Goal: Information Seeking & Learning: Learn about a topic

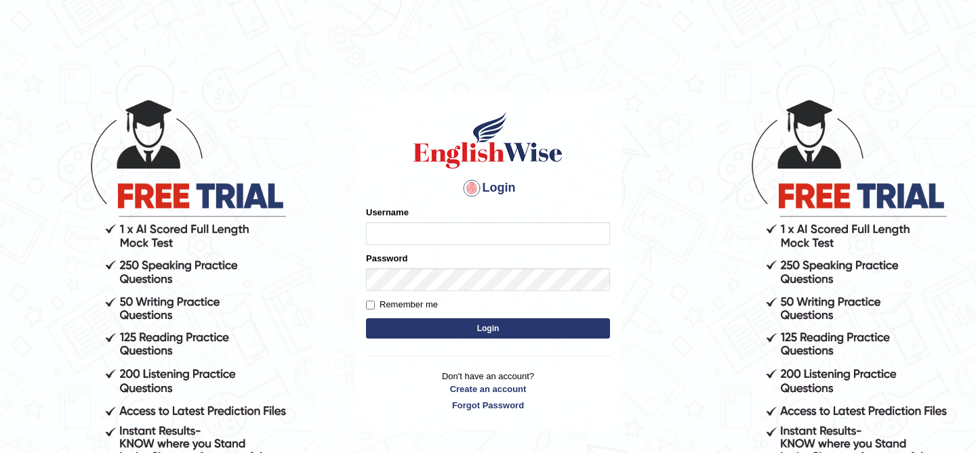
type input "kunwarrupesh"
click at [480, 331] on button "Login" at bounding box center [488, 329] width 244 height 20
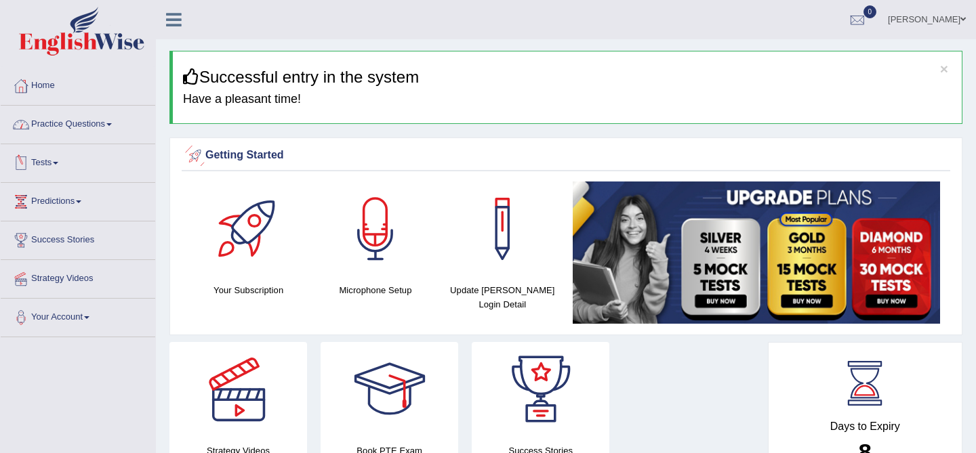
click at [71, 123] on link "Practice Questions" at bounding box center [78, 123] width 155 height 34
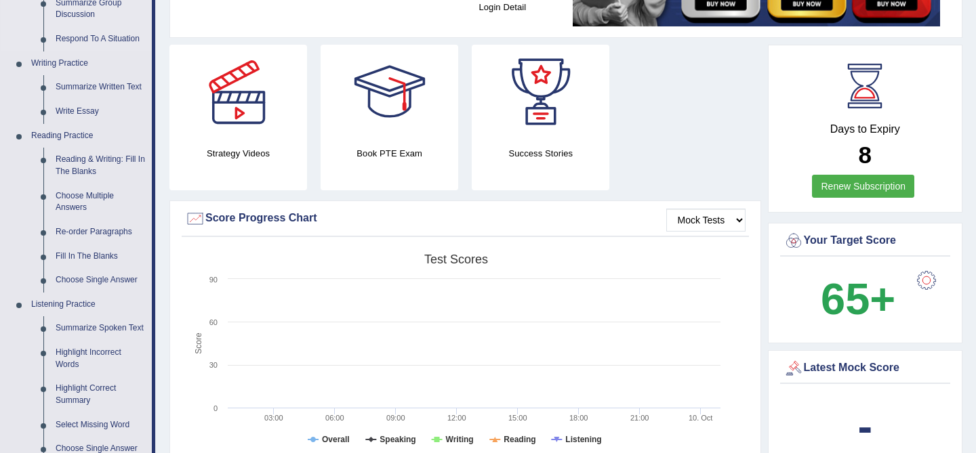
scroll to position [305, 0]
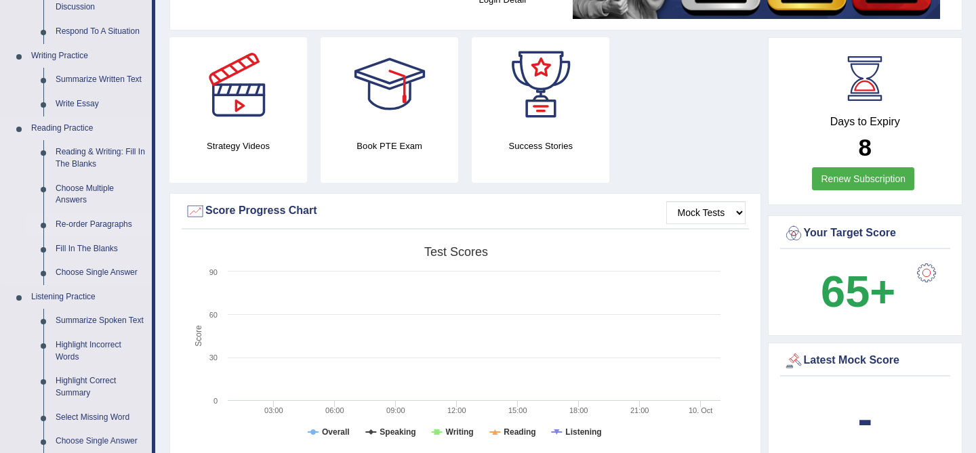
click at [100, 224] on link "Re-order Paragraphs" at bounding box center [100, 225] width 102 height 24
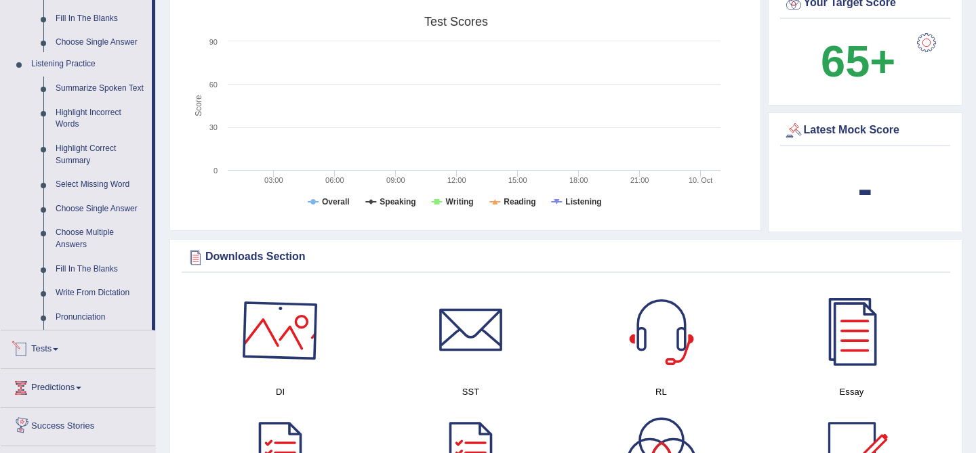
scroll to position [1029, 0]
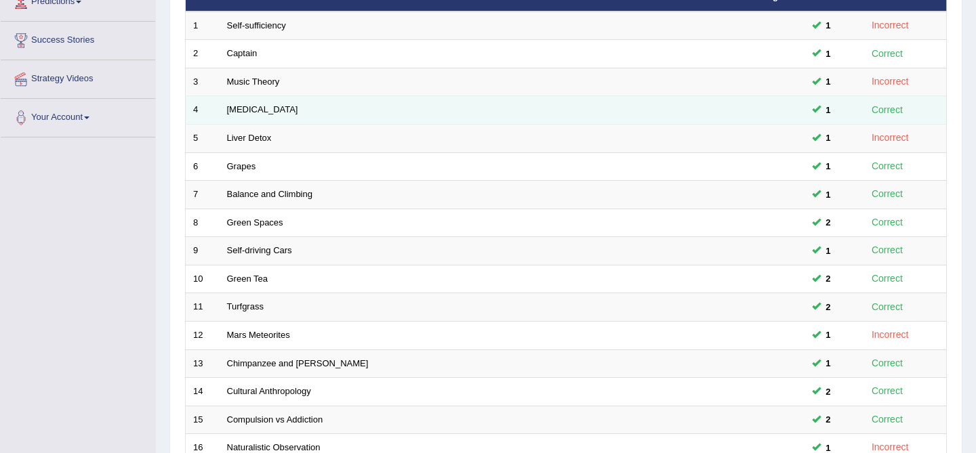
scroll to position [444, 0]
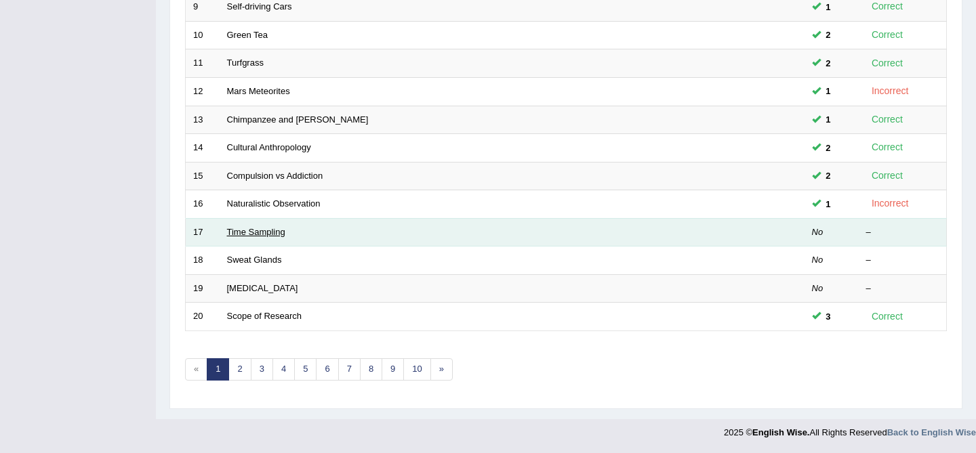
click at [262, 229] on link "Time Sampling" at bounding box center [256, 232] width 58 height 10
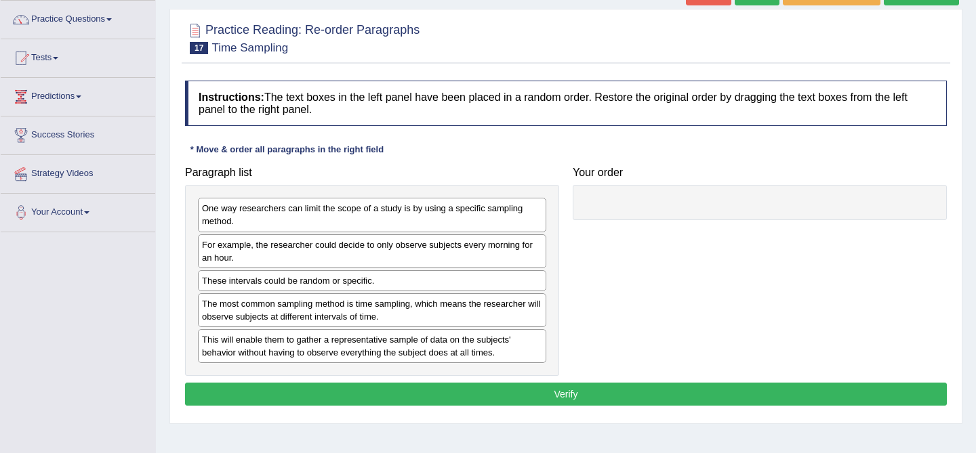
scroll to position [141, 0]
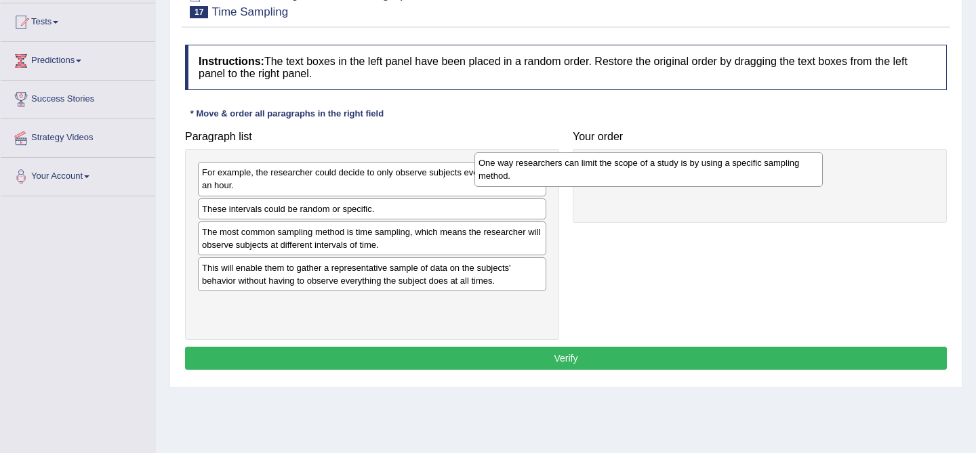
drag, startPoint x: 401, startPoint y: 180, endPoint x: 678, endPoint y: 170, distance: 276.7
click at [678, 170] on div "One way researchers can limit the scope of a study is by using a specific sampl…" at bounding box center [648, 169] width 348 height 34
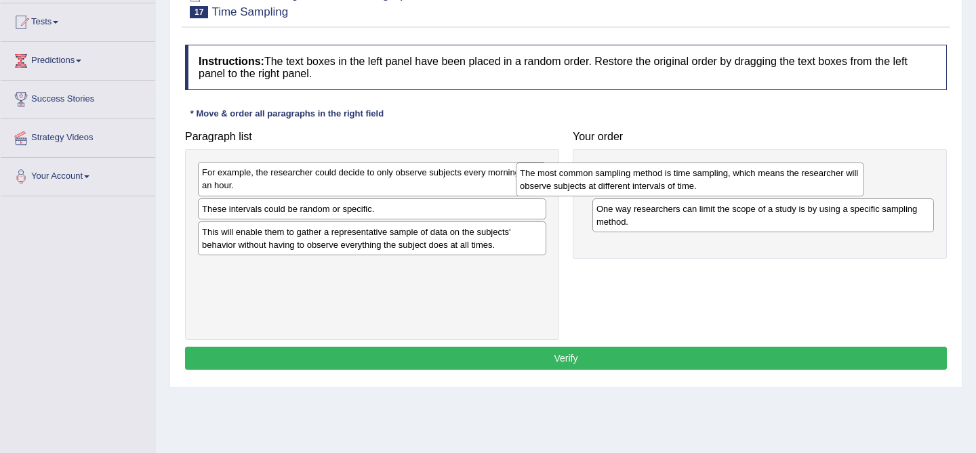
drag, startPoint x: 424, startPoint y: 243, endPoint x: 755, endPoint y: 187, distance: 335.4
click at [755, 188] on div "The most common sampling method is time sampling, which means the researcher wi…" at bounding box center [690, 180] width 348 height 34
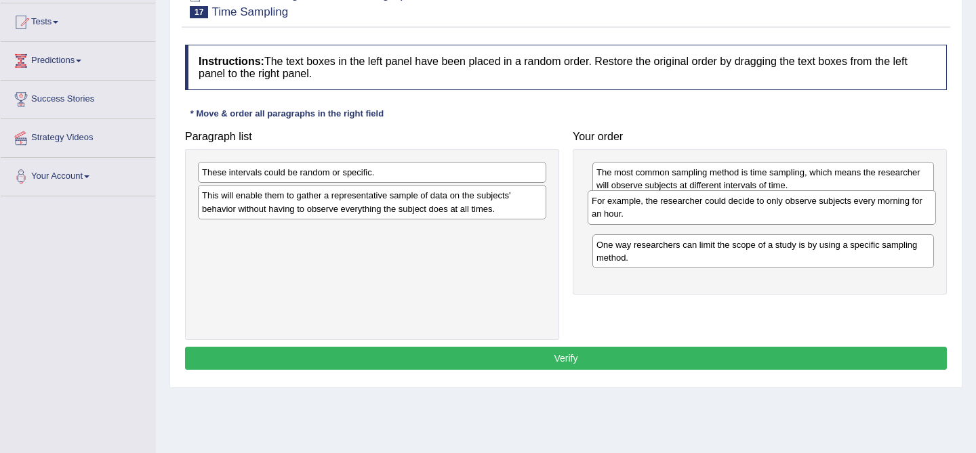
drag, startPoint x: 413, startPoint y: 182, endPoint x: 803, endPoint y: 211, distance: 390.8
click at [803, 211] on div "For example, the researcher could decide to only observe subjects every morning…" at bounding box center [762, 207] width 348 height 34
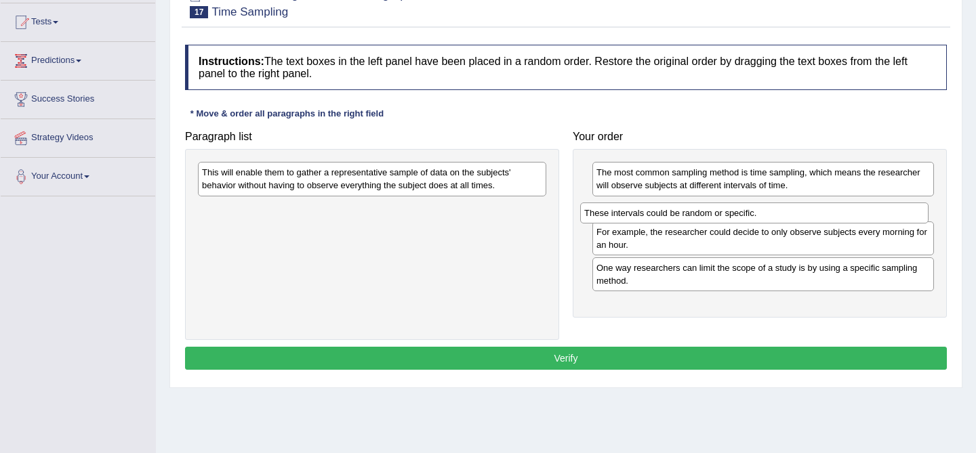
drag, startPoint x: 374, startPoint y: 168, endPoint x: 756, endPoint y: 209, distance: 384.4
click at [756, 209] on div "These intervals could be random or specific." at bounding box center [754, 213] width 348 height 21
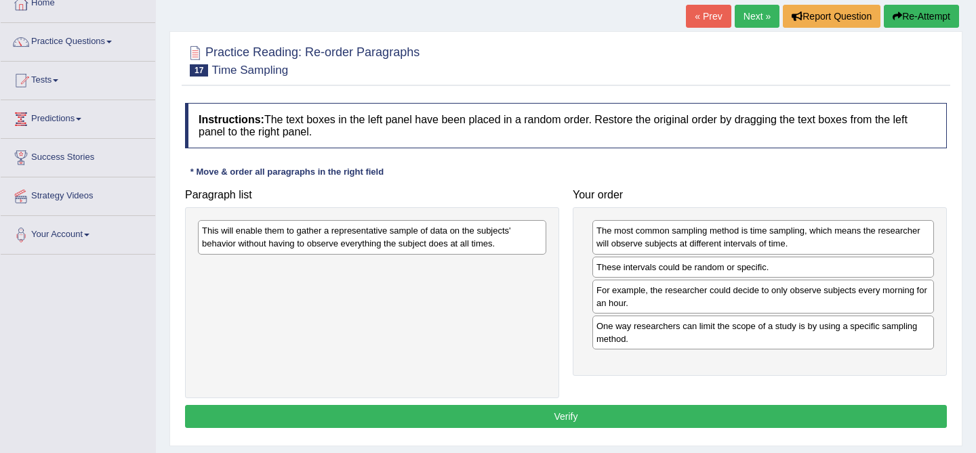
scroll to position [74, 0]
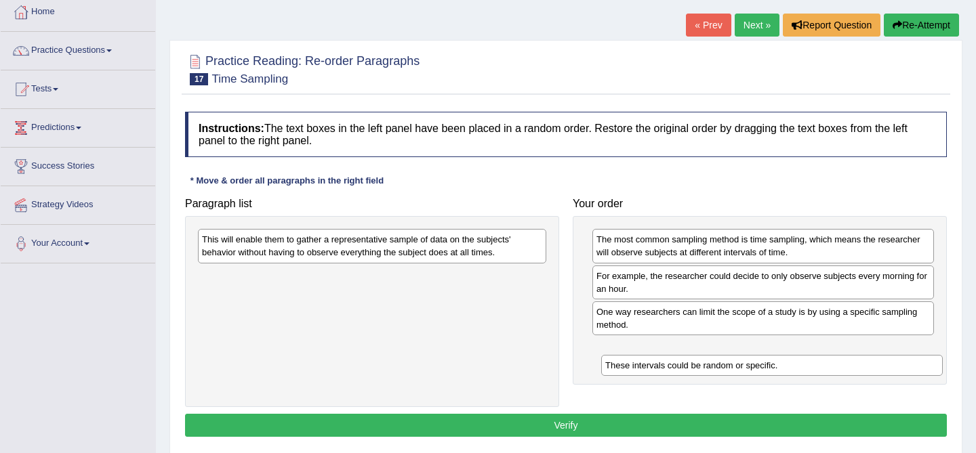
drag, startPoint x: 695, startPoint y: 281, endPoint x: 701, endPoint y: 365, distance: 84.9
click at [701, 367] on div "These intervals could be random or specific." at bounding box center [772, 365] width 342 height 21
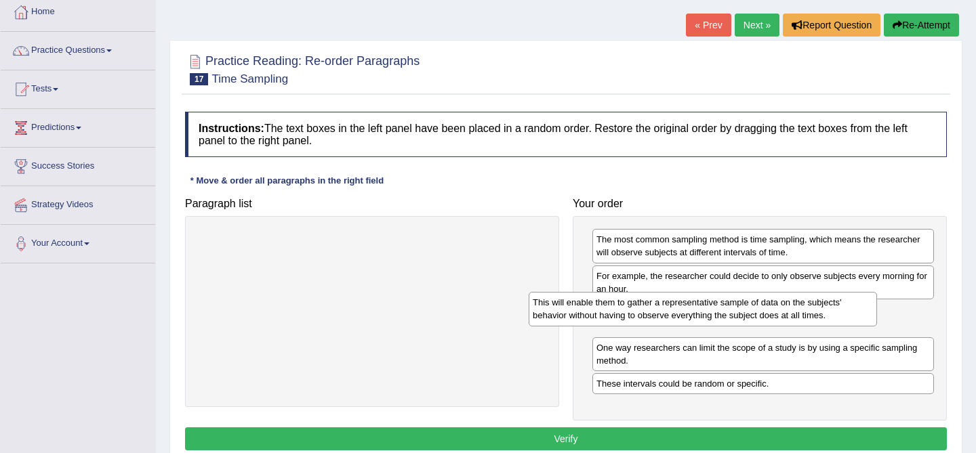
drag, startPoint x: 334, startPoint y: 242, endPoint x: 684, endPoint y: 311, distance: 357.1
click at [684, 311] on div "This will enable them to gather a representative sample of data on the subjects…" at bounding box center [703, 309] width 348 height 34
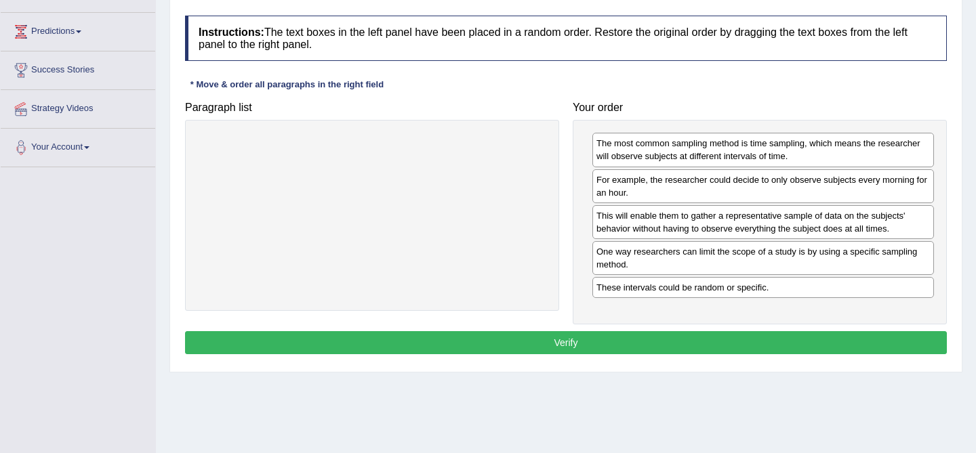
scroll to position [172, 0]
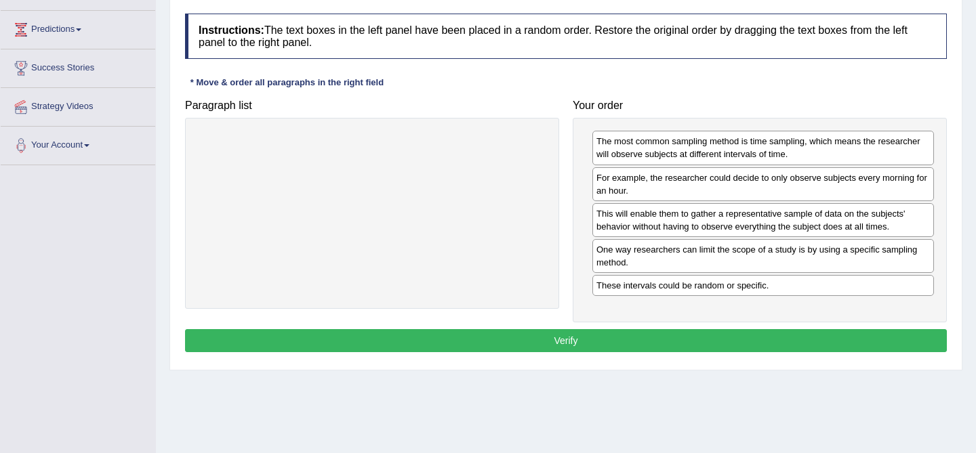
click at [772, 321] on div "The most common sampling method is time sampling, which means the researcher wi…" at bounding box center [760, 220] width 374 height 205
click at [772, 345] on button "Verify" at bounding box center [566, 340] width 762 height 23
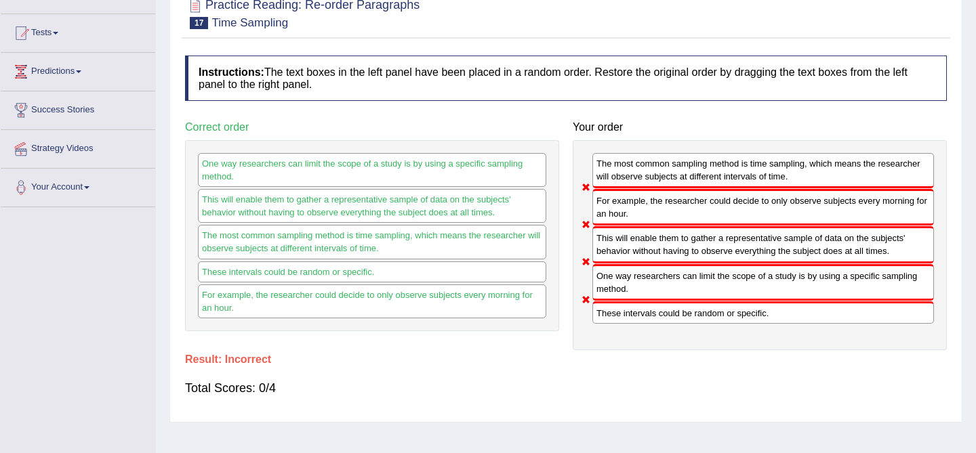
scroll to position [64, 0]
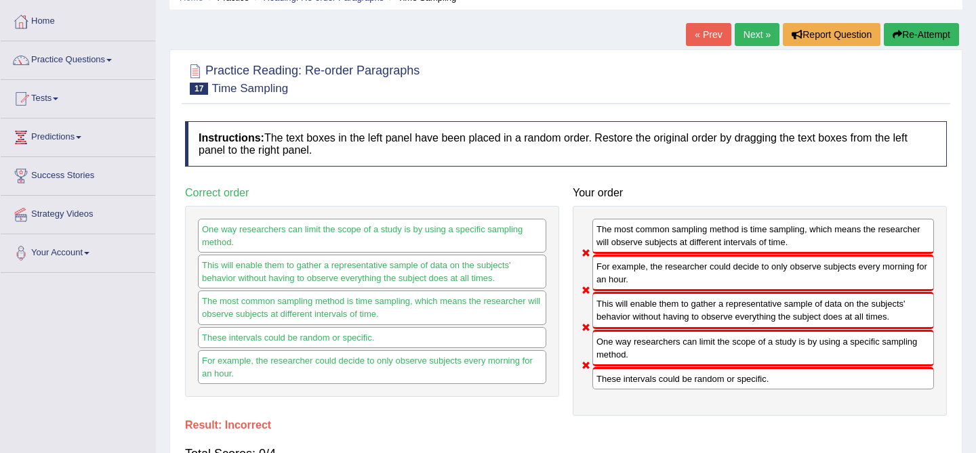
click at [908, 32] on button "Re-Attempt" at bounding box center [921, 34] width 75 height 23
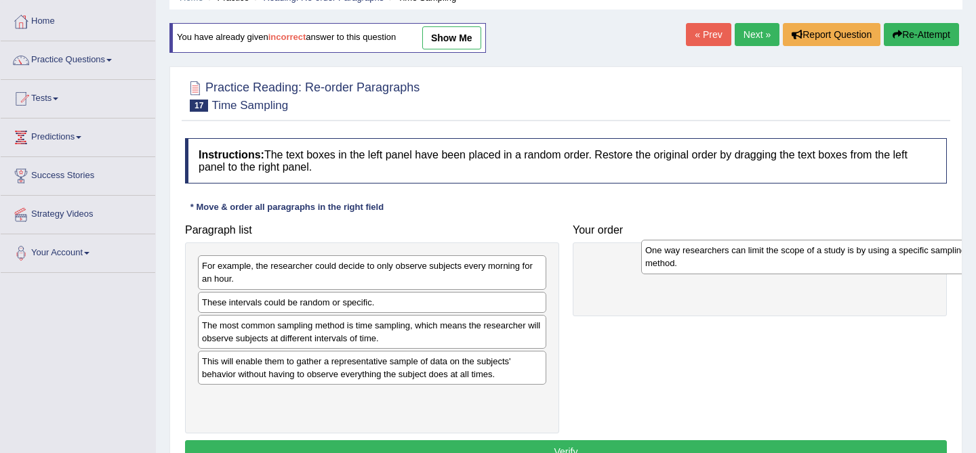
drag, startPoint x: 315, startPoint y: 281, endPoint x: 758, endPoint y: 265, distance: 443.5
click at [758, 265] on div "One way researchers can limit the scope of a study is by using a specific sampl…" at bounding box center [815, 257] width 348 height 34
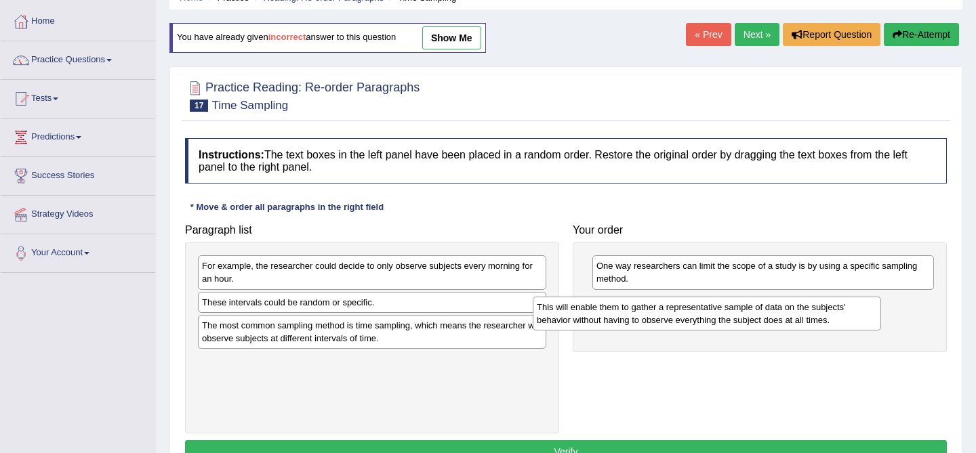
drag, startPoint x: 377, startPoint y: 367, endPoint x: 715, endPoint y: 311, distance: 342.0
click at [715, 311] on div "This will enable them to gather a representative sample of data on the subjects…" at bounding box center [707, 314] width 348 height 34
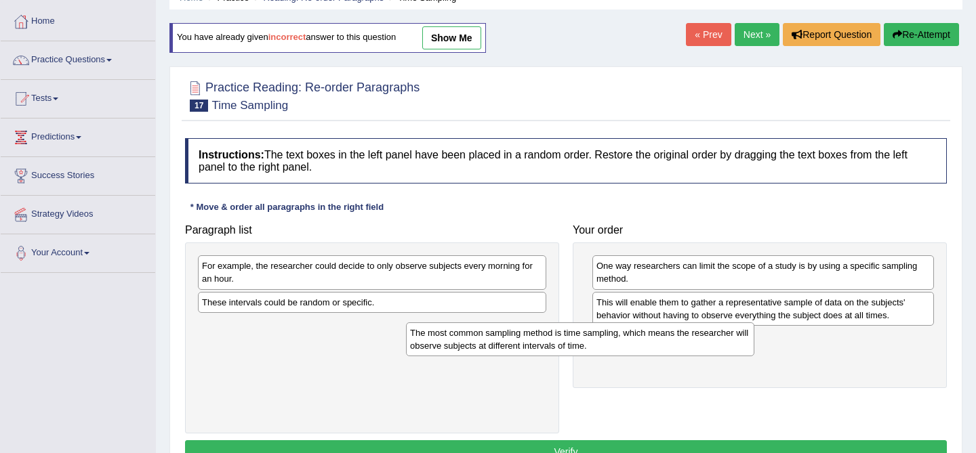
drag, startPoint x: 365, startPoint y: 336, endPoint x: 634, endPoint y: 346, distance: 269.2
click at [632, 346] on div "The most common sampling method is time sampling, which means the researcher wi…" at bounding box center [580, 340] width 348 height 34
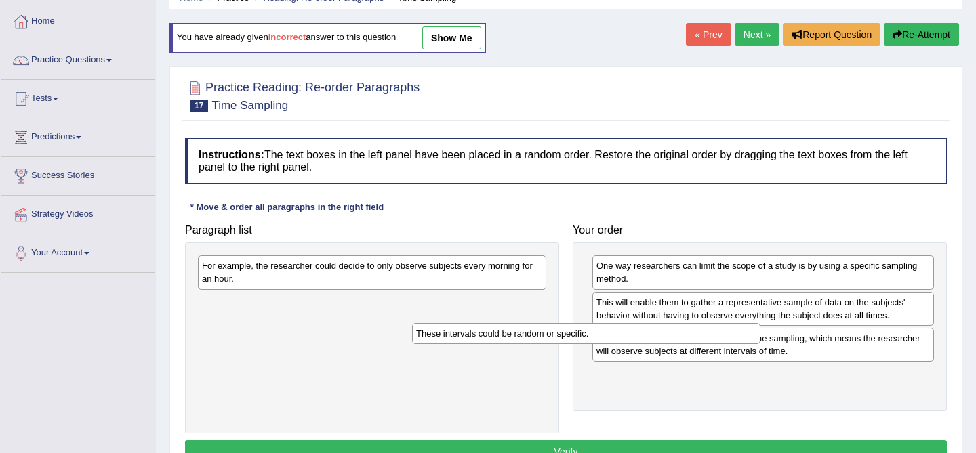
drag, startPoint x: 373, startPoint y: 301, endPoint x: 646, endPoint y: 363, distance: 279.3
click at [645, 344] on div "These intervals could be random or specific." at bounding box center [586, 333] width 348 height 21
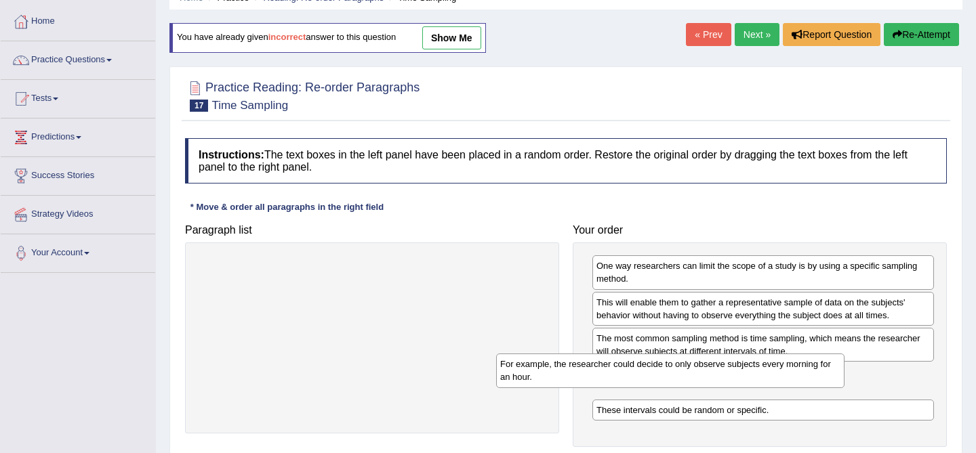
drag, startPoint x: 479, startPoint y: 264, endPoint x: 853, endPoint y: 419, distance: 404.1
click at [844, 388] on div "For example, the researcher could decide to only observe subjects every morning…" at bounding box center [670, 371] width 348 height 34
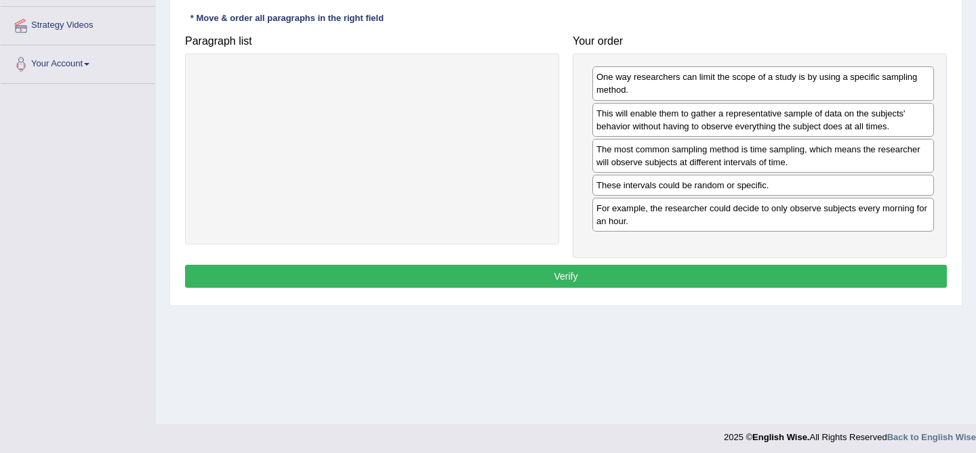
scroll to position [258, 0]
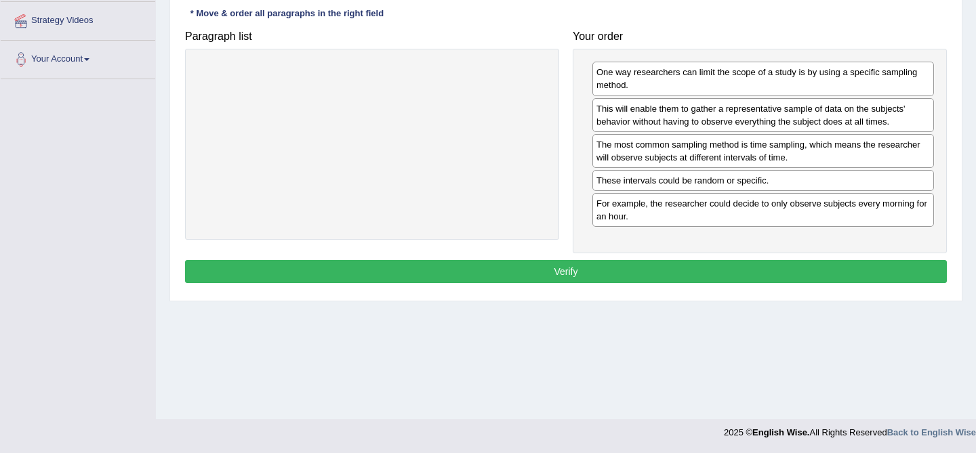
click at [655, 279] on button "Verify" at bounding box center [566, 271] width 762 height 23
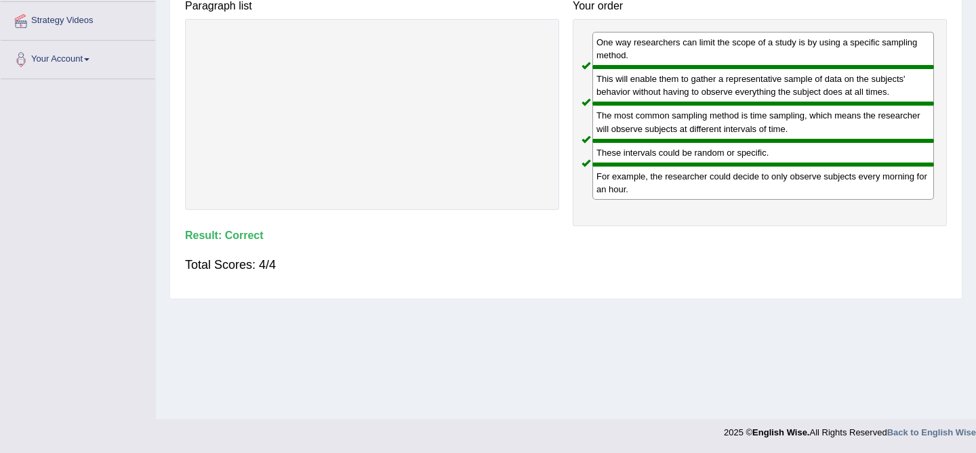
scroll to position [244, 0]
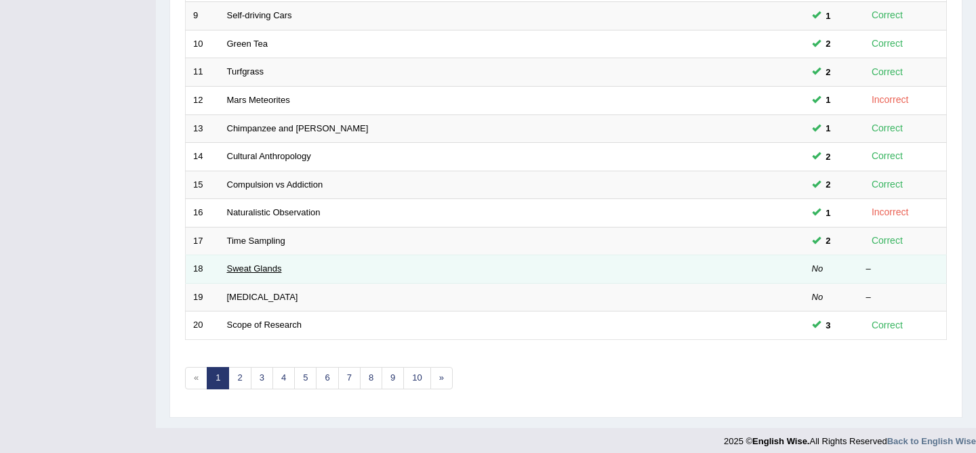
click at [264, 269] on link "Sweat Glands" at bounding box center [254, 269] width 55 height 10
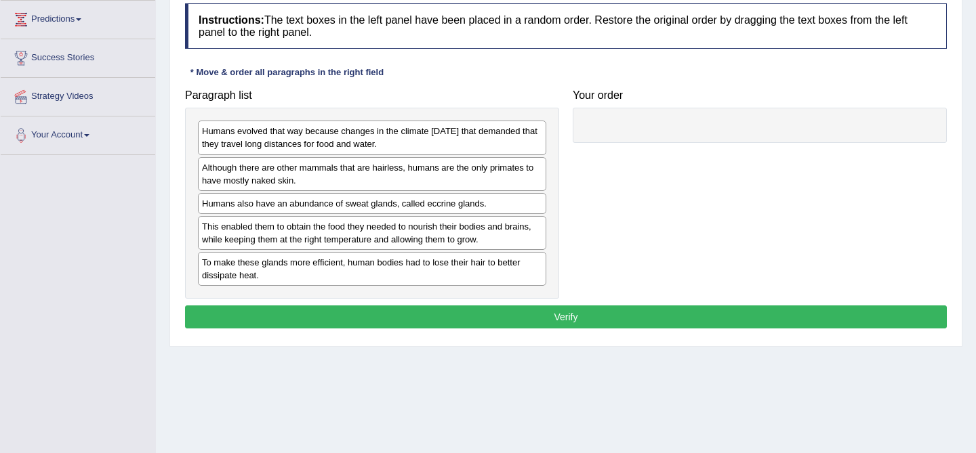
scroll to position [194, 0]
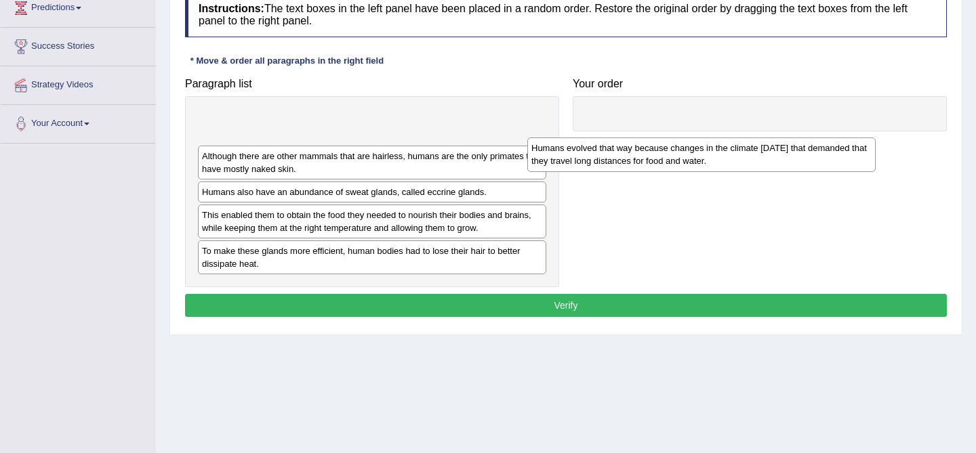
drag, startPoint x: 321, startPoint y: 121, endPoint x: 651, endPoint y: 148, distance: 331.8
click at [651, 149] on div "Humans evolved that way because changes in the climate [DATE] that demanded tha…" at bounding box center [701, 155] width 348 height 34
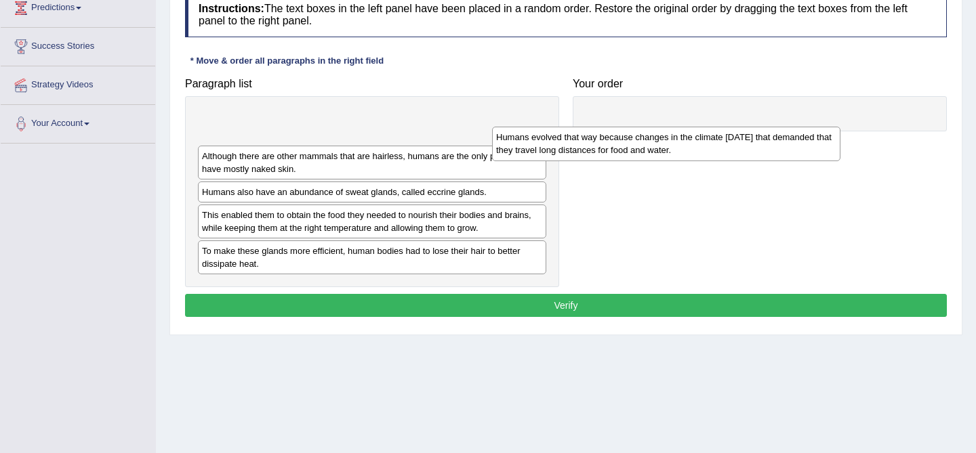
drag, startPoint x: 484, startPoint y: 117, endPoint x: 857, endPoint y: 147, distance: 374.7
click at [840, 147] on div "Humans evolved that way because changes in the climate [DATE] that demanded tha…" at bounding box center [666, 144] width 348 height 34
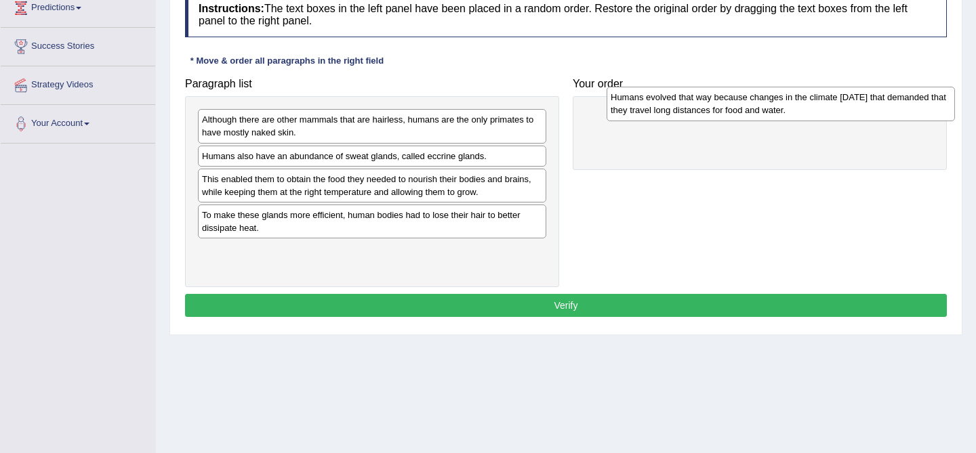
drag, startPoint x: 495, startPoint y: 133, endPoint x: 899, endPoint y: 112, distance: 404.5
click at [901, 111] on div "Humans evolved that way because changes in the climate [DATE] that demanded tha…" at bounding box center [781, 104] width 348 height 34
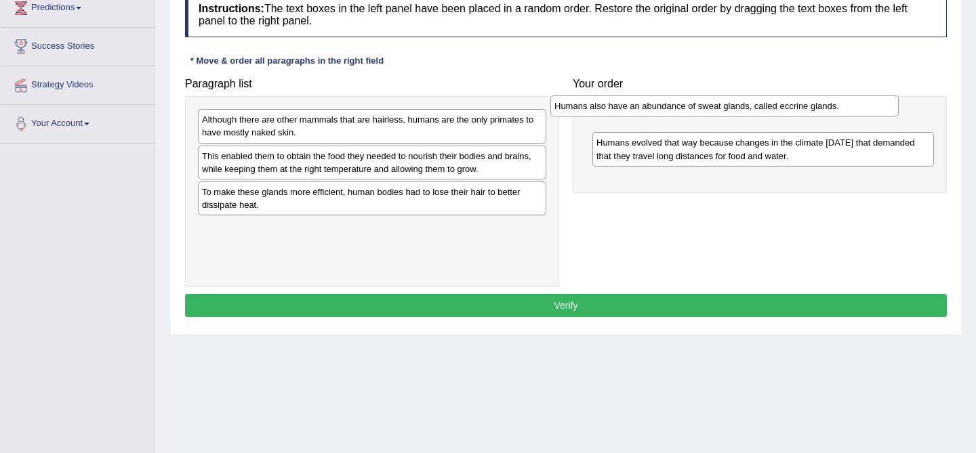
drag, startPoint x: 391, startPoint y: 161, endPoint x: 743, endPoint y: 110, distance: 356.0
click at [743, 110] on div "Humans also have an abundance of sweat glands, called eccrine glands." at bounding box center [724, 106] width 348 height 21
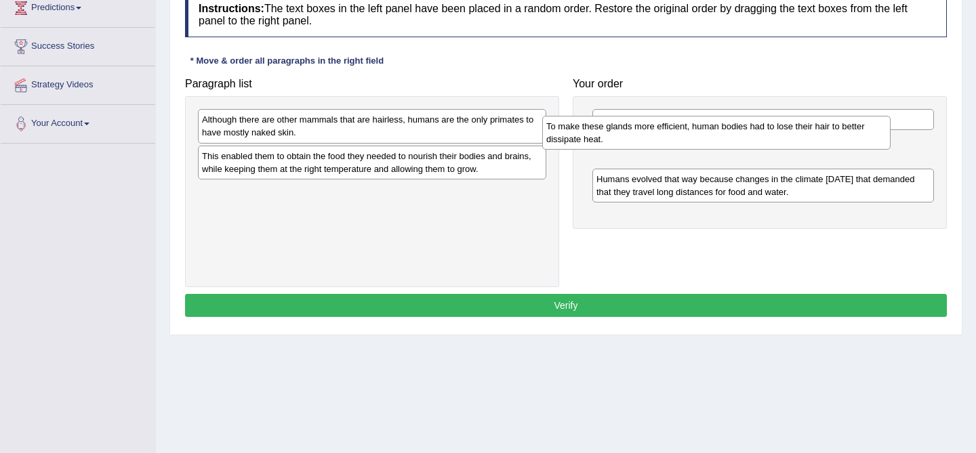
drag, startPoint x: 459, startPoint y: 205, endPoint x: 806, endPoint y: 140, distance: 352.5
click at [806, 140] on div "To make these glands more efficient, human bodies had to lose their hair to bet…" at bounding box center [716, 133] width 348 height 34
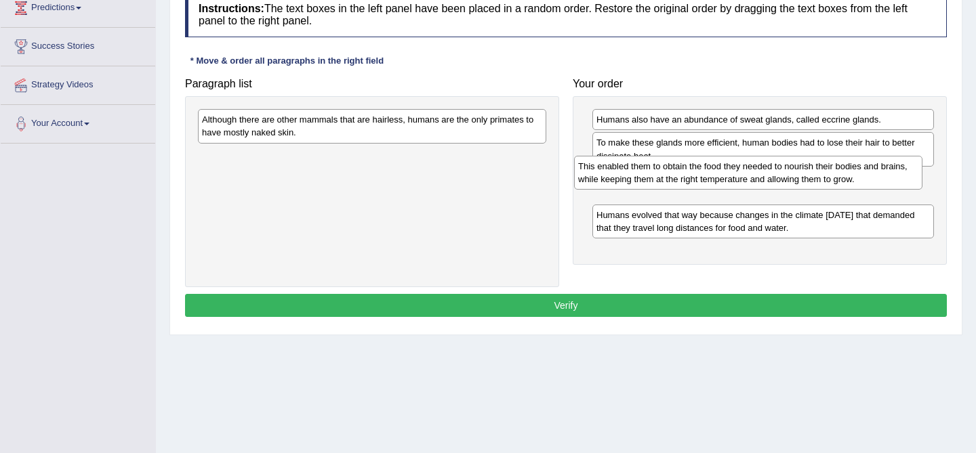
drag, startPoint x: 271, startPoint y: 169, endPoint x: 647, endPoint y: 178, distance: 375.6
click at [647, 179] on div "This enabled them to obtain the food they needed to nourish their bodies and br…" at bounding box center [748, 173] width 348 height 34
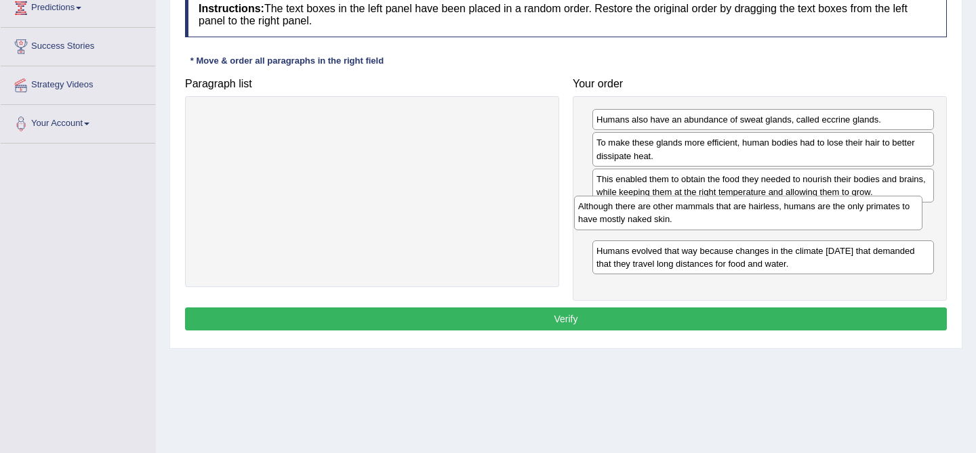
drag, startPoint x: 377, startPoint y: 123, endPoint x: 754, endPoint y: 210, distance: 386.0
click at [754, 210] on div "Although there are other mammals that are hairless, humans are the only primate…" at bounding box center [748, 213] width 348 height 34
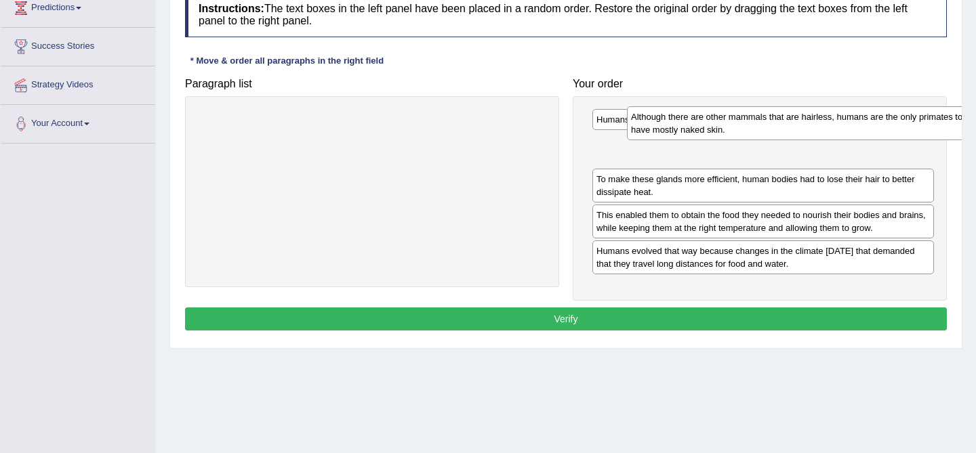
drag, startPoint x: 708, startPoint y: 234, endPoint x: 743, endPoint y: 134, distance: 105.7
click at [743, 134] on div "Although there are other mammals that are hairless, humans are the only primate…" at bounding box center [798, 123] width 342 height 34
drag, startPoint x: 722, startPoint y: 146, endPoint x: 717, endPoint y: 110, distance: 36.2
click at [717, 110] on div "Although there are other mammals that are hairless, humans are the only primate…" at bounding box center [763, 123] width 342 height 34
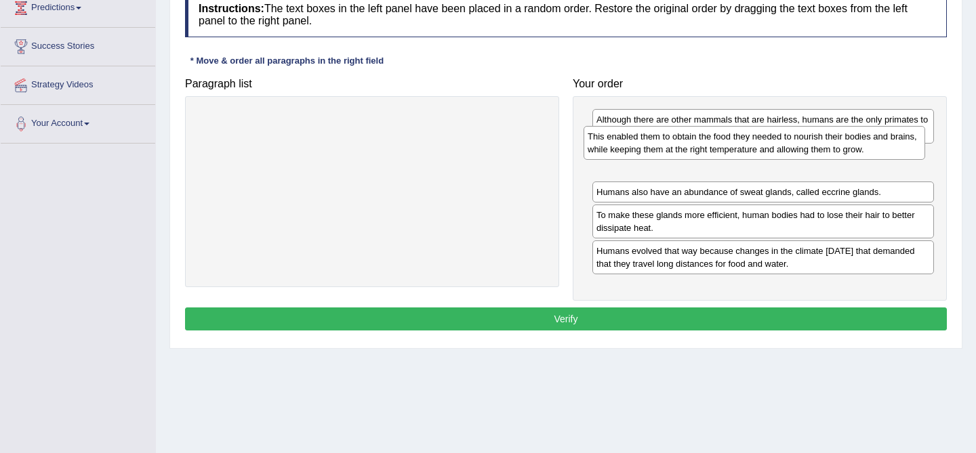
drag, startPoint x: 697, startPoint y: 227, endPoint x: 688, endPoint y: 149, distance: 78.4
click at [688, 149] on div "This enabled them to obtain the food they needed to nourish their bodies and br…" at bounding box center [755, 143] width 342 height 34
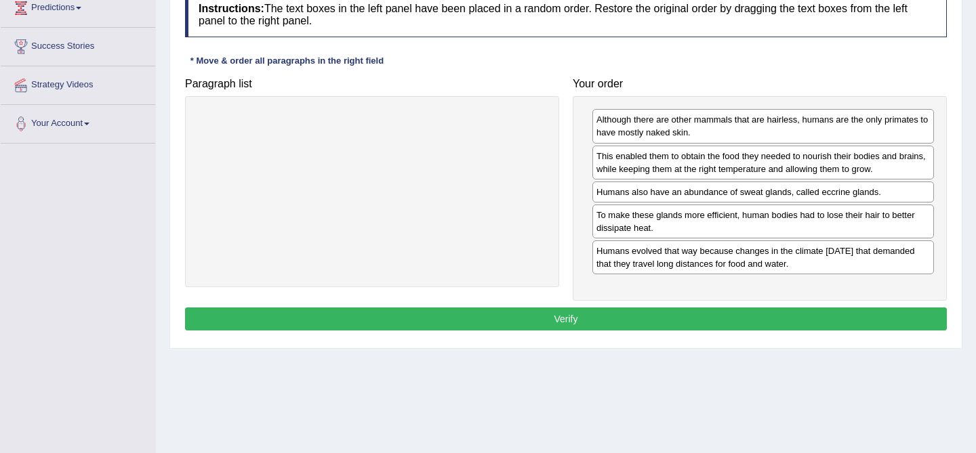
click at [697, 315] on button "Verify" at bounding box center [566, 319] width 762 height 23
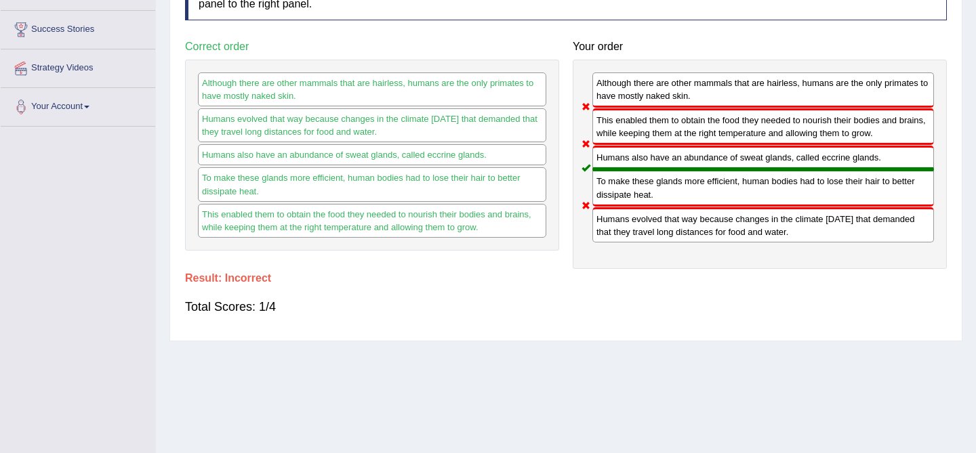
scroll to position [226, 0]
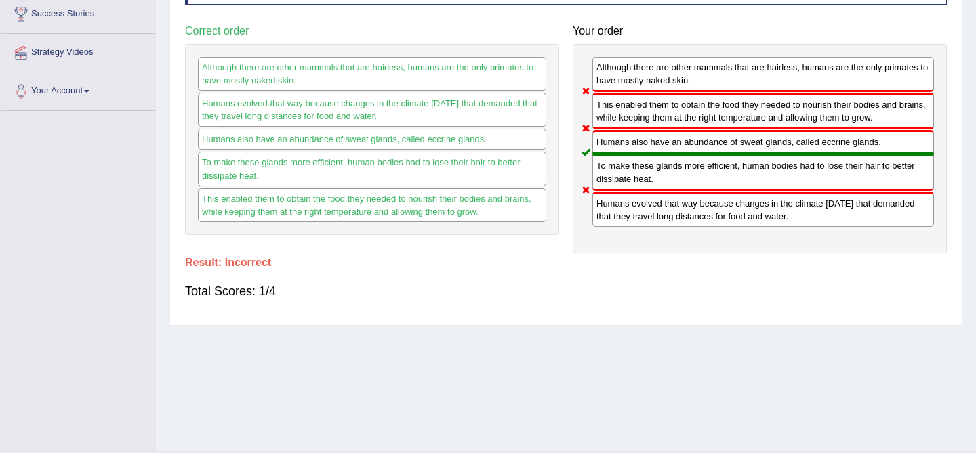
drag, startPoint x: 632, startPoint y: 215, endPoint x: 640, endPoint y: 113, distance: 101.9
click at [640, 113] on div "Although there are other mammals that are hairless, humans are the only primate…" at bounding box center [760, 148] width 374 height 209
click at [640, 73] on div "Although there are other mammals that are hairless, humans are the only primate…" at bounding box center [763, 74] width 342 height 35
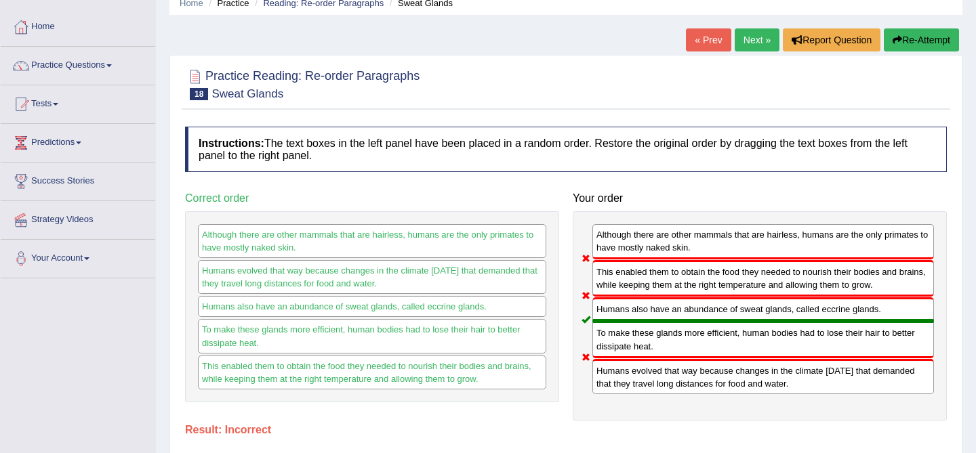
scroll to position [62, 0]
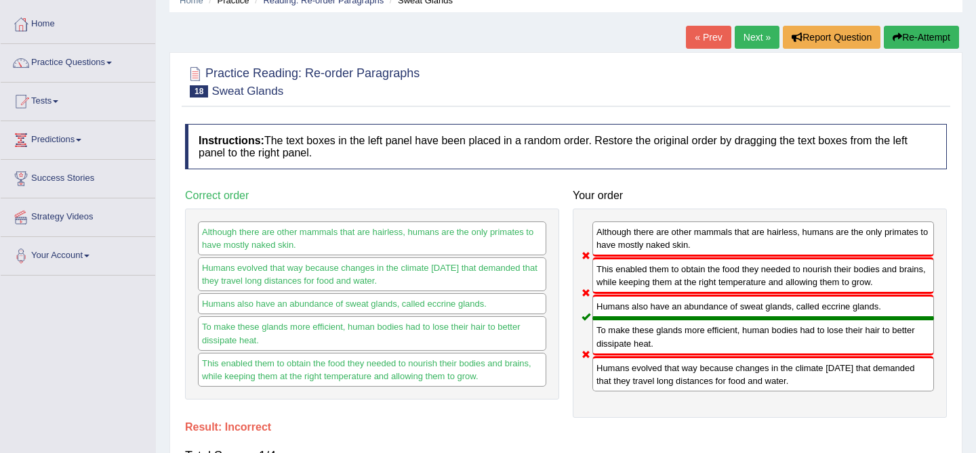
click at [899, 39] on button "Re-Attempt" at bounding box center [921, 37] width 75 height 23
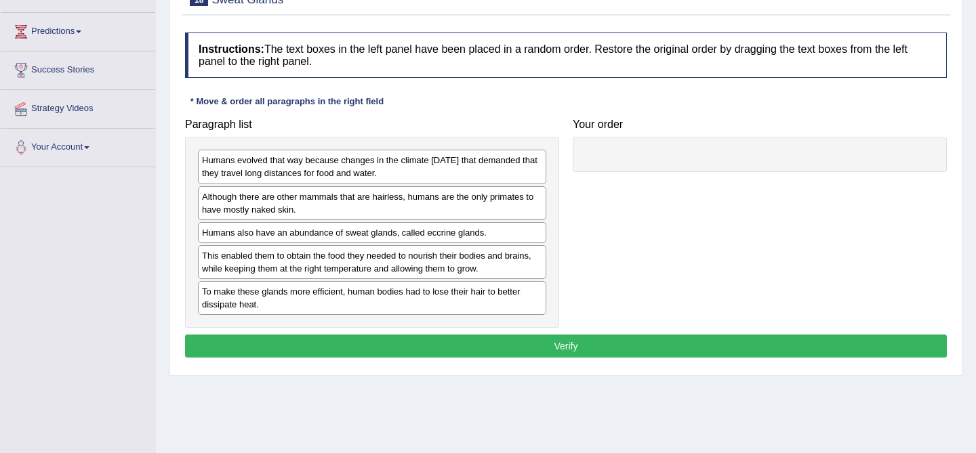
scroll to position [169, 0]
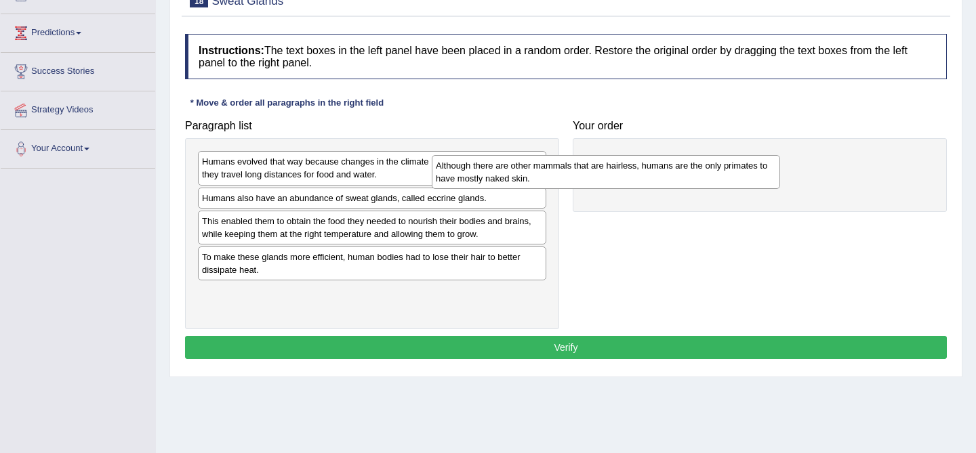
drag, startPoint x: 450, startPoint y: 206, endPoint x: 724, endPoint y: 158, distance: 278.7
click at [724, 159] on div "Although there are other mammals that are hairless, humans are the only primate…" at bounding box center [606, 172] width 348 height 34
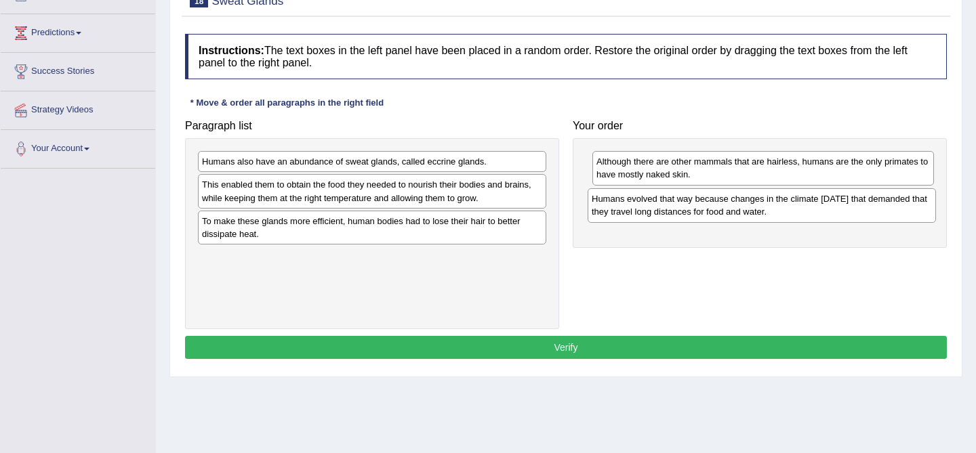
drag, startPoint x: 318, startPoint y: 171, endPoint x: 698, endPoint y: 207, distance: 382.0
click at [698, 208] on div "Humans evolved that way because changes in the climate [DATE] that demanded tha…" at bounding box center [762, 205] width 348 height 34
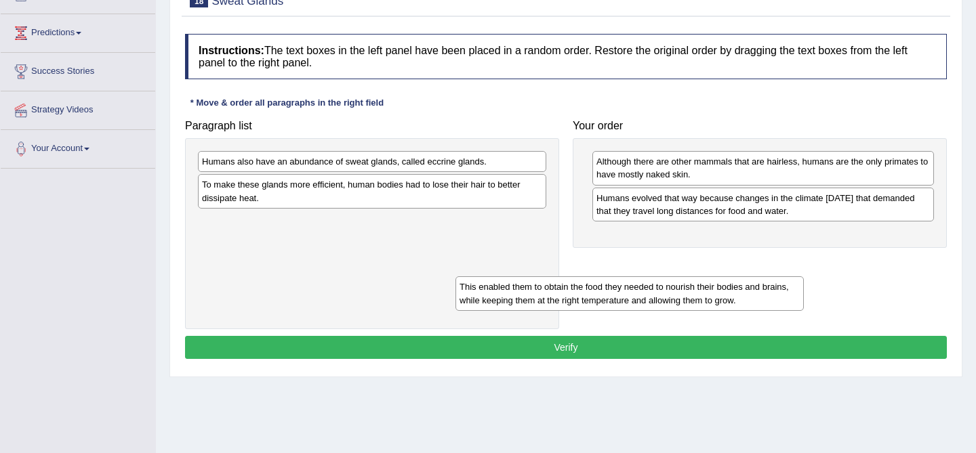
drag, startPoint x: 387, startPoint y: 197, endPoint x: 663, endPoint y: 294, distance: 293.2
click at [663, 295] on div "This enabled them to obtain the food they needed to nourish their bodies and br…" at bounding box center [629, 294] width 348 height 34
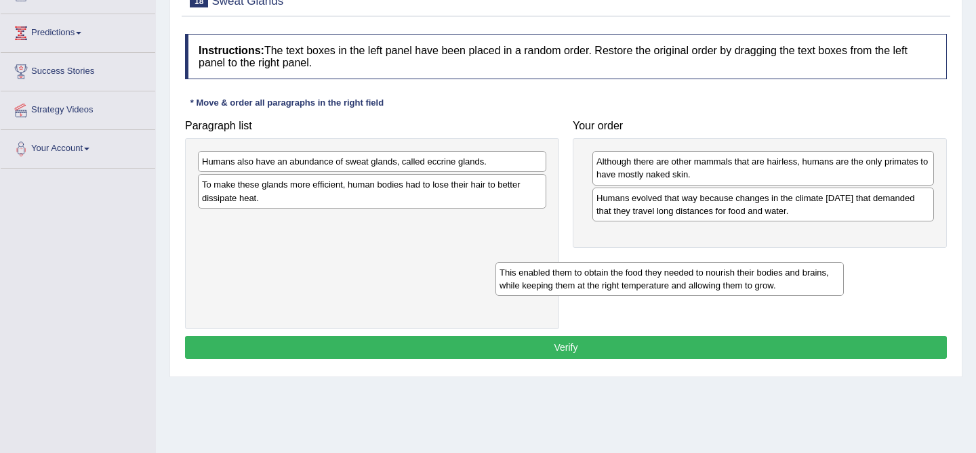
drag, startPoint x: 489, startPoint y: 232, endPoint x: 785, endPoint y: 284, distance: 301.3
click at [785, 284] on div "This enabled them to obtain the food they needed to nourish their bodies and br…" at bounding box center [669, 279] width 348 height 34
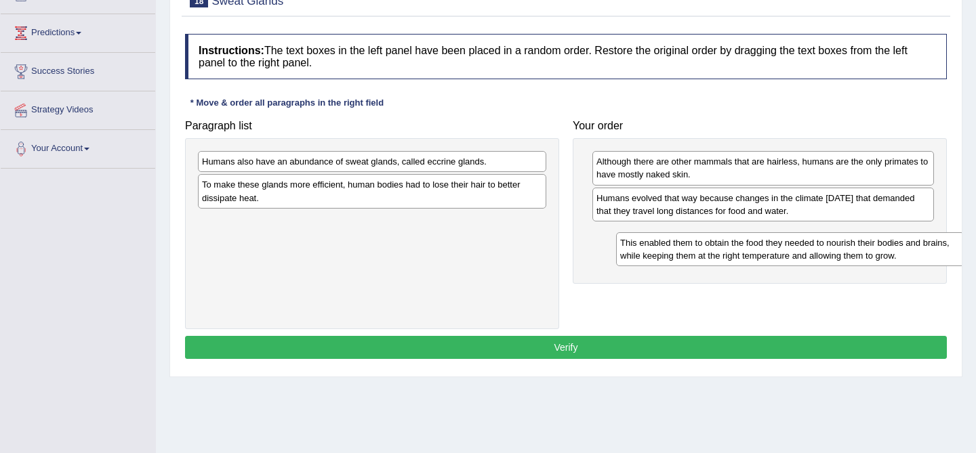
drag, startPoint x: 381, startPoint y: 232, endPoint x: 799, endPoint y: 255, distance: 418.7
click at [799, 255] on div "This enabled them to obtain the food they needed to nourish their bodies and br…" at bounding box center [790, 249] width 348 height 34
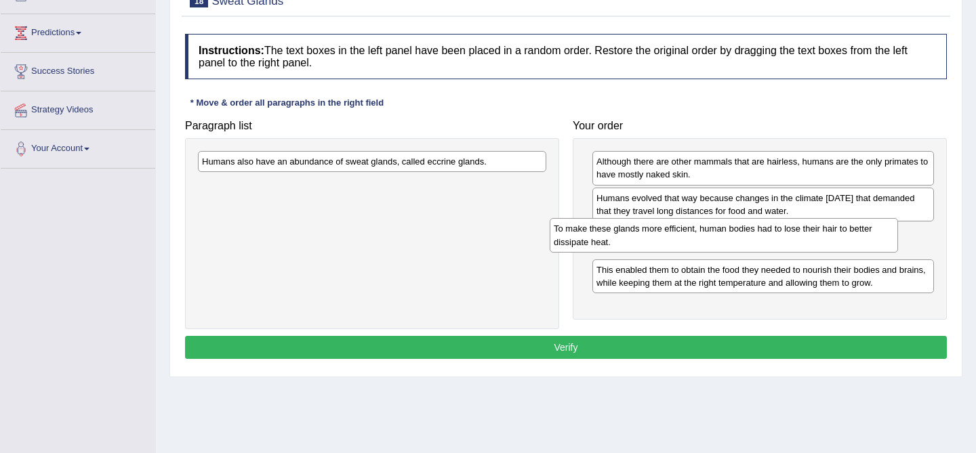
drag, startPoint x: 520, startPoint y: 192, endPoint x: 872, endPoint y: 237, distance: 354.5
click at [872, 237] on div "To make these glands more efficient, human bodies had to lose their hair to bet…" at bounding box center [724, 235] width 348 height 34
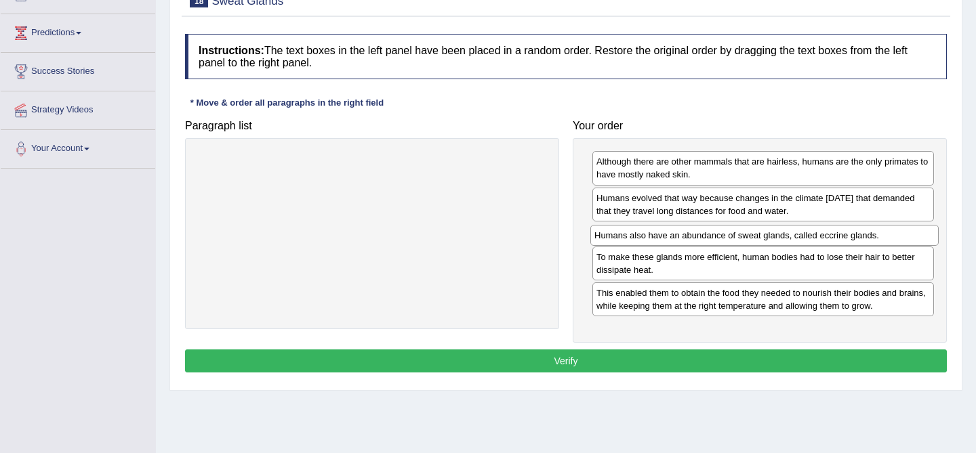
drag, startPoint x: 459, startPoint y: 159, endPoint x: 852, endPoint y: 233, distance: 399.3
click at [852, 233] on div "Humans also have an abundance of sweat glands, called eccrine glands." at bounding box center [764, 235] width 348 height 21
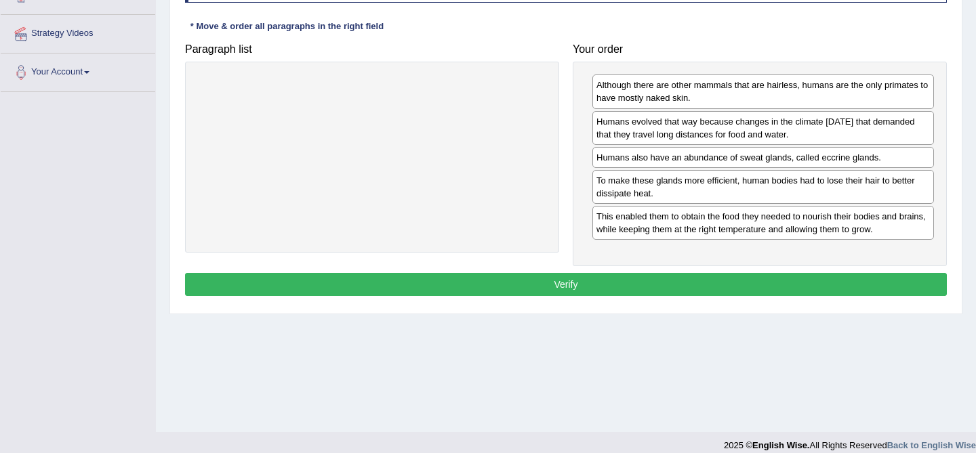
scroll to position [249, 0]
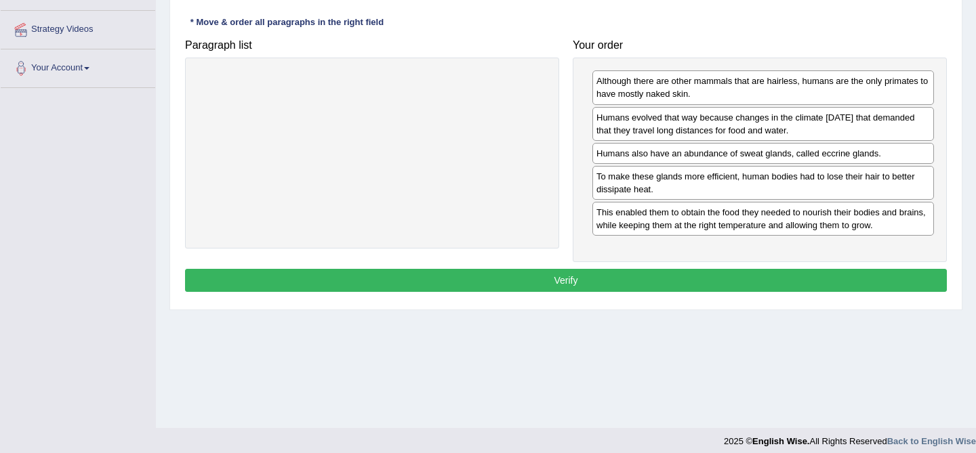
click at [555, 273] on button "Verify" at bounding box center [566, 280] width 762 height 23
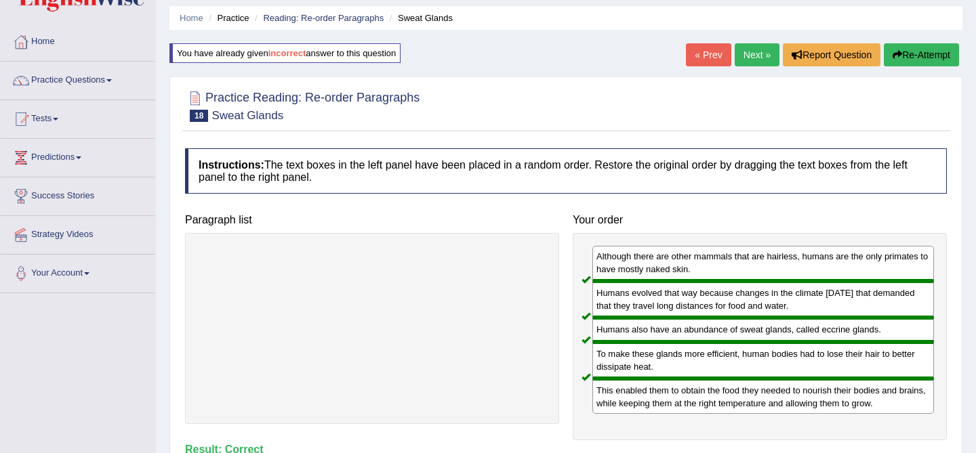
scroll to position [0, 0]
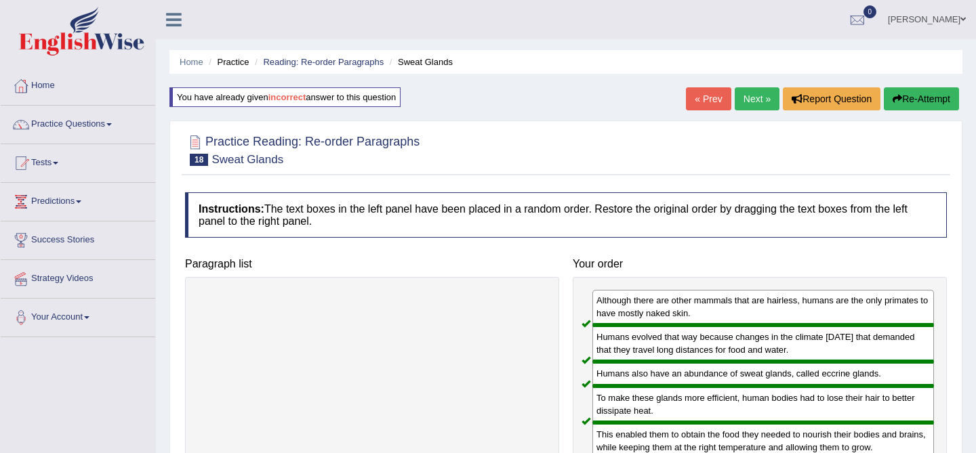
click at [749, 98] on link "Next »" at bounding box center [757, 98] width 45 height 23
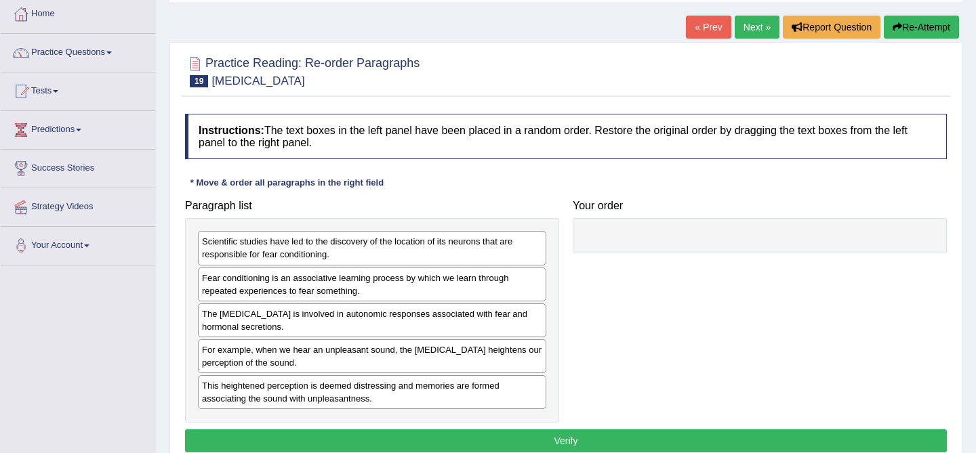
scroll to position [113, 0]
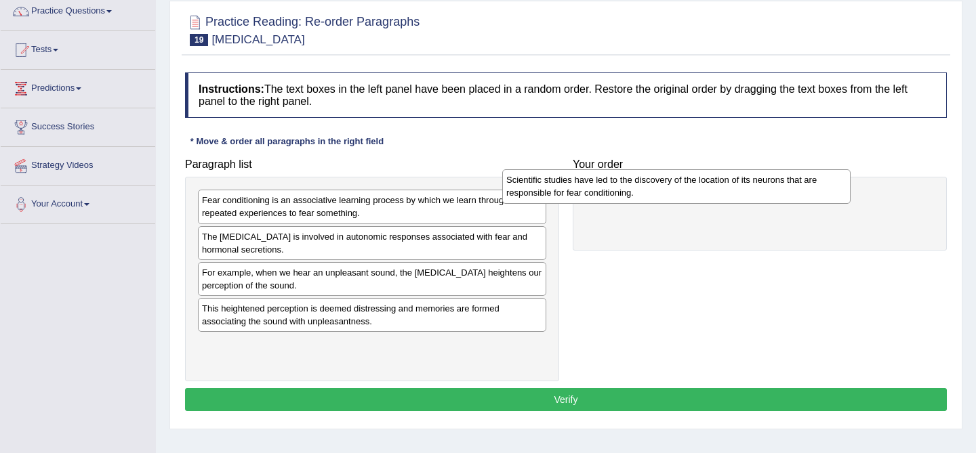
drag, startPoint x: 329, startPoint y: 211, endPoint x: 634, endPoint y: 190, distance: 306.4
click at [634, 190] on div "Scientific studies have led to the discovery of the location of its neurons tha…" at bounding box center [676, 186] width 348 height 34
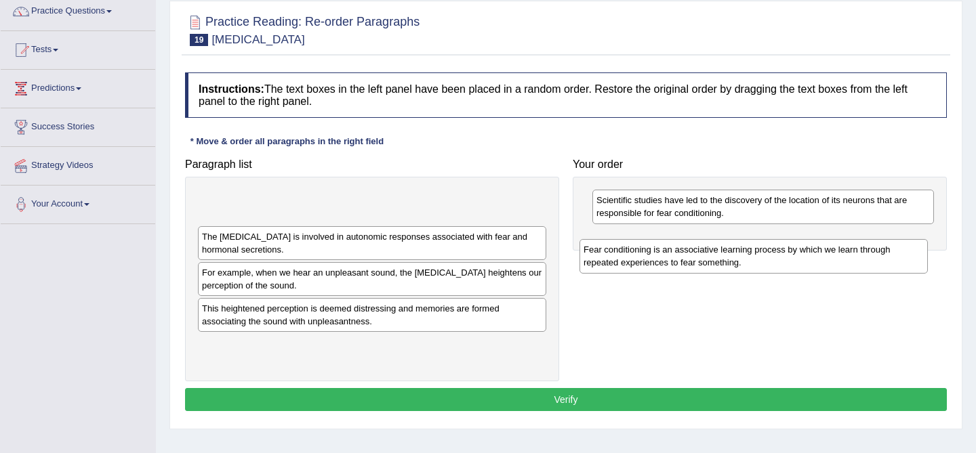
drag, startPoint x: 478, startPoint y: 206, endPoint x: 861, endPoint y: 254, distance: 385.9
click at [861, 254] on div "Fear conditioning is an associative learning process by which we learn through …" at bounding box center [753, 256] width 348 height 34
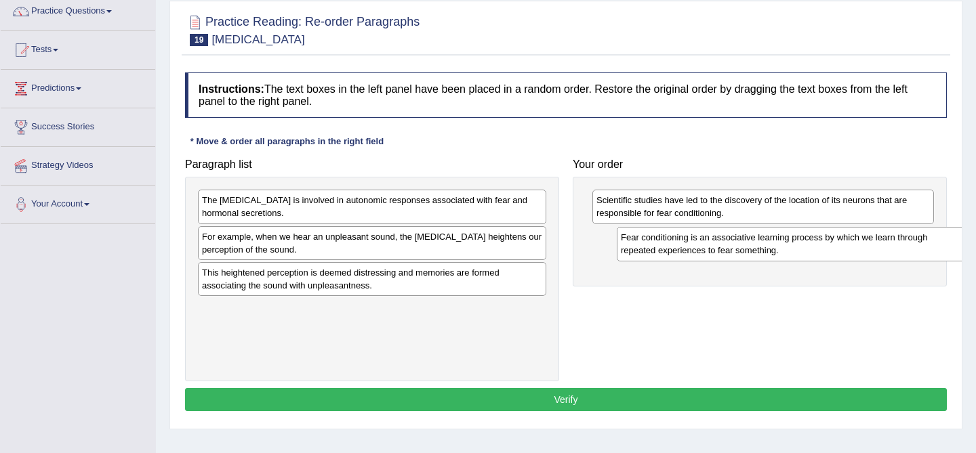
drag, startPoint x: 459, startPoint y: 206, endPoint x: 860, endPoint y: 241, distance: 402.1
click at [861, 244] on div "Fear conditioning is an associative learning process by which we learn through …" at bounding box center [791, 244] width 348 height 34
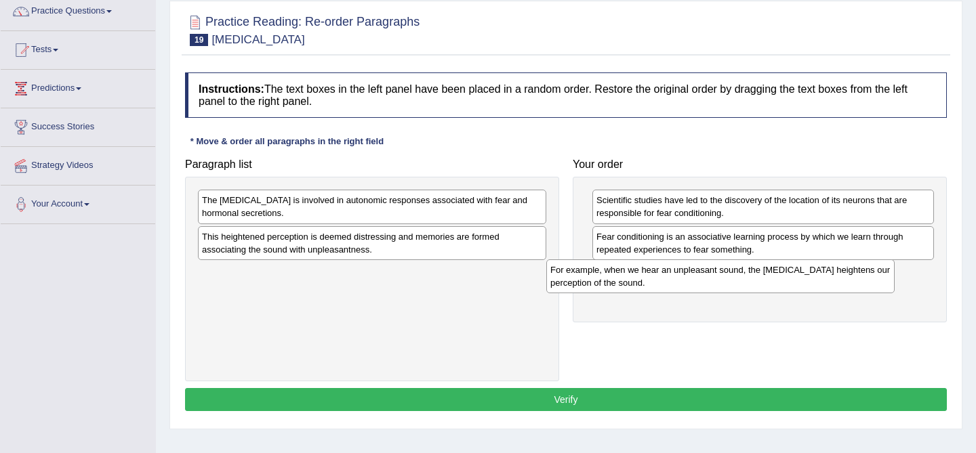
drag, startPoint x: 464, startPoint y: 242, endPoint x: 824, endPoint y: 272, distance: 361.1
click at [823, 272] on div "For example, when we hear an unpleasant sound, the amygdala heightens our perce…" at bounding box center [720, 277] width 348 height 34
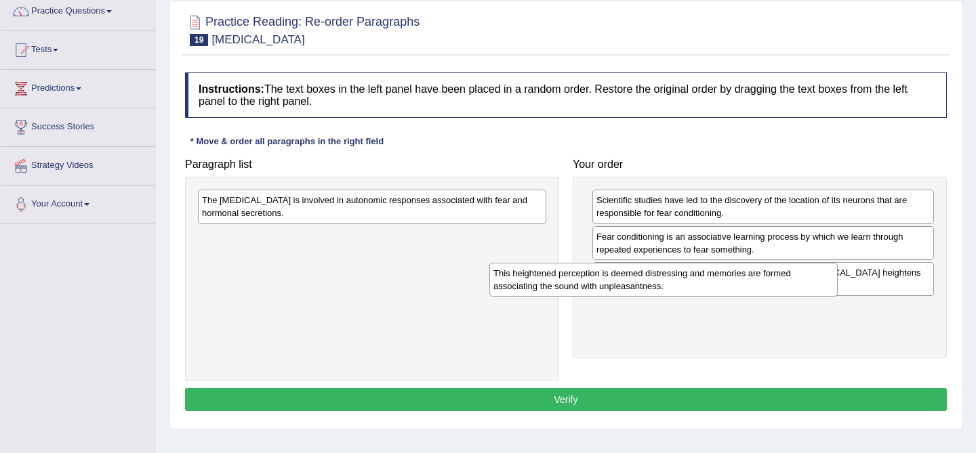
drag, startPoint x: 359, startPoint y: 245, endPoint x: 651, endPoint y: 281, distance: 294.4
click at [651, 281] on div "This heightened perception is deemed distressing and memories are formed associ…" at bounding box center [663, 280] width 348 height 34
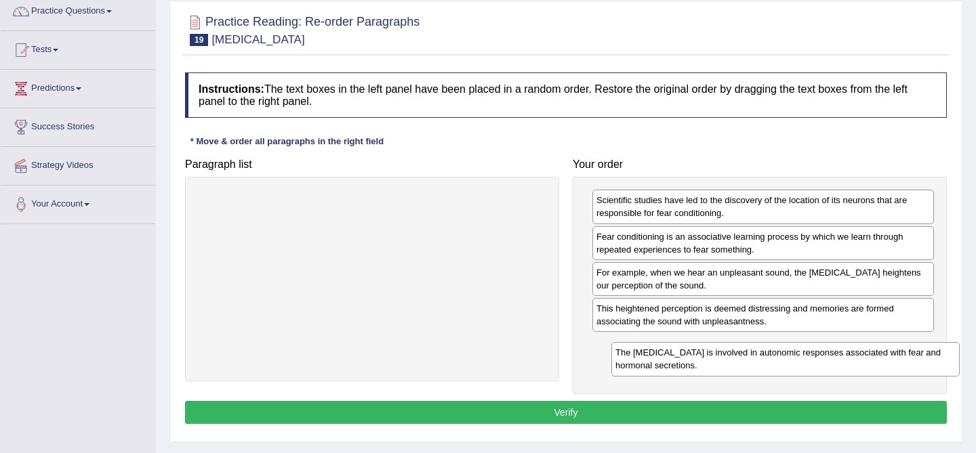
drag, startPoint x: 383, startPoint y: 203, endPoint x: 794, endPoint y: 354, distance: 438.3
click at [795, 356] on div "The amygdala is involved in autonomic responses associated with fear and hormon…" at bounding box center [785, 359] width 348 height 34
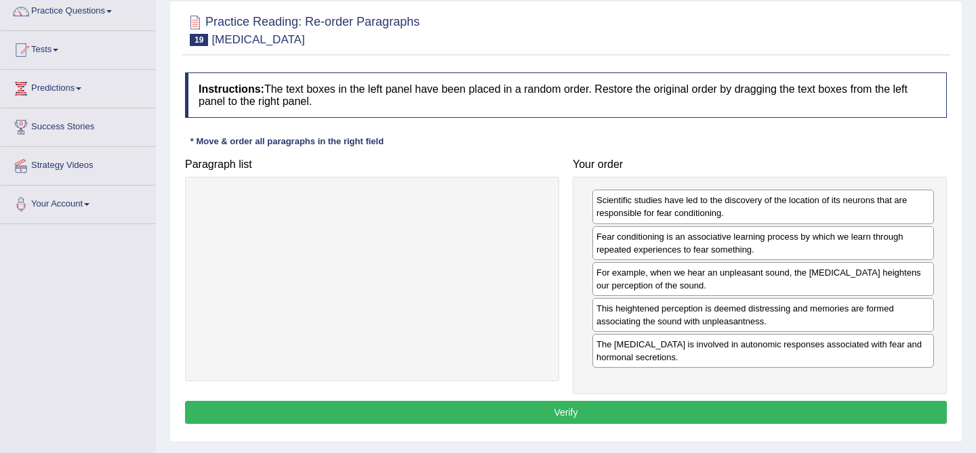
click at [794, 354] on div "The amygdala is involved in autonomic responses associated with fear and hormon…" at bounding box center [763, 351] width 342 height 34
click at [718, 413] on button "Verify" at bounding box center [566, 412] width 762 height 23
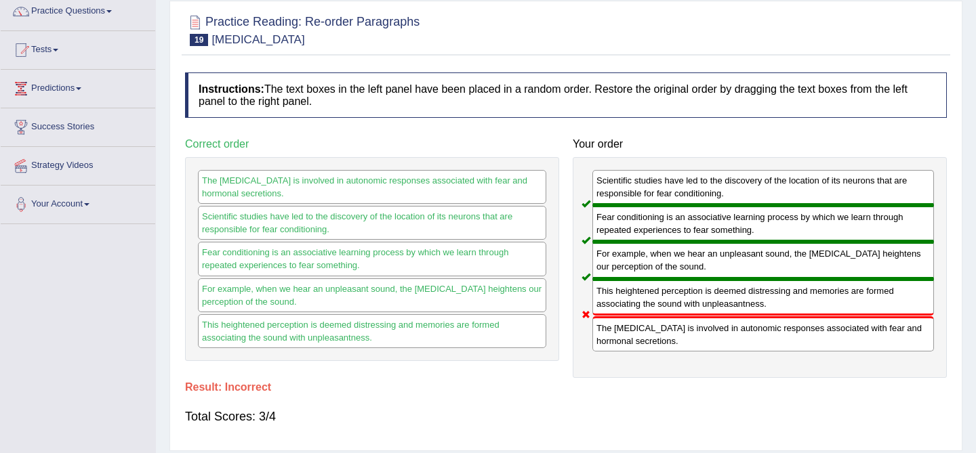
scroll to position [0, 0]
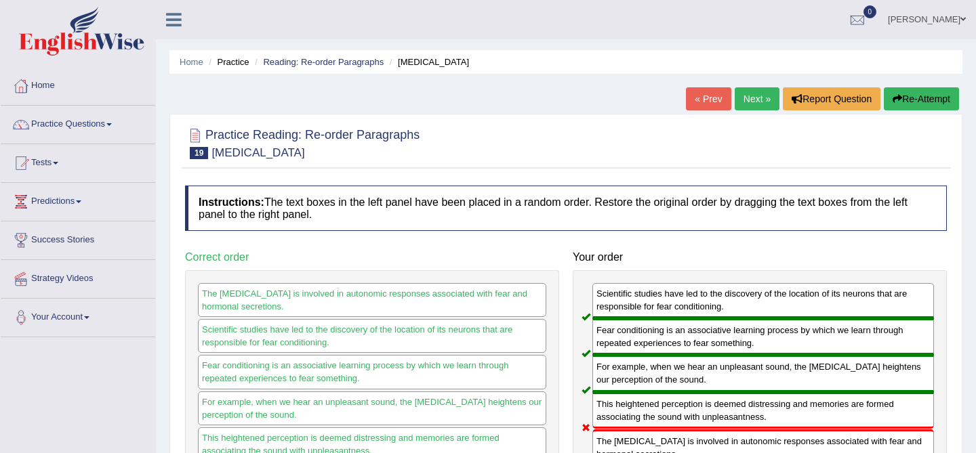
click at [905, 92] on button "Re-Attempt" at bounding box center [921, 98] width 75 height 23
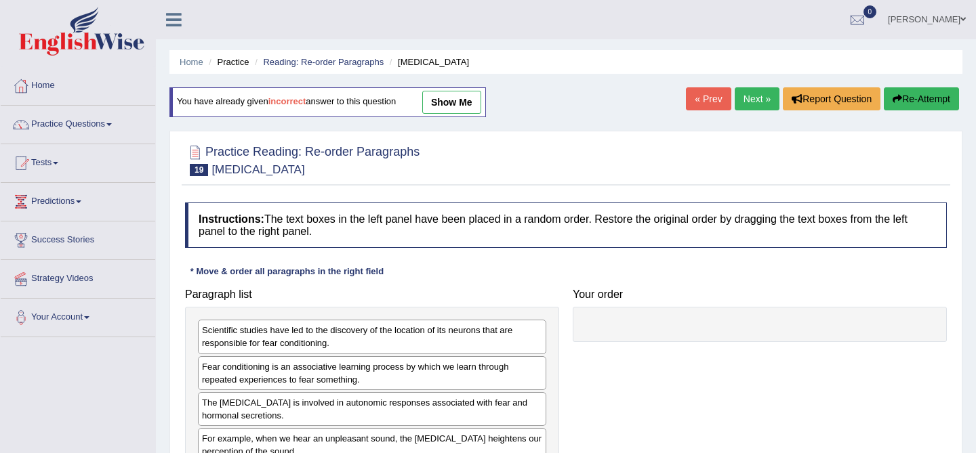
scroll to position [114, 0]
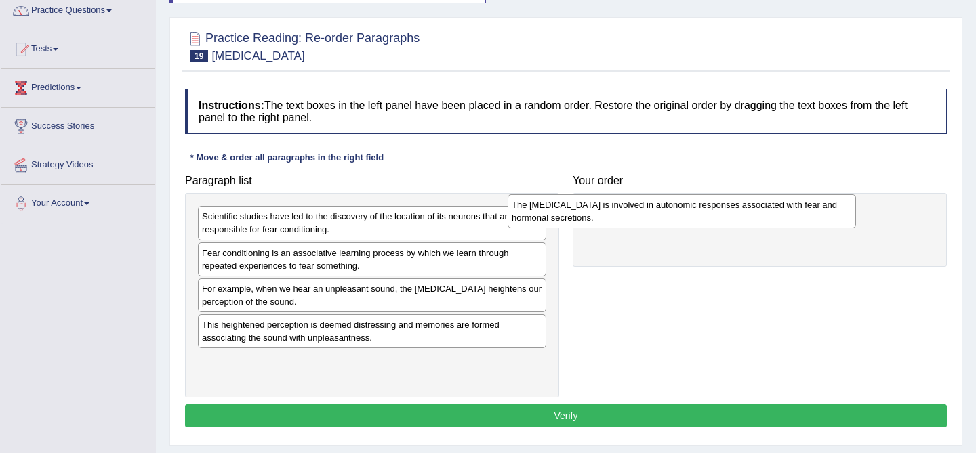
drag, startPoint x: 464, startPoint y: 300, endPoint x: 792, endPoint y: 212, distance: 339.5
click at [792, 212] on div "The [MEDICAL_DATA] is involved in autonomic responses associated with fear and …" at bounding box center [682, 212] width 348 height 34
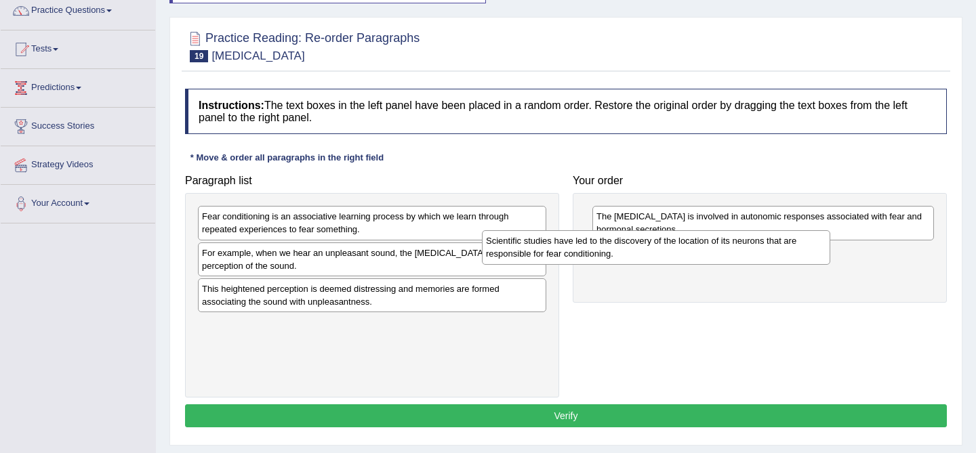
drag, startPoint x: 512, startPoint y: 232, endPoint x: 808, endPoint y: 255, distance: 296.4
click at [807, 255] on div "Scientific studies have led to the discovery of the location of its neurons tha…" at bounding box center [656, 247] width 348 height 34
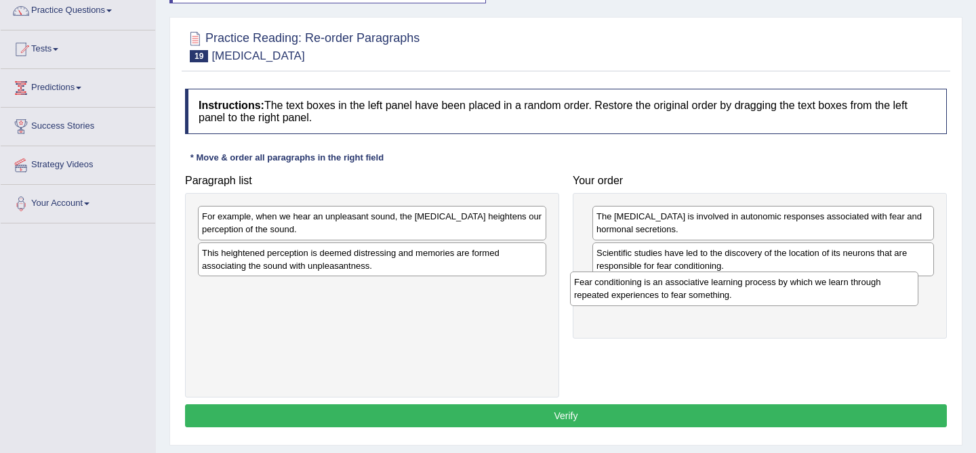
drag, startPoint x: 529, startPoint y: 226, endPoint x: 902, endPoint y: 291, distance: 378.5
click at [902, 291] on div "Fear conditioning is an associative learning process by which we learn through …" at bounding box center [744, 289] width 348 height 34
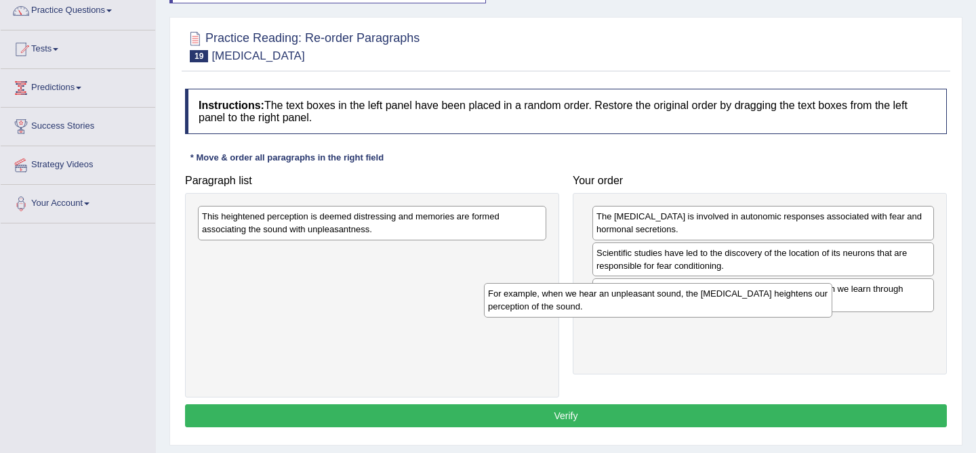
drag, startPoint x: 461, startPoint y: 220, endPoint x: 760, endPoint y: 297, distance: 309.2
click at [760, 297] on div "For example, when we hear an unpleasant sound, the [MEDICAL_DATA] heightens our…" at bounding box center [658, 300] width 348 height 34
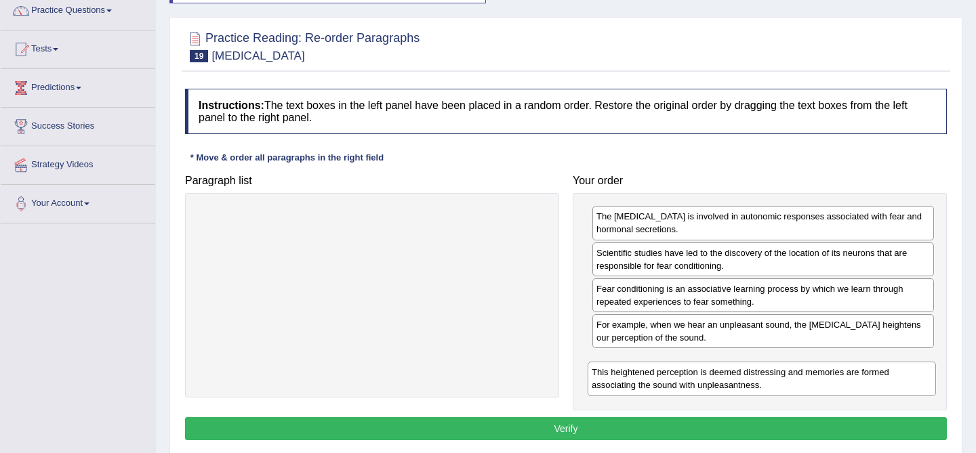
drag, startPoint x: 482, startPoint y: 217, endPoint x: 872, endPoint y: 367, distance: 418.4
click at [872, 367] on div "This heightened perception is deemed distressing and memories are formed associ…" at bounding box center [762, 379] width 348 height 34
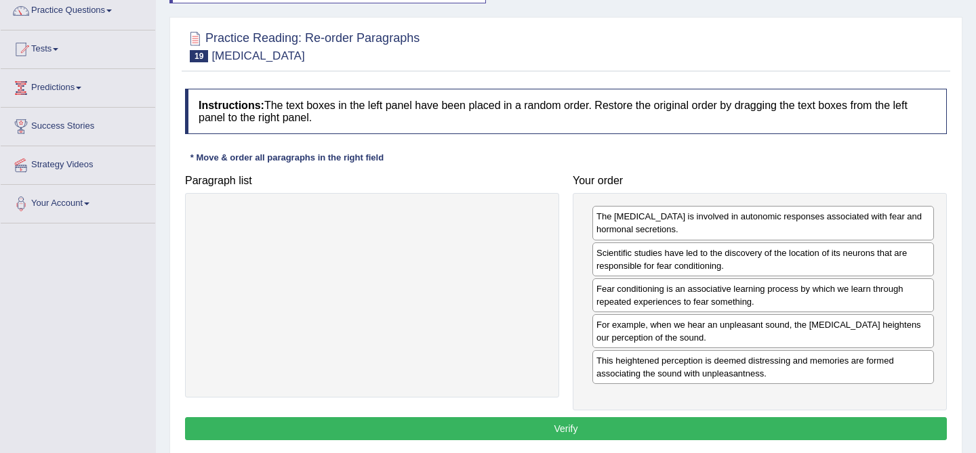
click at [782, 435] on button "Verify" at bounding box center [566, 428] width 762 height 23
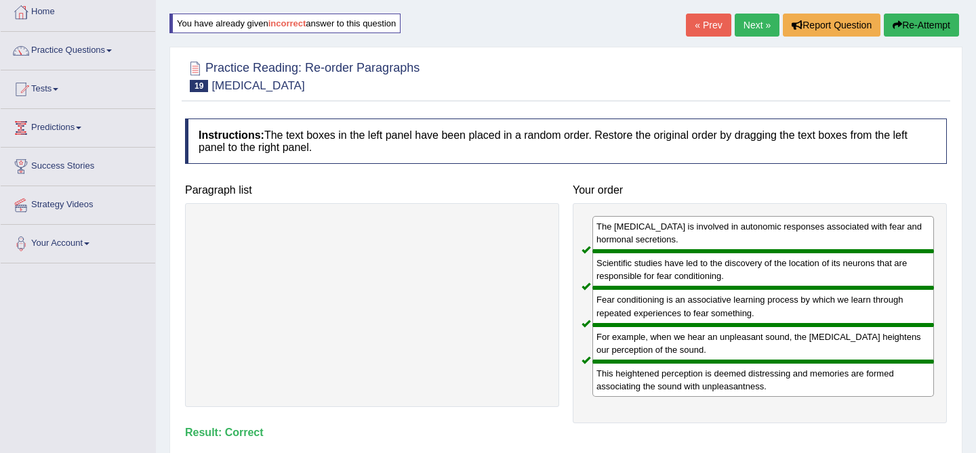
scroll to position [0, 0]
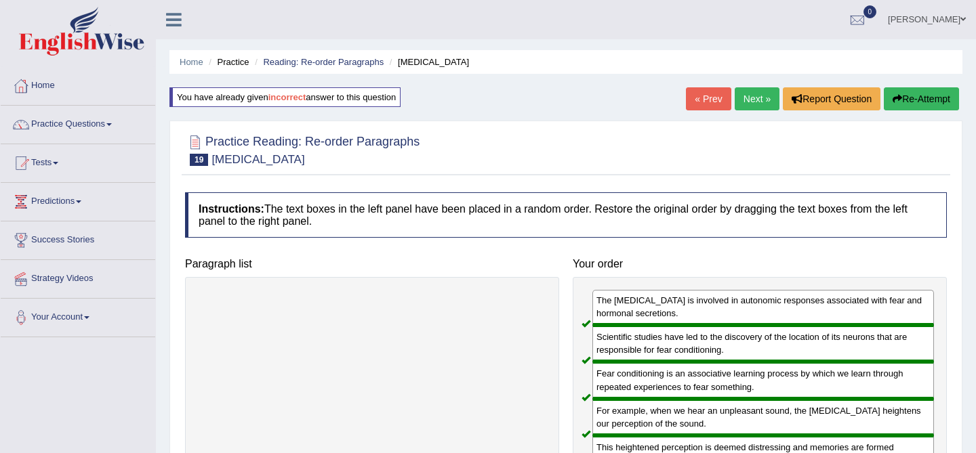
click at [743, 102] on link "Next »" at bounding box center [757, 98] width 45 height 23
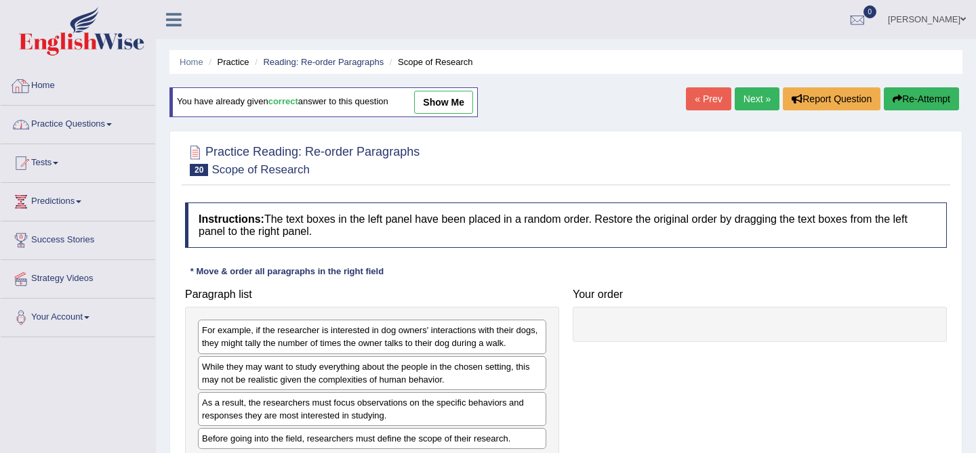
click at [98, 120] on link "Practice Questions" at bounding box center [78, 123] width 155 height 34
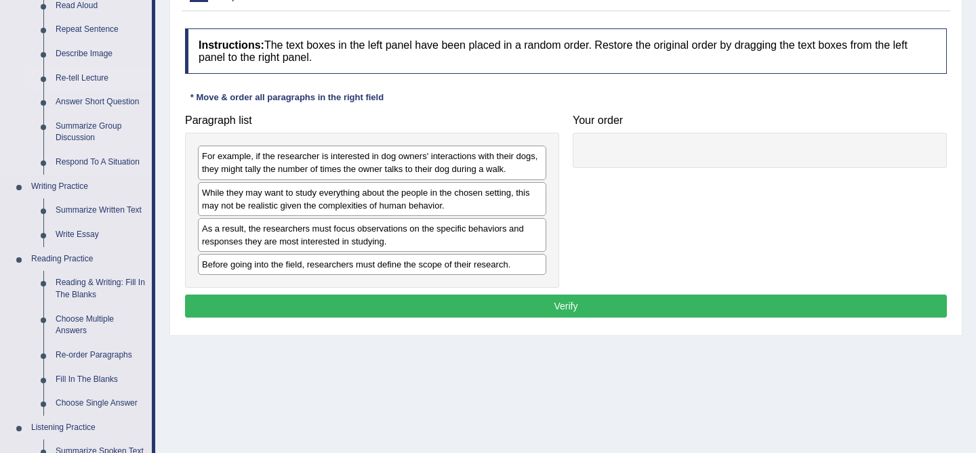
scroll to position [175, 0]
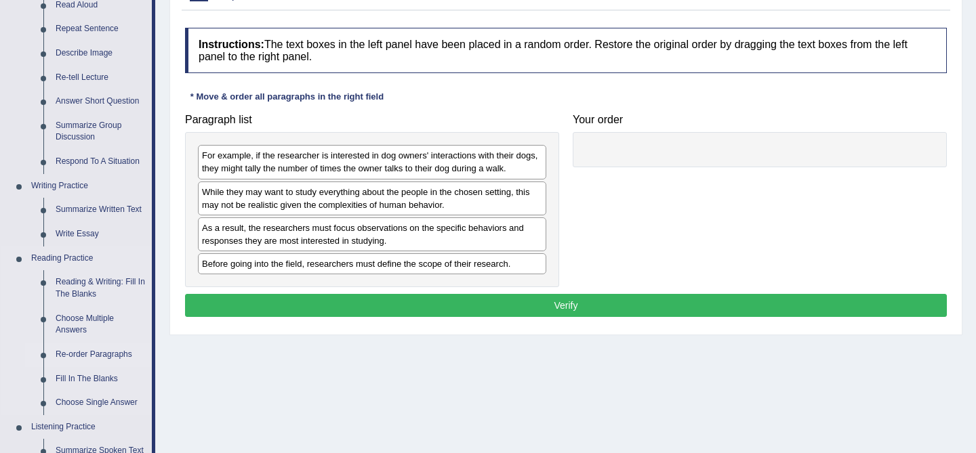
click at [92, 356] on link "Re-order Paragraphs" at bounding box center [100, 355] width 102 height 24
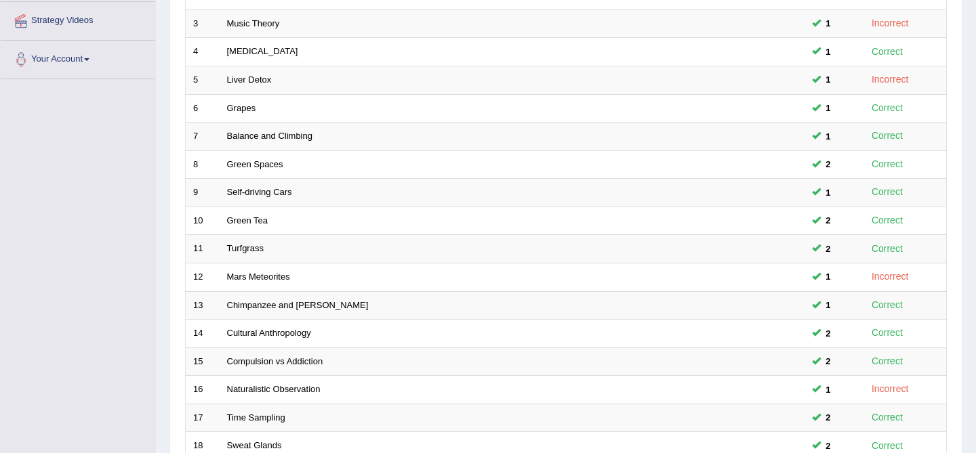
scroll to position [444, 0]
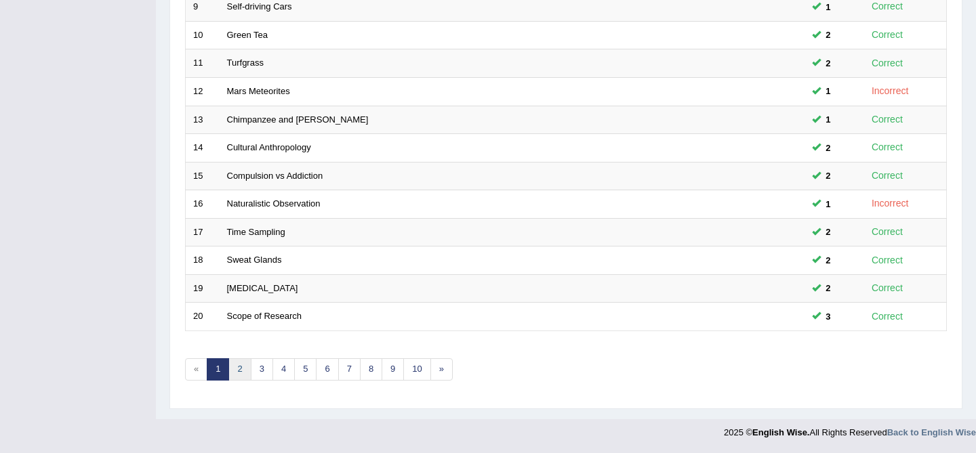
click at [242, 373] on link "2" at bounding box center [239, 370] width 22 height 22
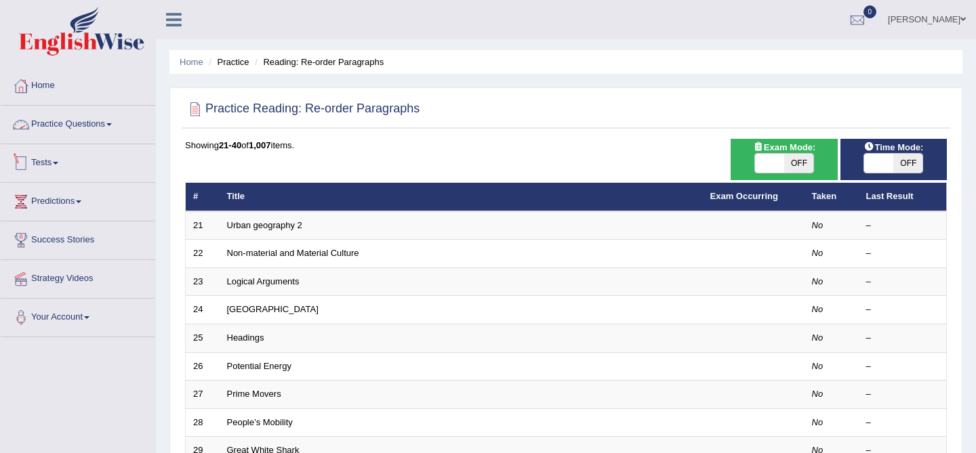
click at [63, 140] on li "Practice Questions Speaking Practice Read Aloud Repeat Sentence Describe Image …" at bounding box center [78, 125] width 155 height 39
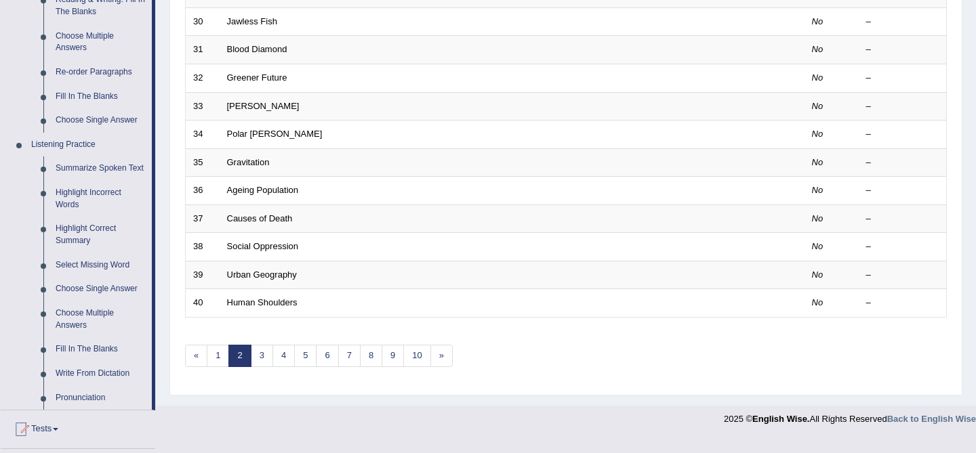
scroll to position [459, 0]
click at [59, 142] on link "Listening Practice" at bounding box center [88, 143] width 127 height 24
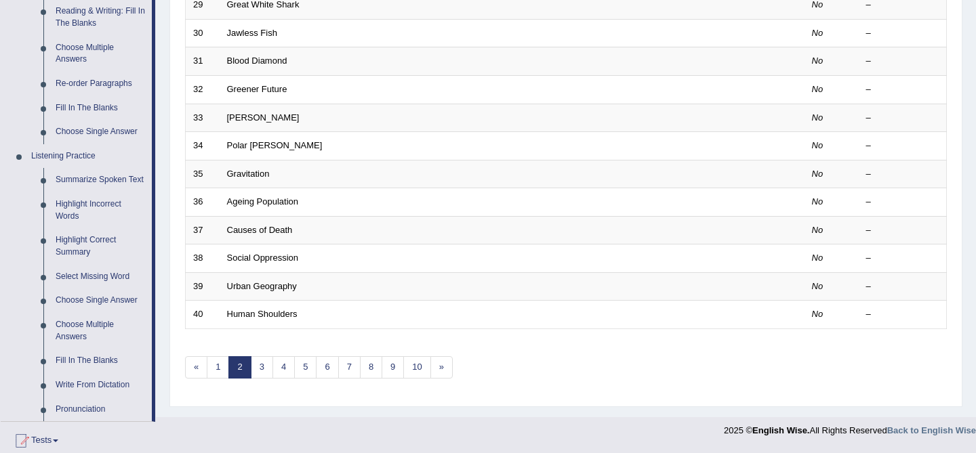
scroll to position [450, 0]
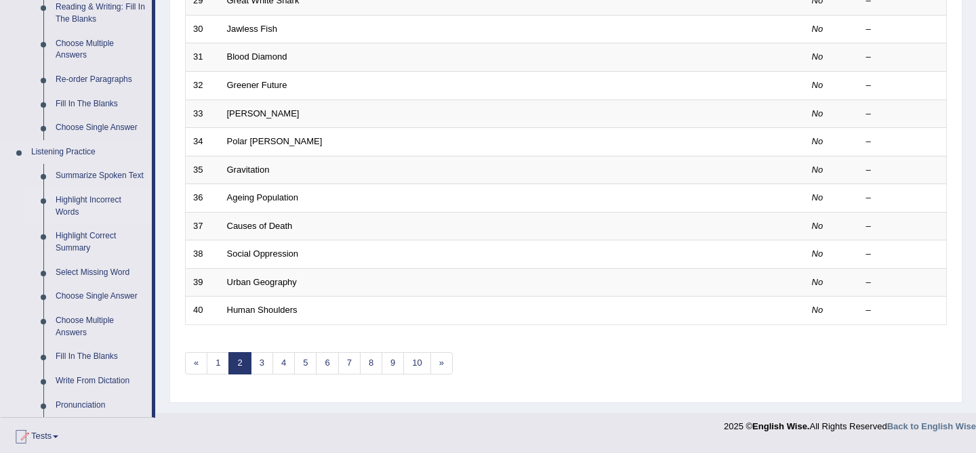
click at [95, 217] on link "Highlight Incorrect Words" at bounding box center [100, 206] width 102 height 36
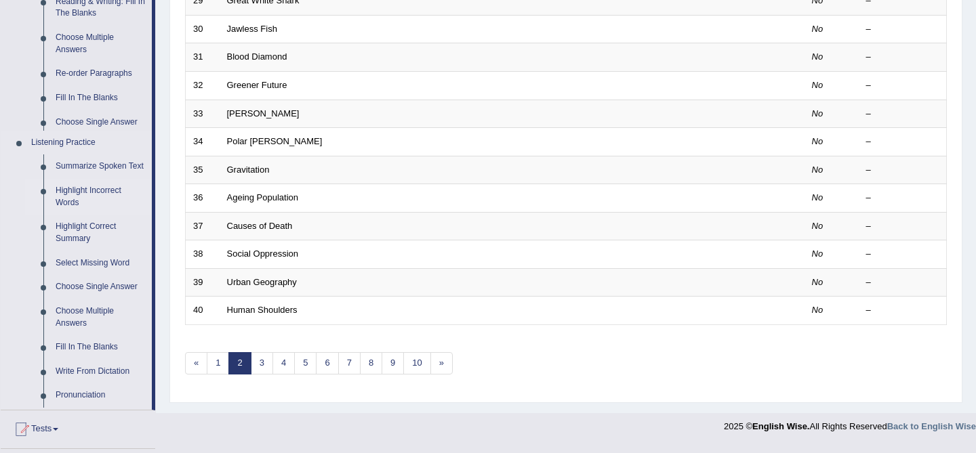
scroll to position [354, 0]
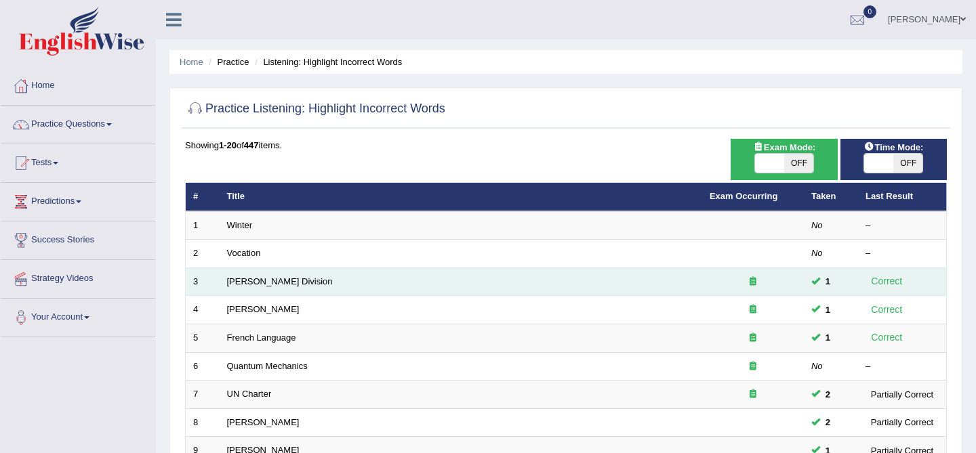
scroll to position [444, 0]
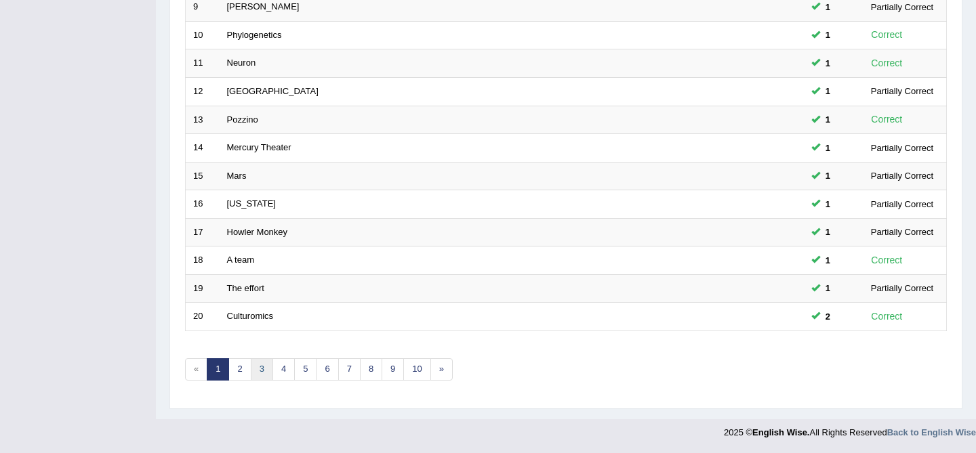
click at [264, 368] on link "3" at bounding box center [262, 370] width 22 height 22
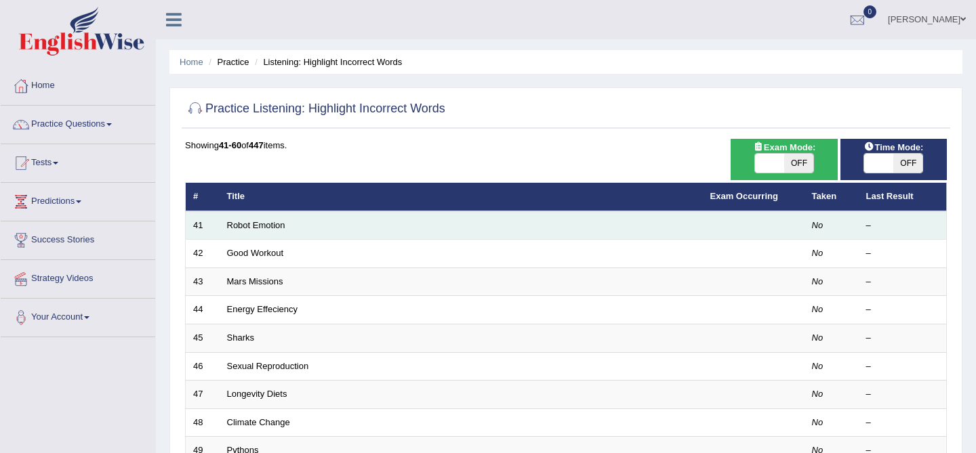
click at [216, 224] on td "41" at bounding box center [203, 225] width 34 height 28
click at [245, 228] on link "Robot Emotion" at bounding box center [256, 225] width 58 height 10
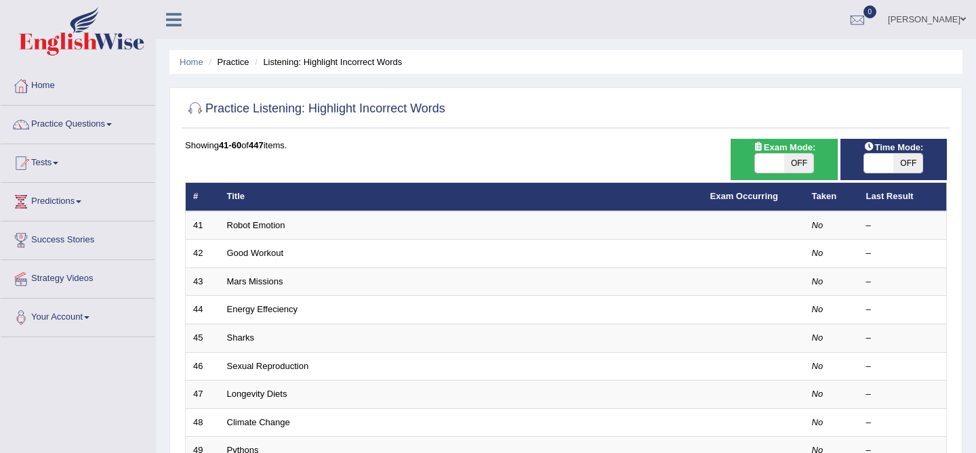
click at [785, 165] on span "OFF" at bounding box center [798, 163] width 29 height 19
checkbox input "true"
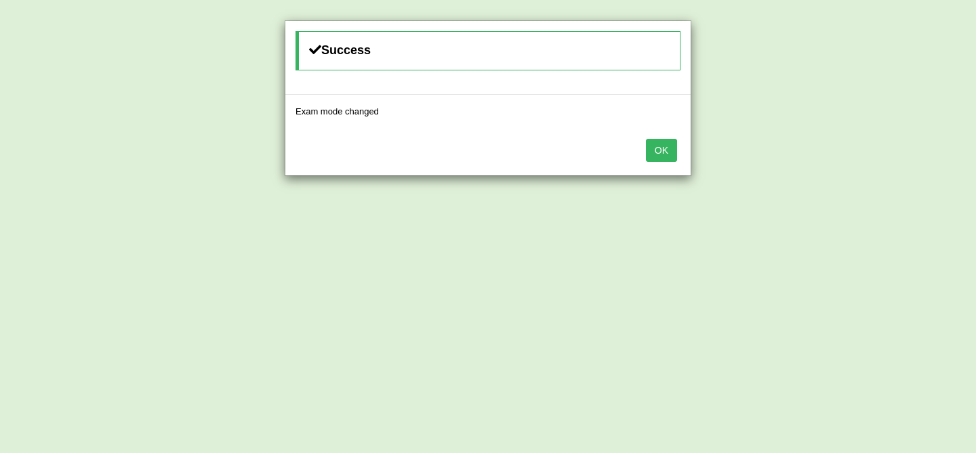
click at [664, 146] on button "OK" at bounding box center [661, 150] width 31 height 23
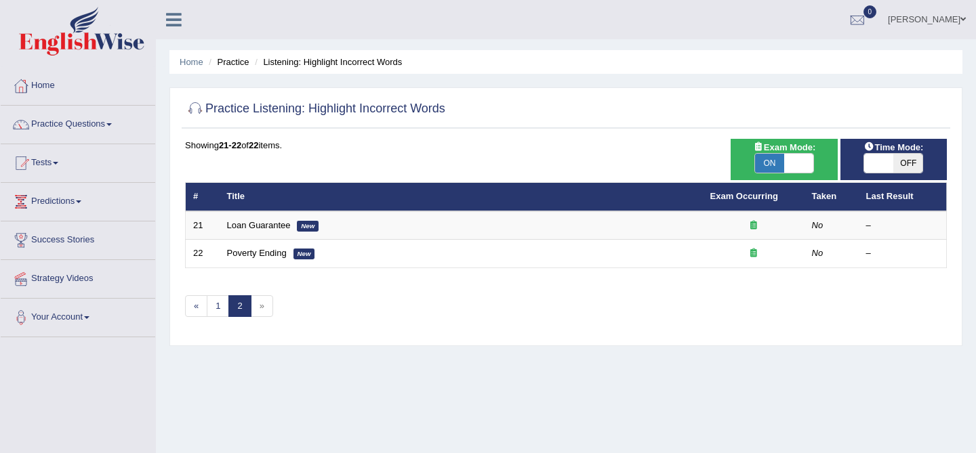
click at [899, 161] on span "OFF" at bounding box center [907, 163] width 29 height 19
checkbox input "true"
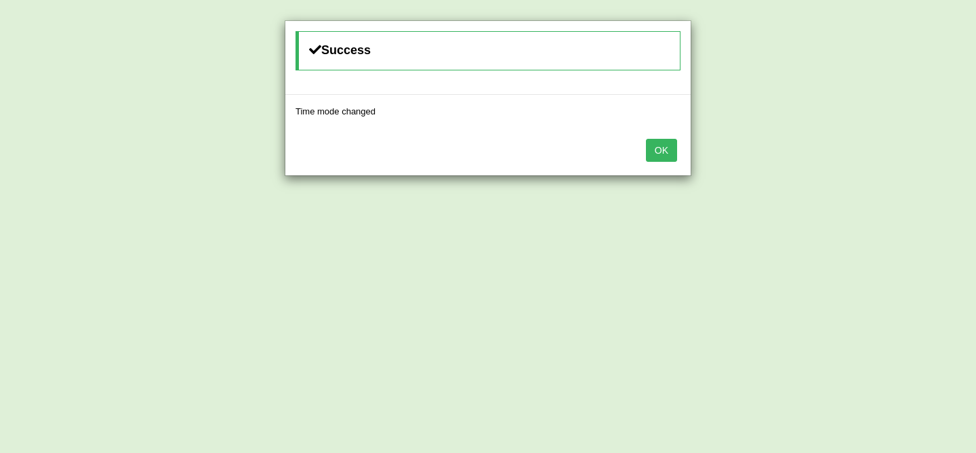
click at [655, 149] on button "OK" at bounding box center [661, 150] width 31 height 23
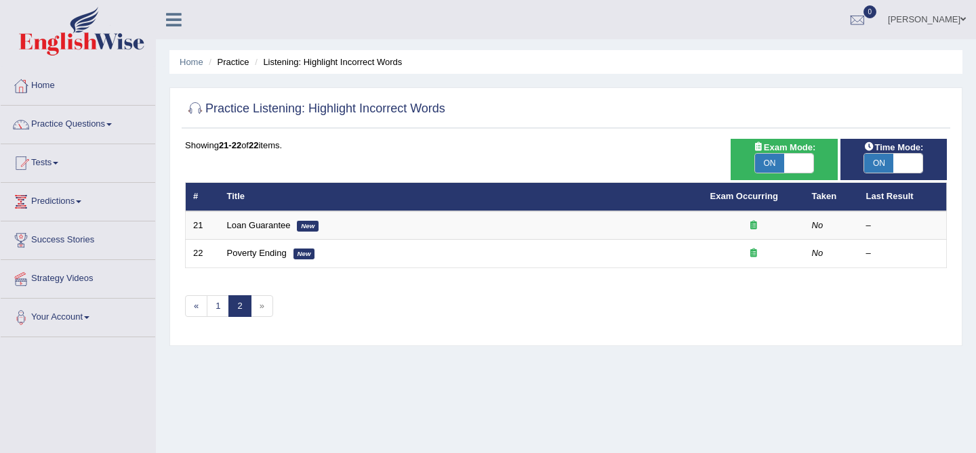
click at [257, 300] on span "»" at bounding box center [262, 306] width 22 height 22
click at [261, 310] on span "»" at bounding box center [262, 306] width 22 height 22
click at [218, 312] on link "1" at bounding box center [218, 306] width 22 height 22
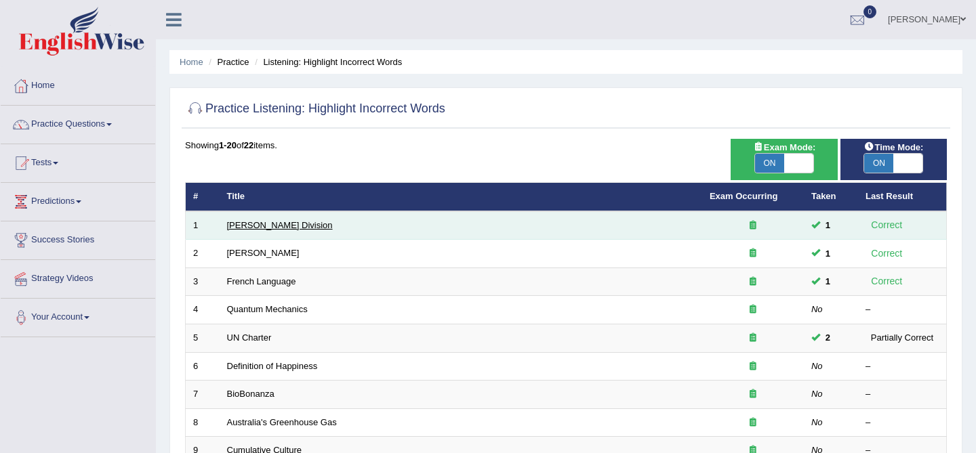
click at [241, 221] on link "Ward Division" at bounding box center [280, 225] width 106 height 10
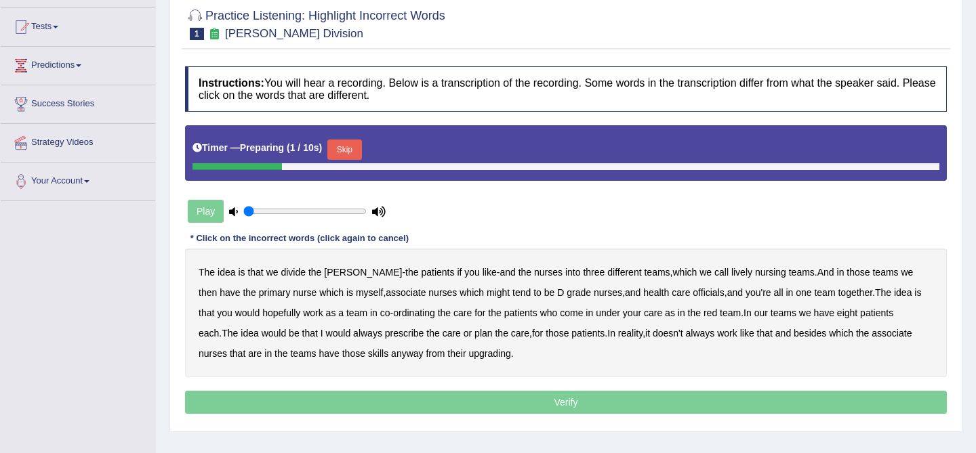
scroll to position [142, 0]
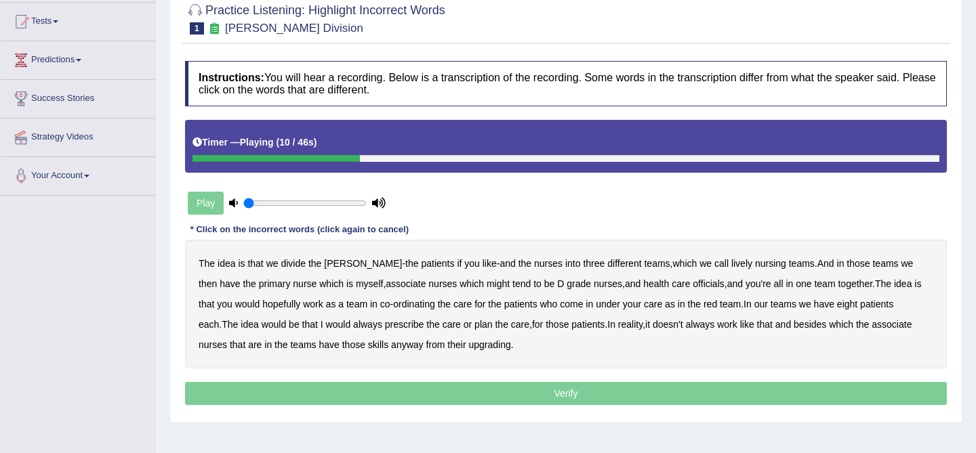
click at [731, 266] on b "lively" at bounding box center [741, 263] width 21 height 11
click at [487, 283] on b "might" at bounding box center [498, 284] width 23 height 11
click at [693, 285] on b "officials" at bounding box center [708, 284] width 31 height 11
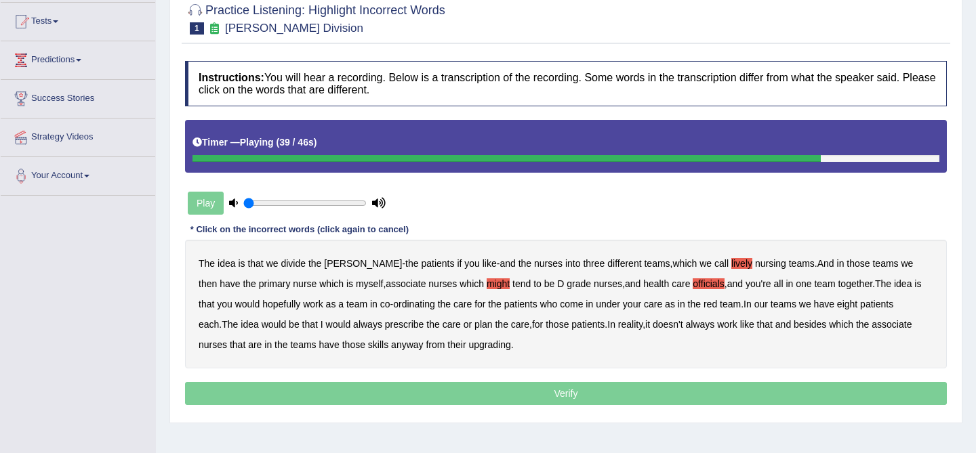
click at [353, 322] on b "always" at bounding box center [367, 324] width 29 height 11
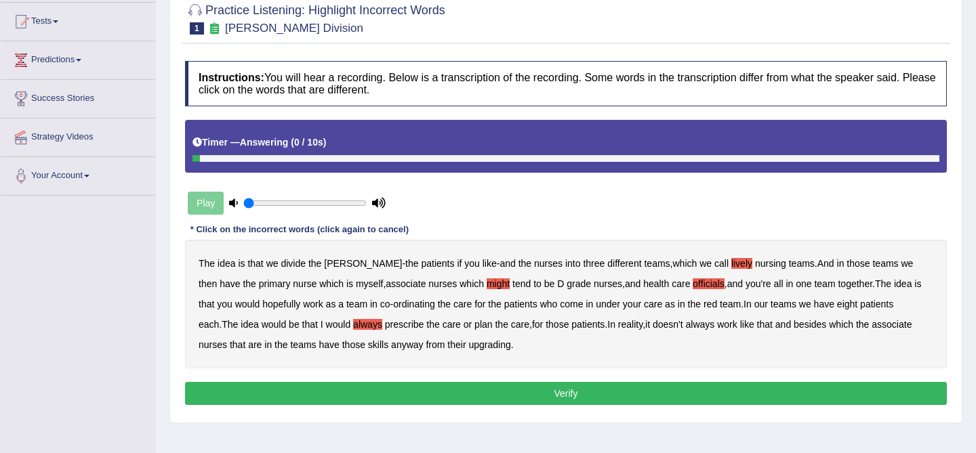
click at [468, 344] on b "upgrading" at bounding box center [489, 345] width 42 height 11
click at [458, 386] on button "Verify" at bounding box center [566, 393] width 762 height 23
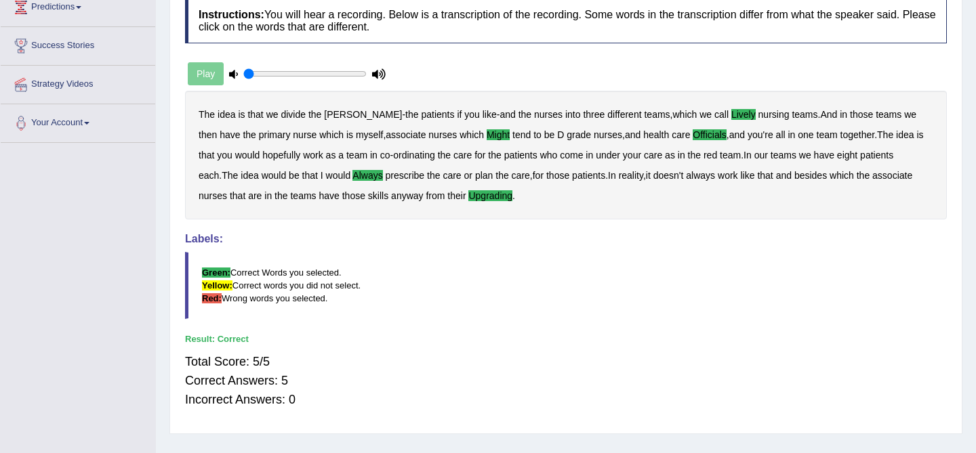
scroll to position [0, 0]
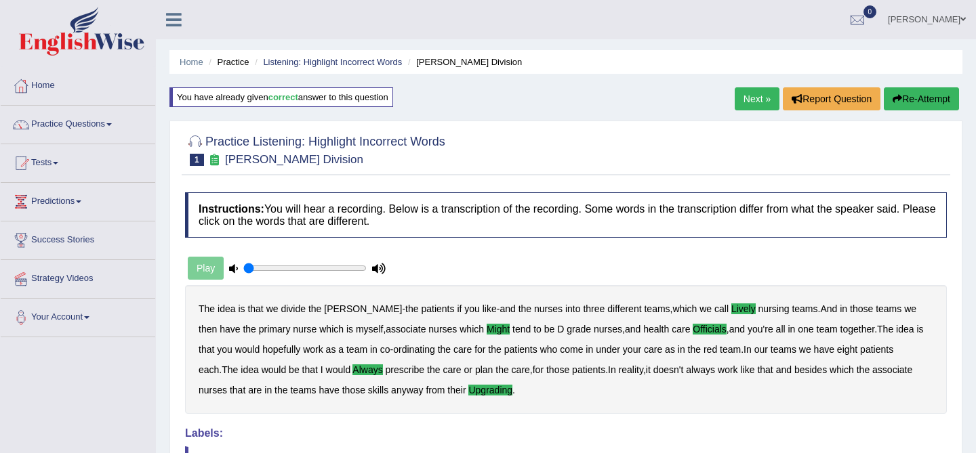
click at [765, 96] on link "Next »" at bounding box center [757, 98] width 45 height 23
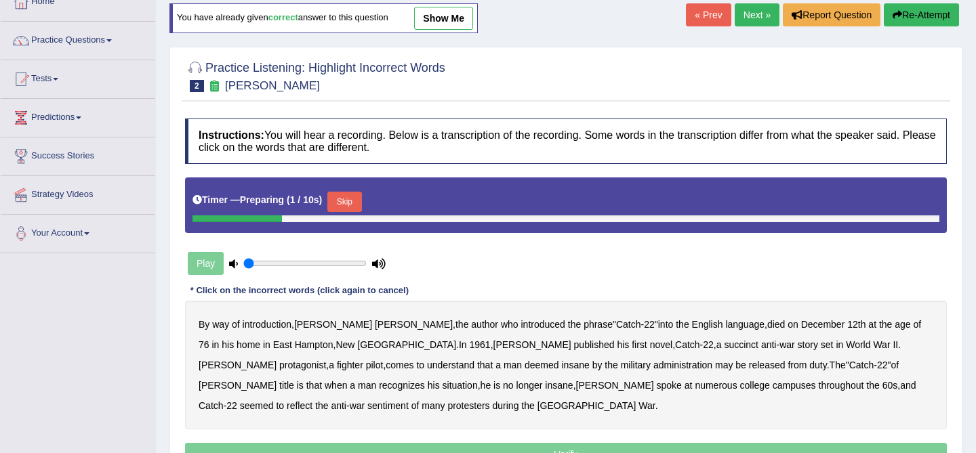
scroll to position [125, 0]
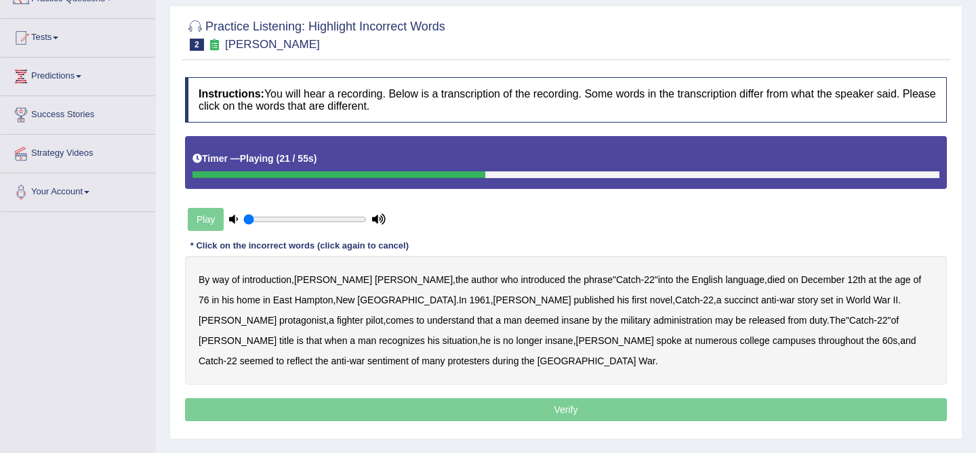
click at [724, 302] on b "succinct" at bounding box center [741, 300] width 35 height 11
click at [653, 317] on b "administration" at bounding box center [682, 320] width 59 height 11
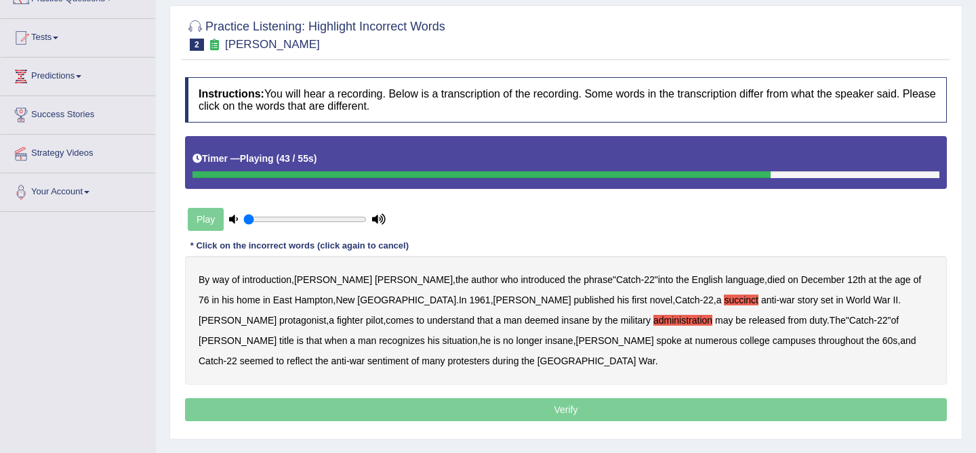
click at [478, 335] on b "situation" at bounding box center [460, 340] width 35 height 11
click at [312, 356] on b "reflect" at bounding box center [300, 361] width 26 height 11
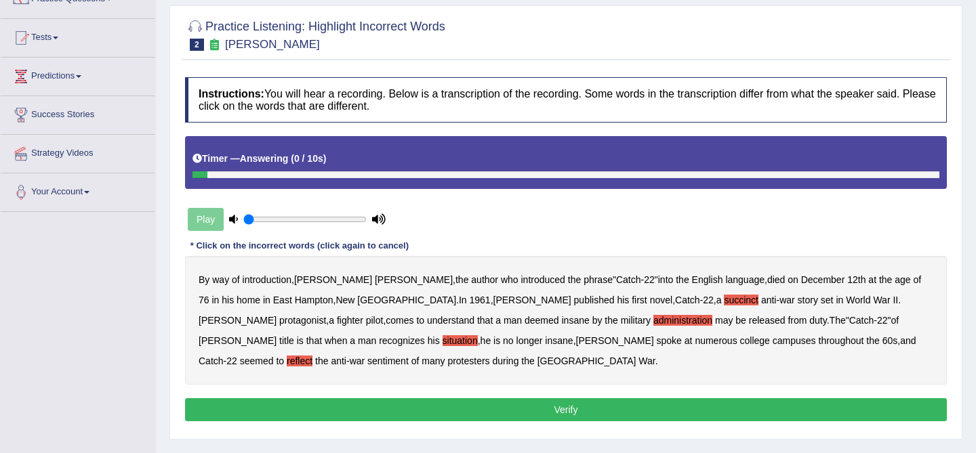
click at [617, 411] on button "Verify" at bounding box center [566, 409] width 762 height 23
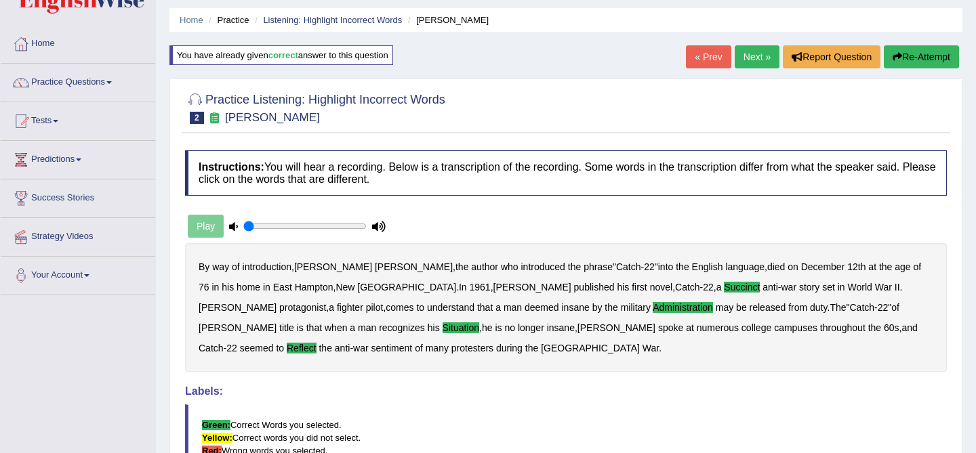
scroll to position [0, 0]
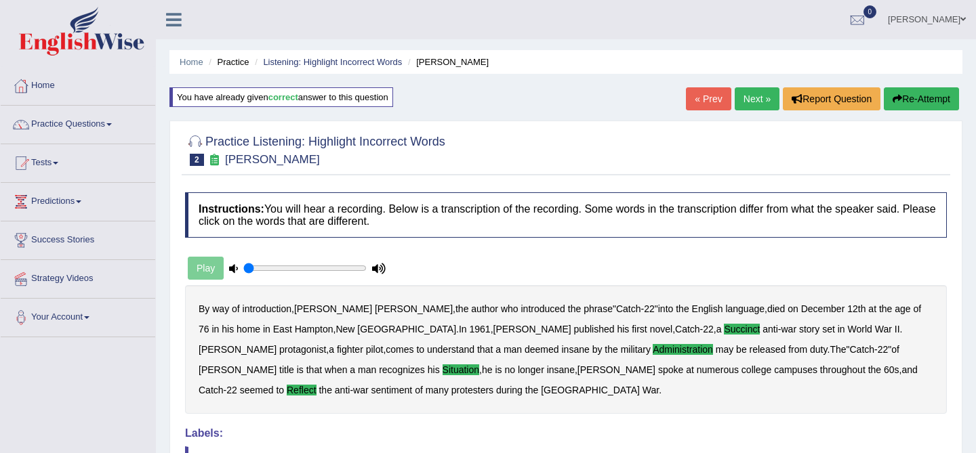
click at [747, 94] on link "Next »" at bounding box center [757, 98] width 45 height 23
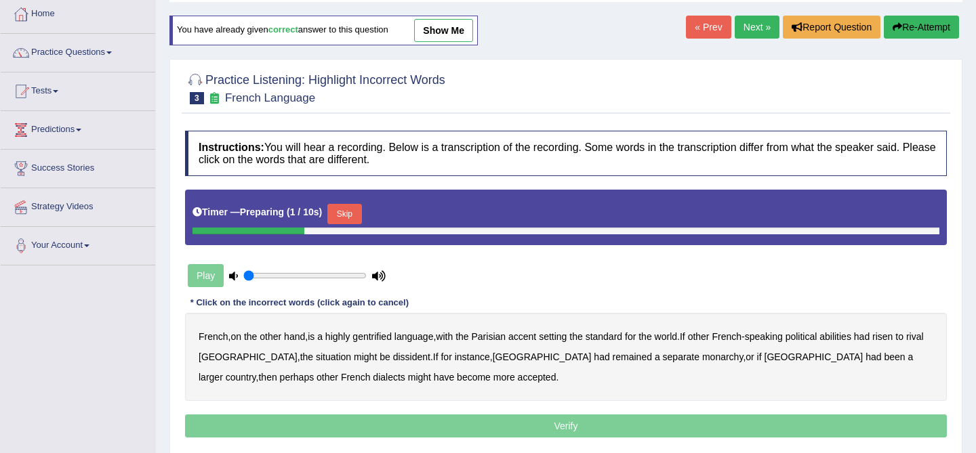
scroll to position [81, 0]
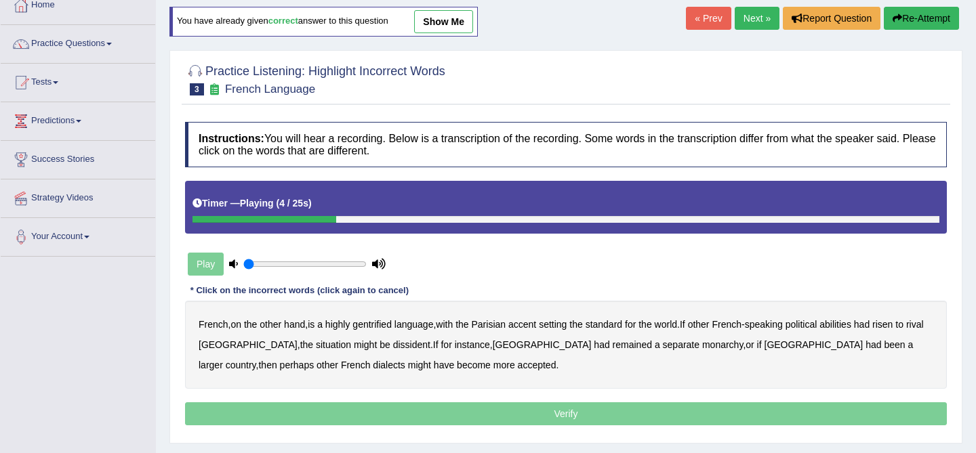
click at [378, 324] on b "gentrified" at bounding box center [371, 324] width 39 height 11
click at [851, 325] on b "abilities" at bounding box center [835, 324] width 32 height 11
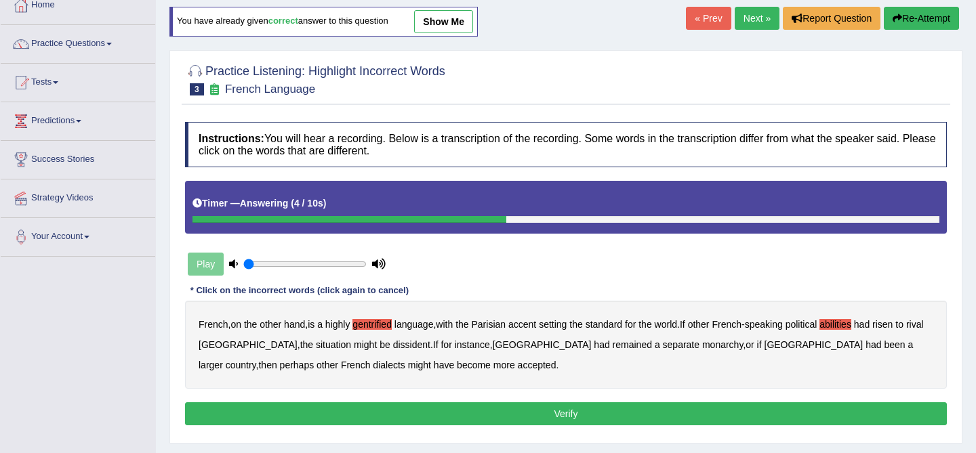
click at [210, 266] on div "Play" at bounding box center [286, 264] width 203 height 34
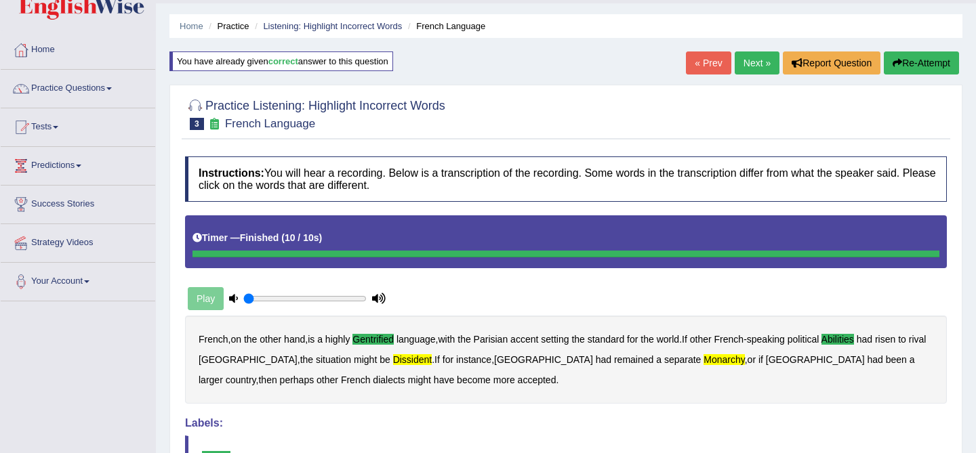
scroll to position [0, 0]
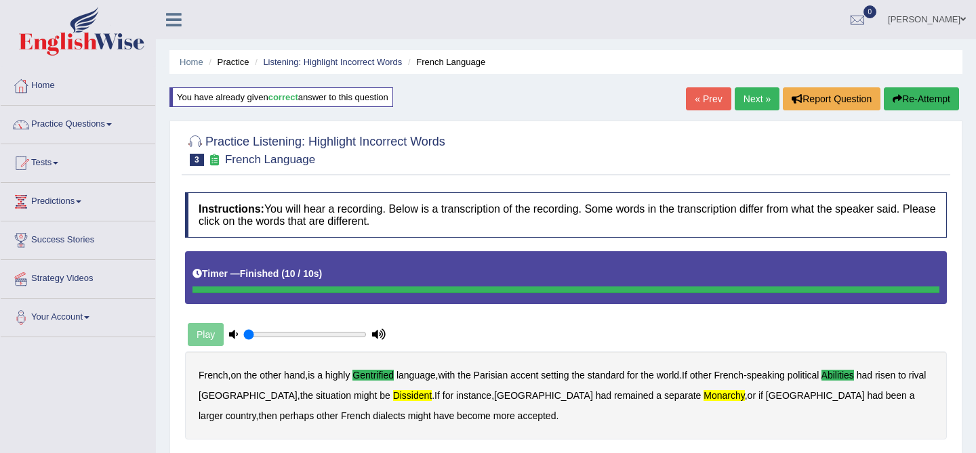
click at [750, 108] on link "Next »" at bounding box center [757, 98] width 45 height 23
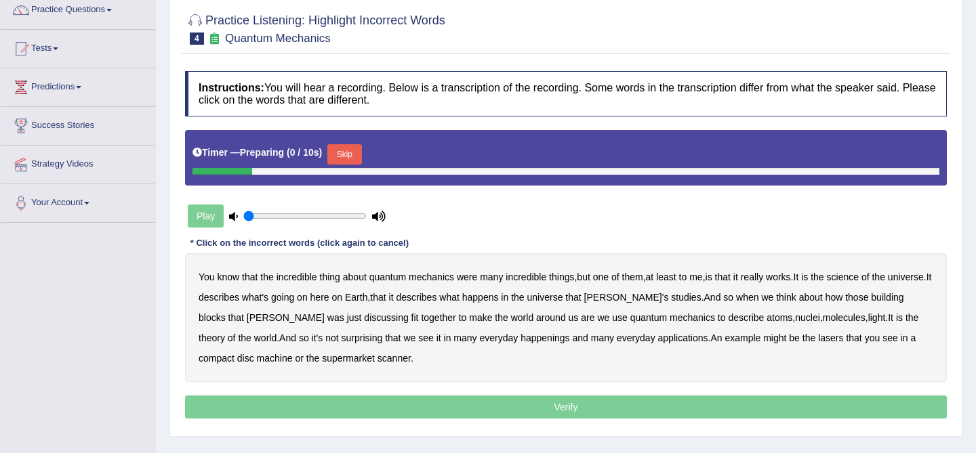
scroll to position [127, 0]
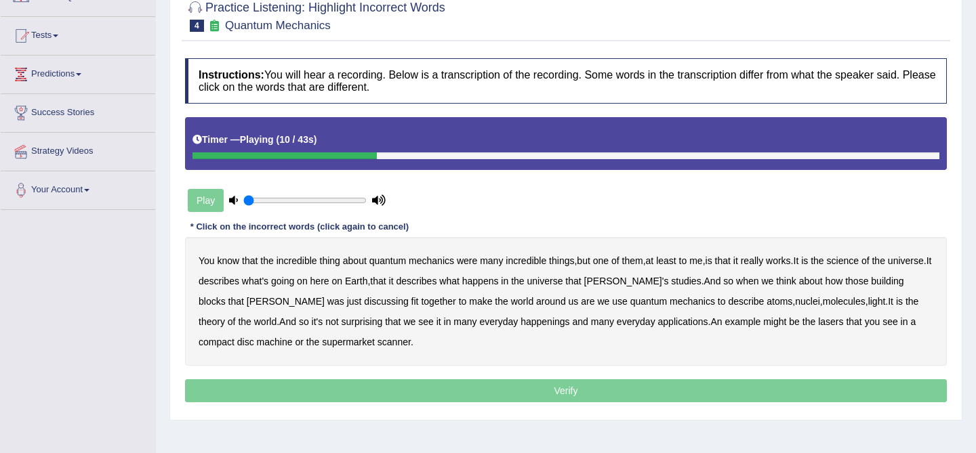
click at [859, 261] on b "science" at bounding box center [843, 260] width 32 height 11
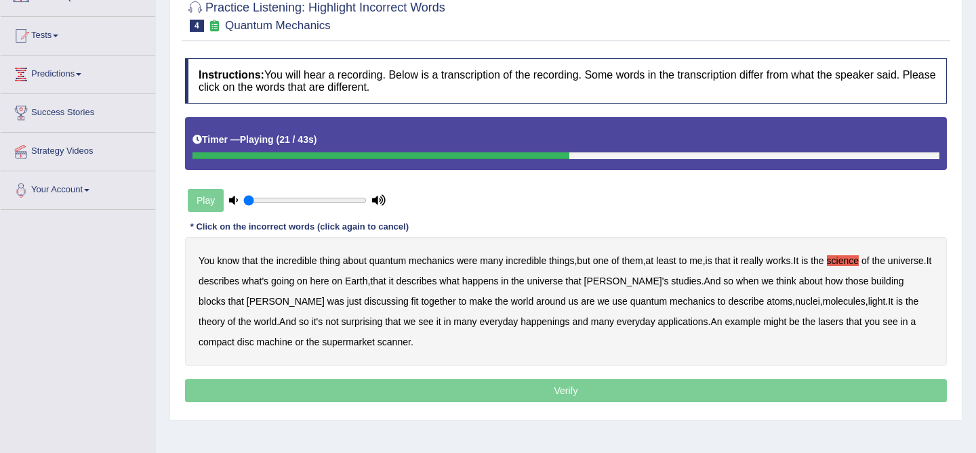
click at [364, 300] on b "discussing" at bounding box center [386, 301] width 44 height 11
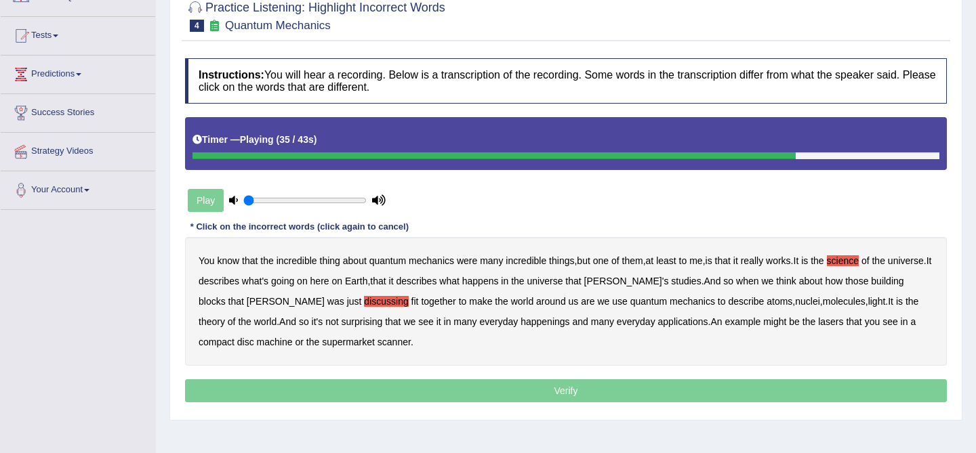
click at [521, 322] on b "happenings" at bounding box center [544, 321] width 49 height 11
click at [257, 341] on b "machine" at bounding box center [275, 342] width 36 height 11
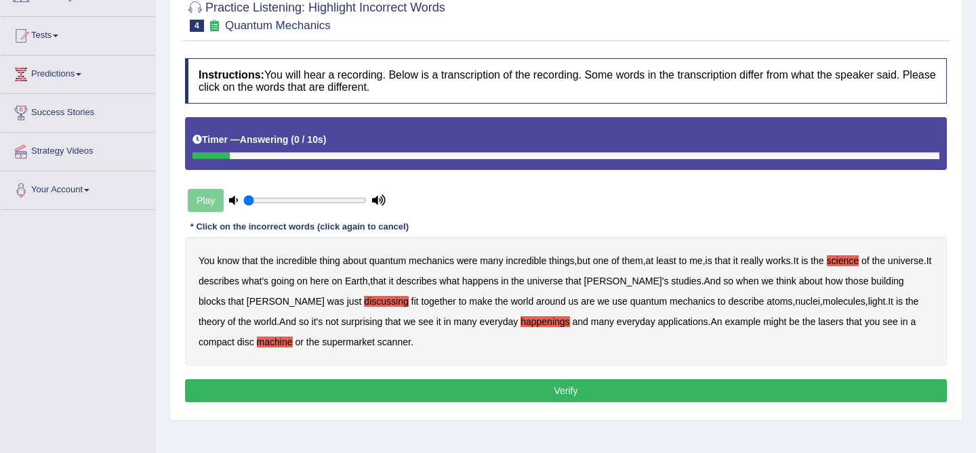
click at [362, 392] on button "Verify" at bounding box center [566, 391] width 762 height 23
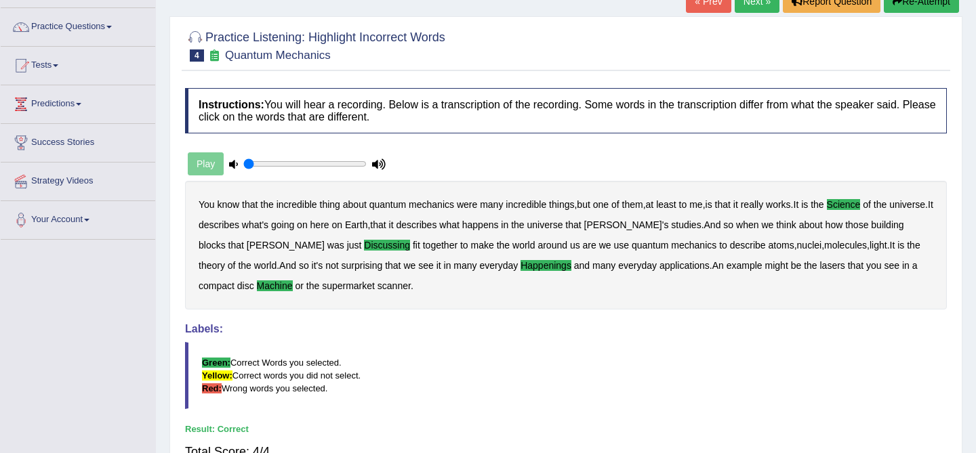
scroll to position [0, 0]
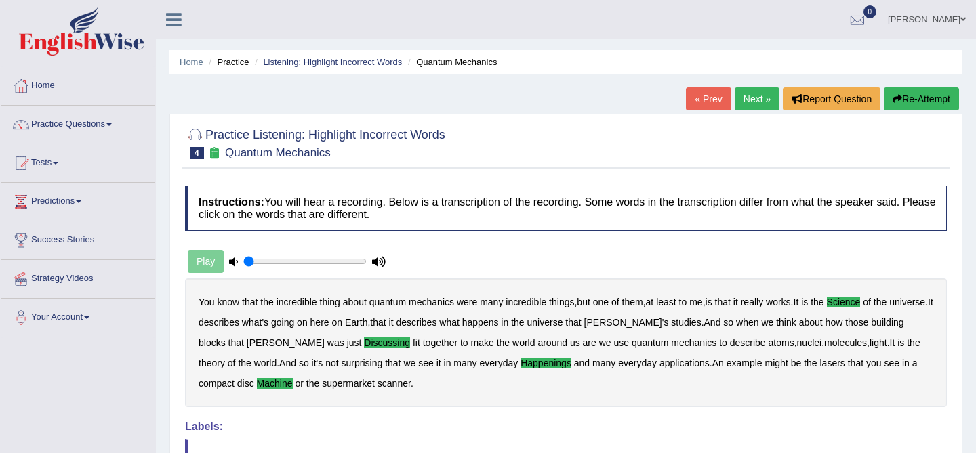
click at [754, 94] on link "Next »" at bounding box center [757, 98] width 45 height 23
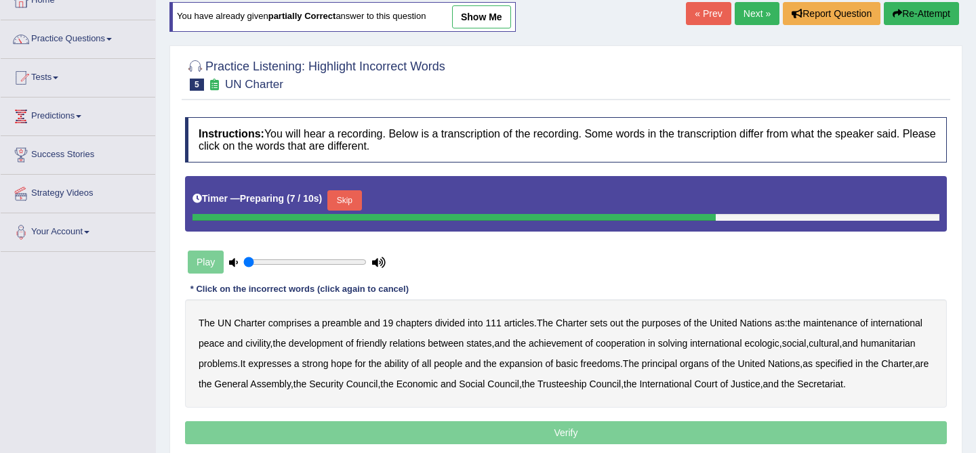
scroll to position [131, 0]
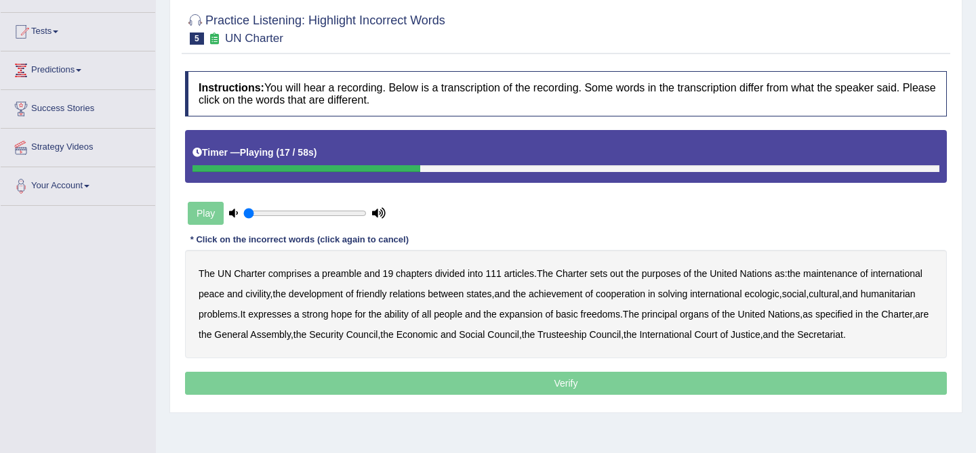
click at [270, 295] on b "civility" at bounding box center [257, 294] width 24 height 11
click at [409, 319] on b "ability" at bounding box center [396, 314] width 24 height 11
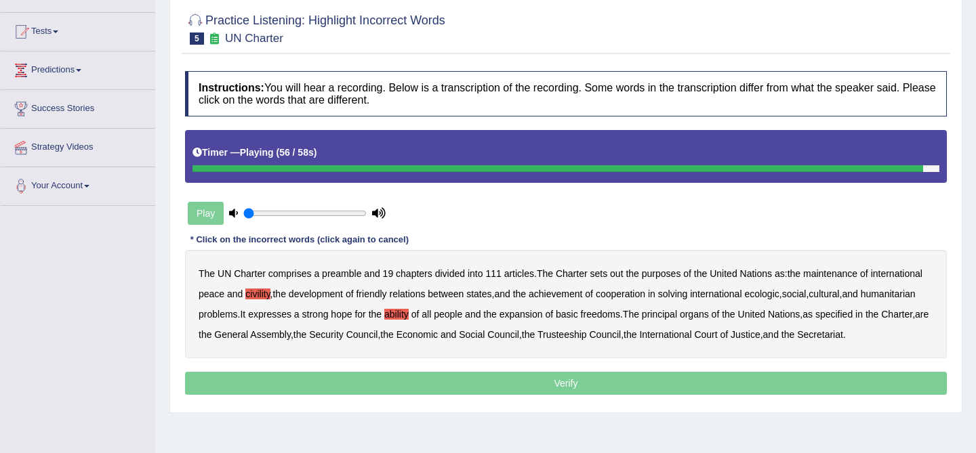
click at [364, 395] on p "Verify" at bounding box center [566, 383] width 762 height 23
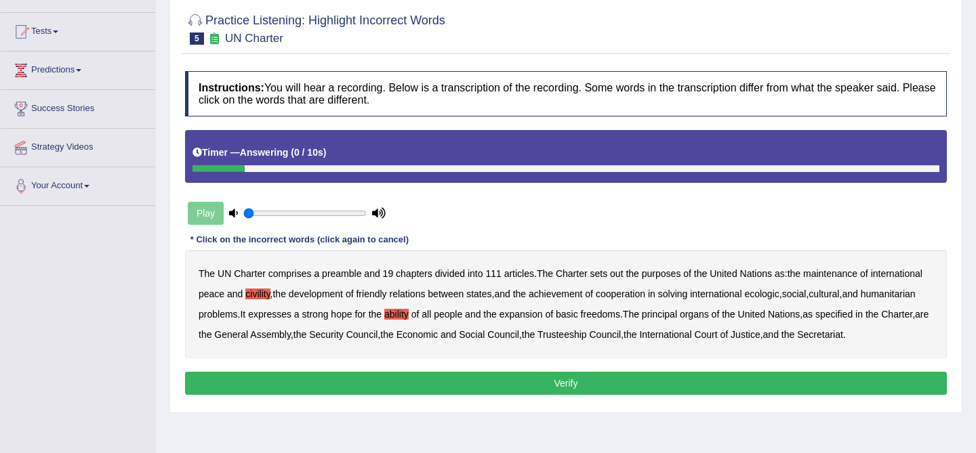
click at [400, 395] on button "Verify" at bounding box center [566, 383] width 762 height 23
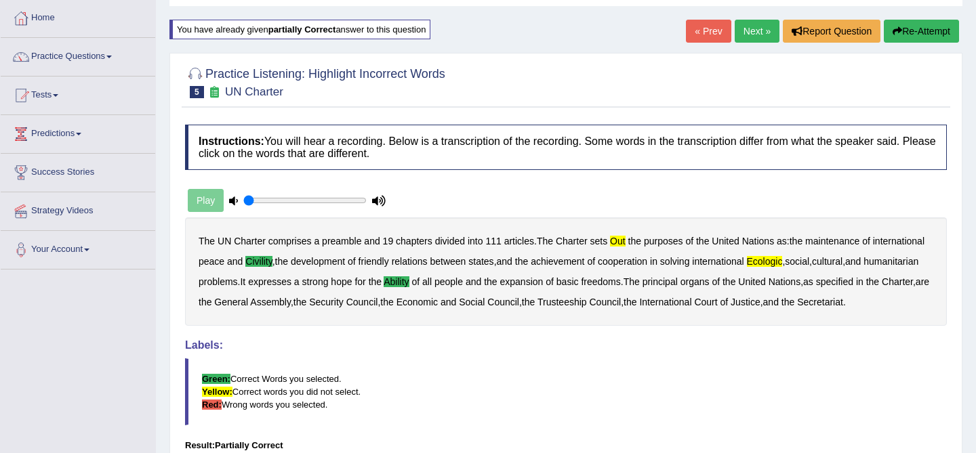
scroll to position [0, 0]
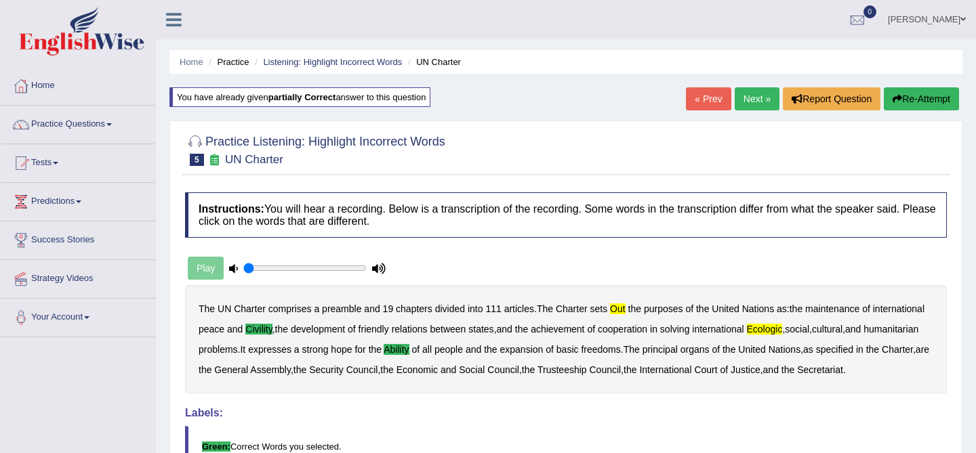
click at [211, 258] on div "Play" at bounding box center [286, 268] width 203 height 34
click at [240, 270] on div "Play" at bounding box center [286, 268] width 203 height 34
click at [274, 270] on input "range" at bounding box center [304, 268] width 123 height 11
click at [749, 100] on link "Next »" at bounding box center [757, 98] width 45 height 23
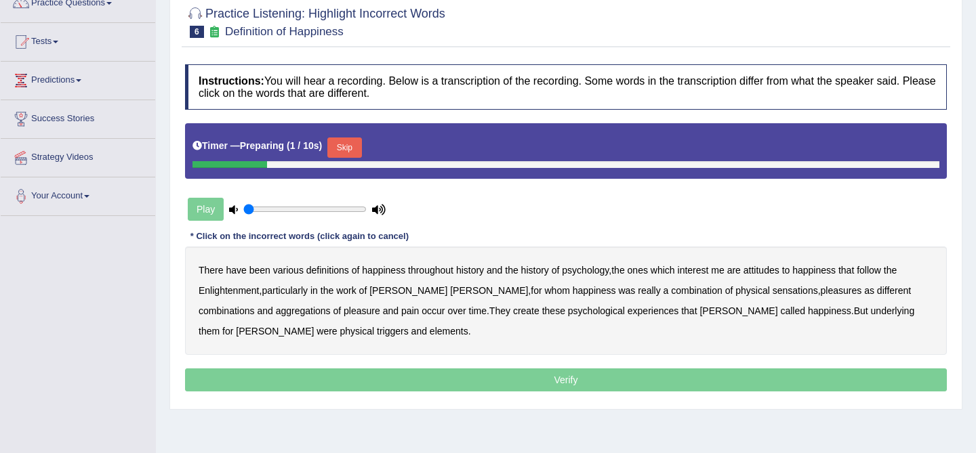
scroll to position [125, 0]
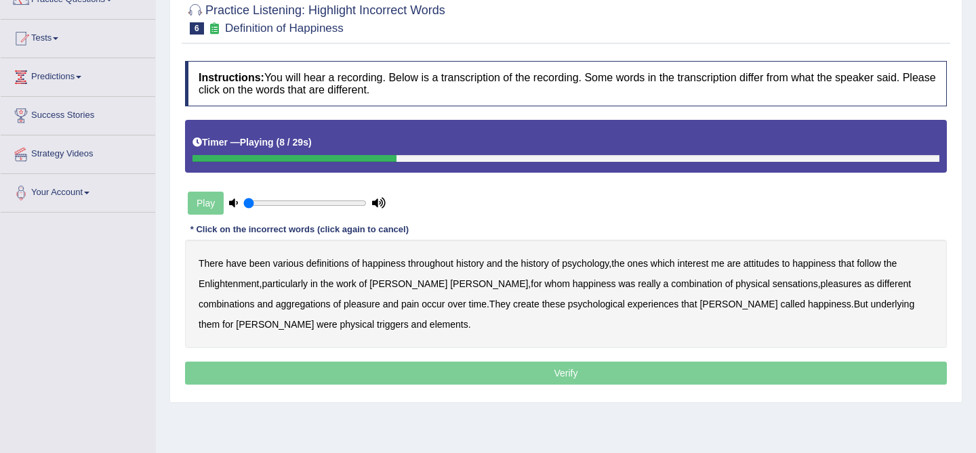
click at [770, 263] on b "attitudes" at bounding box center [761, 263] width 36 height 11
click at [773, 287] on b "sensations" at bounding box center [795, 284] width 45 height 11
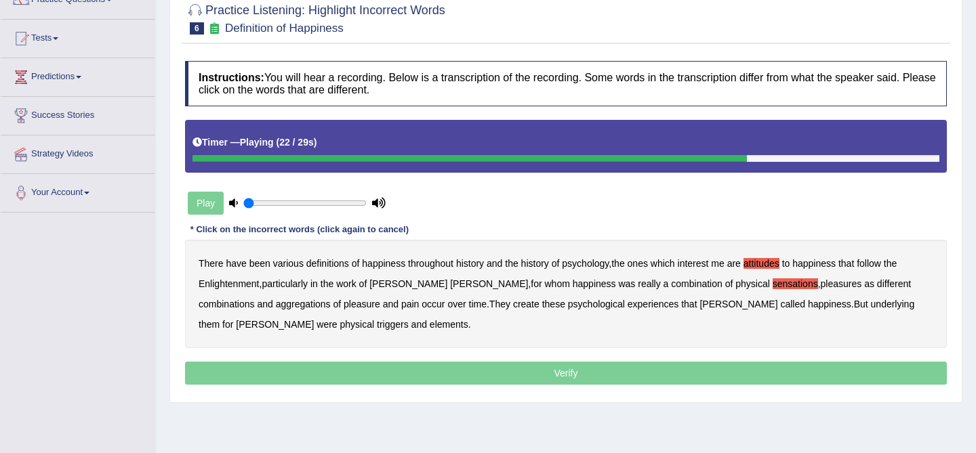
click at [513, 306] on b "create" at bounding box center [526, 304] width 26 height 11
click at [430, 326] on b "elements" at bounding box center [449, 324] width 39 height 11
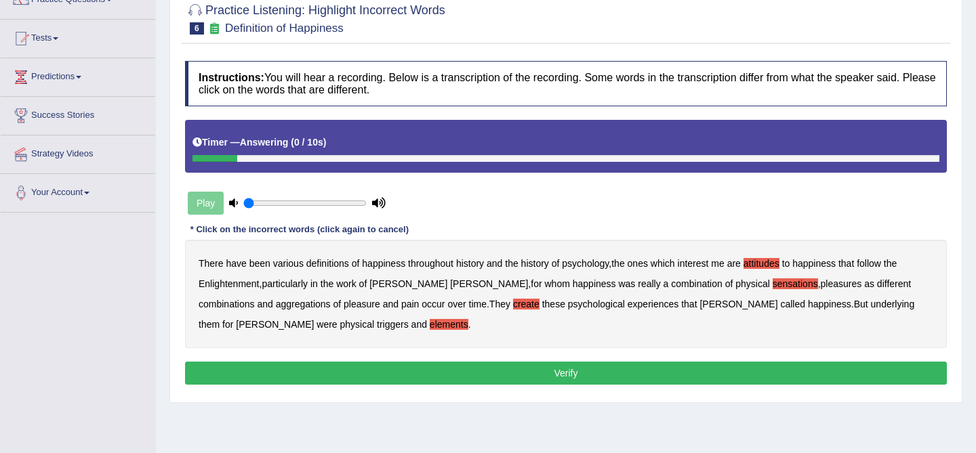
click at [393, 369] on button "Verify" at bounding box center [566, 373] width 762 height 23
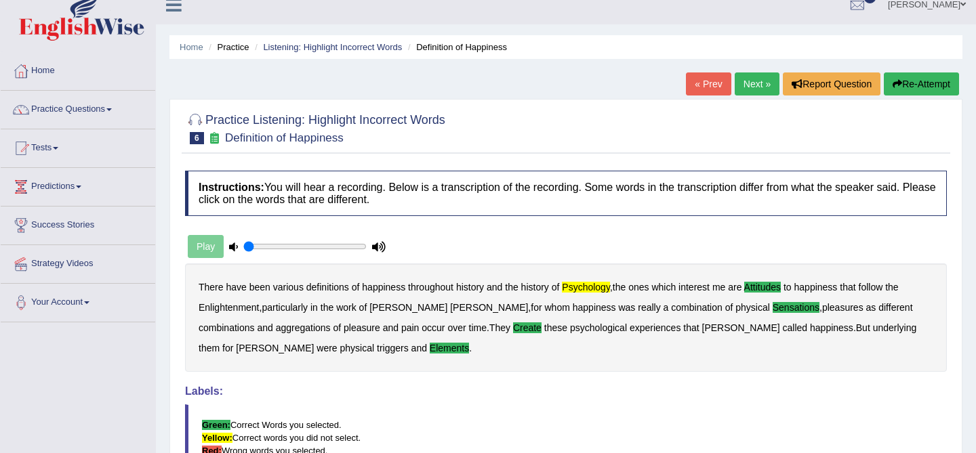
scroll to position [0, 0]
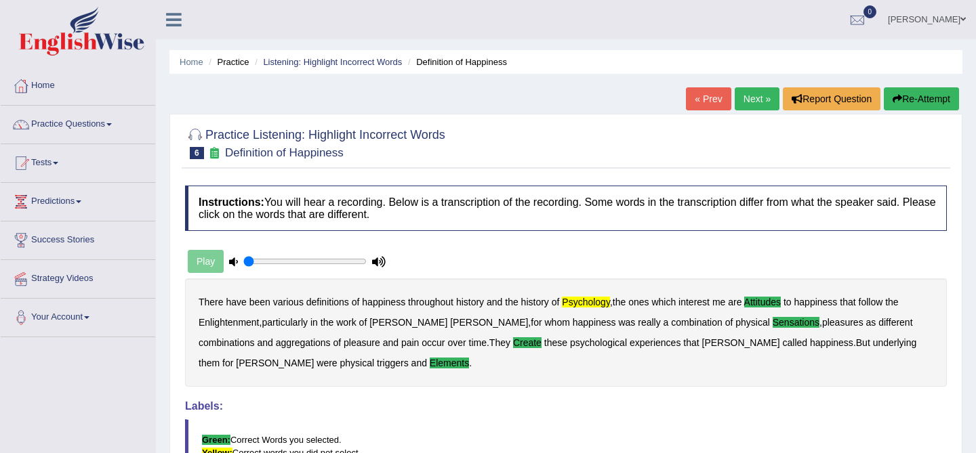
click at [752, 101] on link "Next »" at bounding box center [757, 98] width 45 height 23
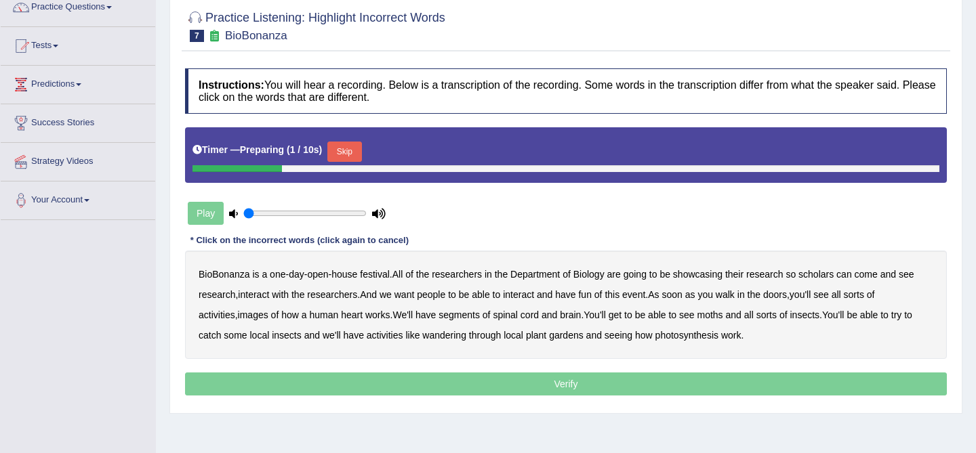
scroll to position [118, 0]
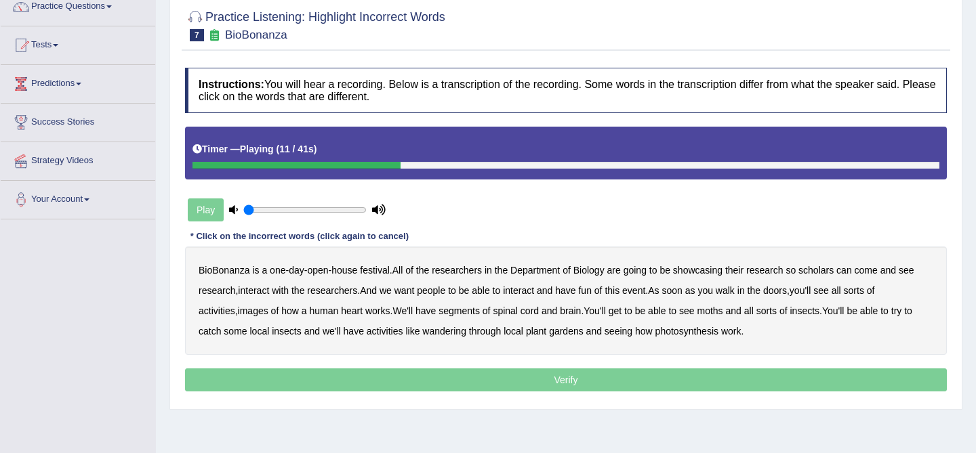
click at [829, 270] on b "scholars" at bounding box center [815, 270] width 35 height 11
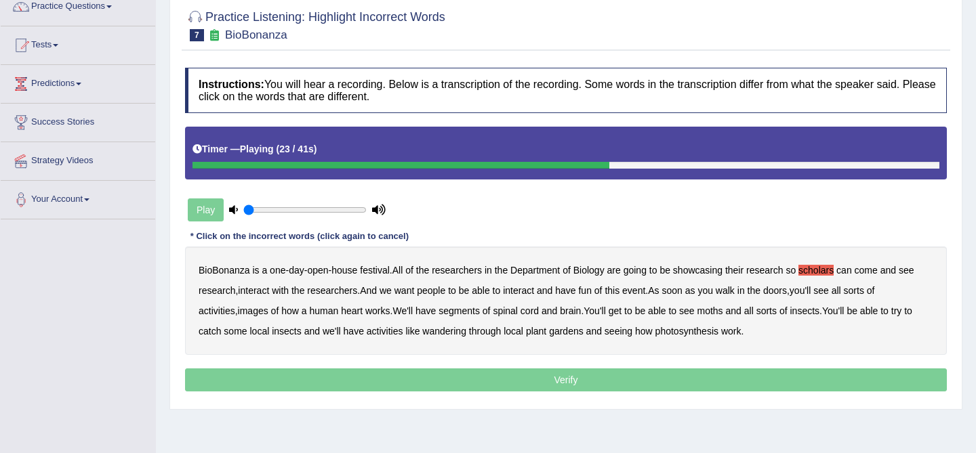
click at [266, 310] on b "images" at bounding box center [253, 311] width 30 height 11
click at [480, 311] on b "segments" at bounding box center [458, 311] width 41 height 11
click at [723, 310] on b "moths" at bounding box center [710, 311] width 26 height 11
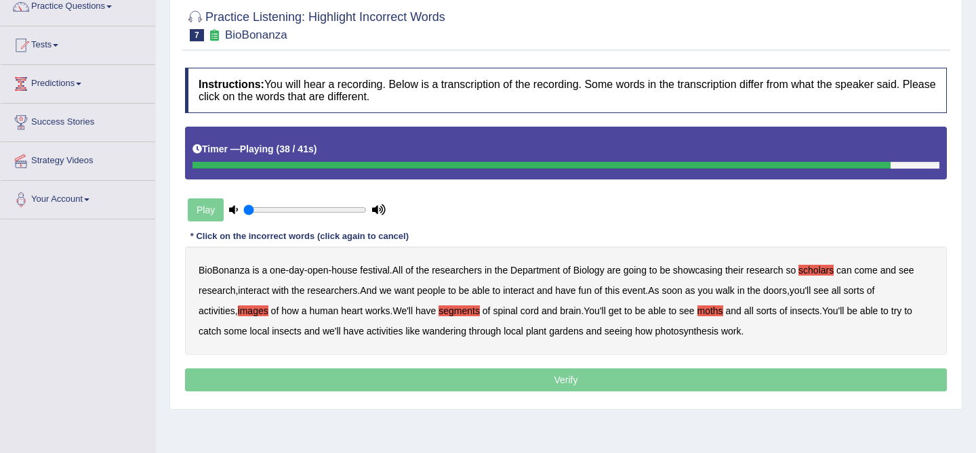
click at [460, 331] on b "wandering" at bounding box center [444, 331] width 44 height 11
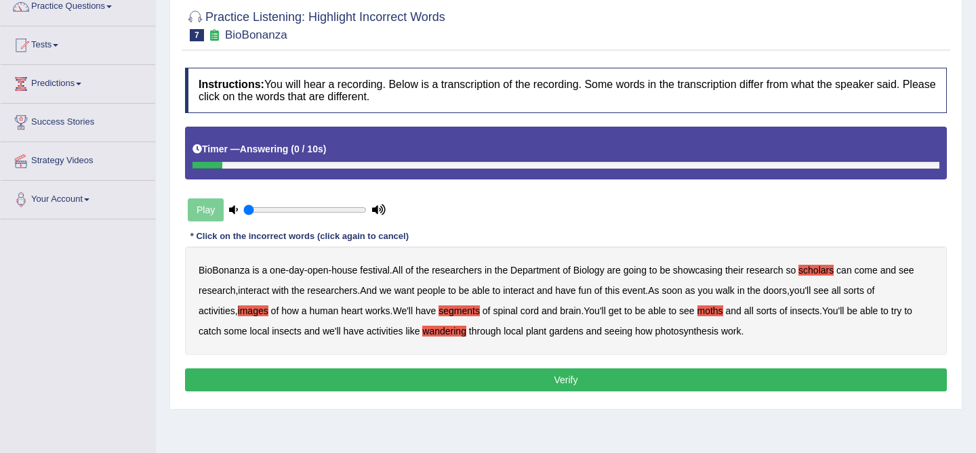
click at [662, 382] on button "Verify" at bounding box center [566, 380] width 762 height 23
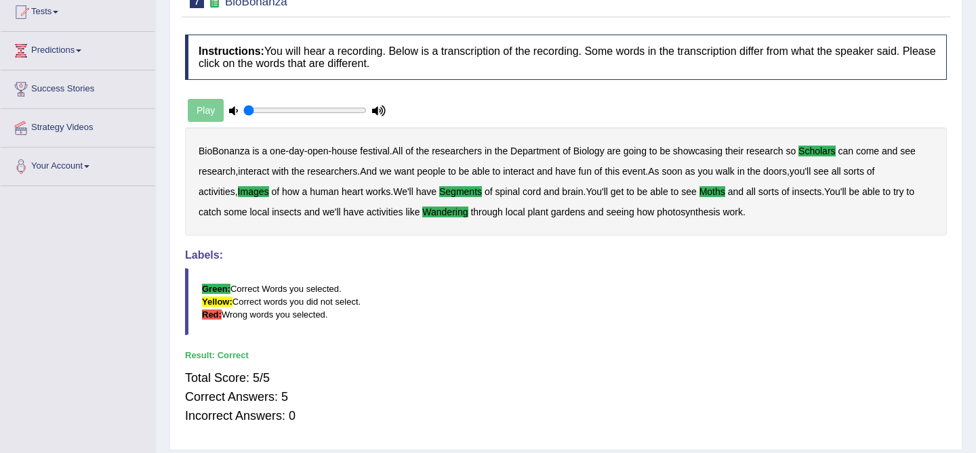
scroll to position [0, 0]
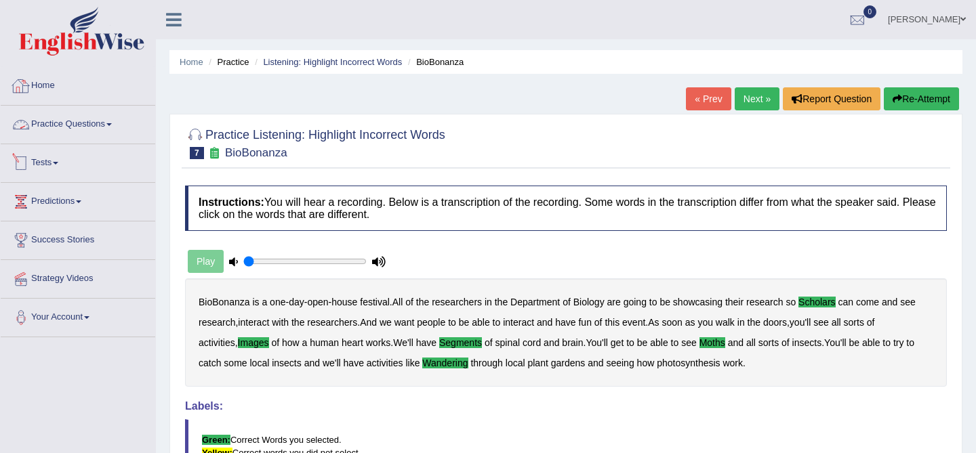
click at [85, 115] on link "Practice Questions" at bounding box center [78, 123] width 155 height 34
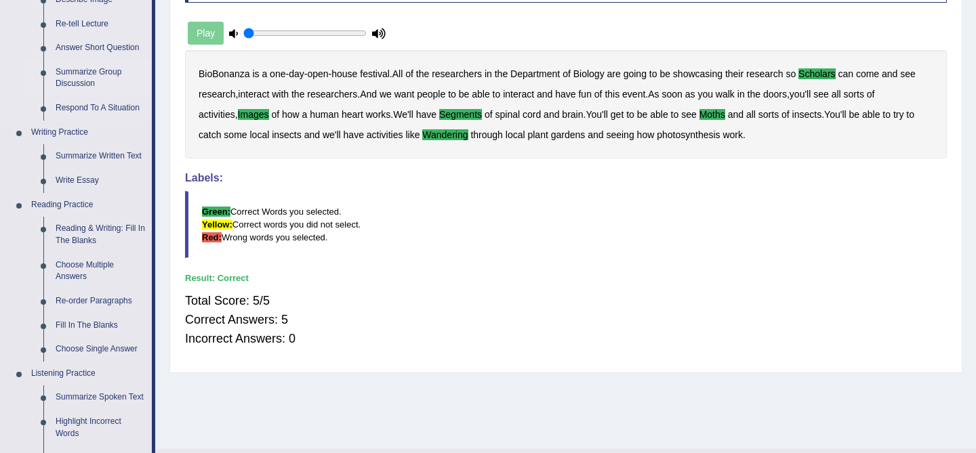
scroll to position [227, 0]
click at [70, 372] on link "Listening Practice" at bounding box center [88, 375] width 127 height 24
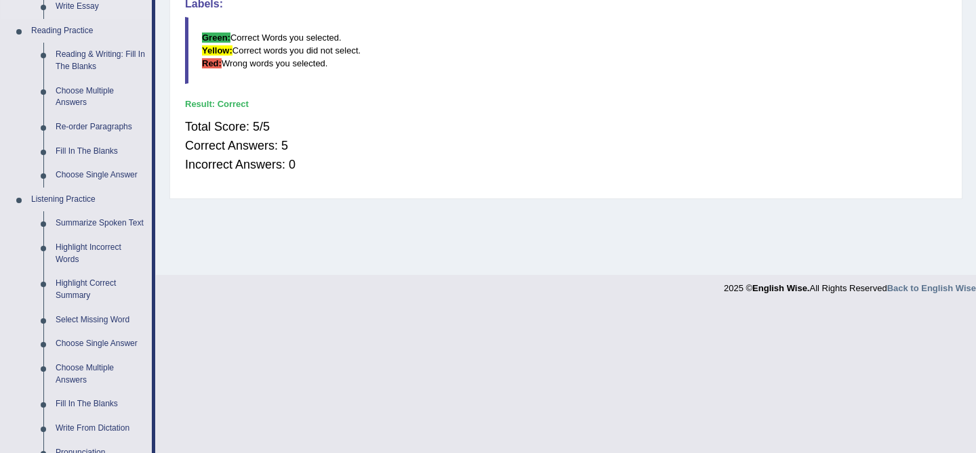
scroll to position [407, 0]
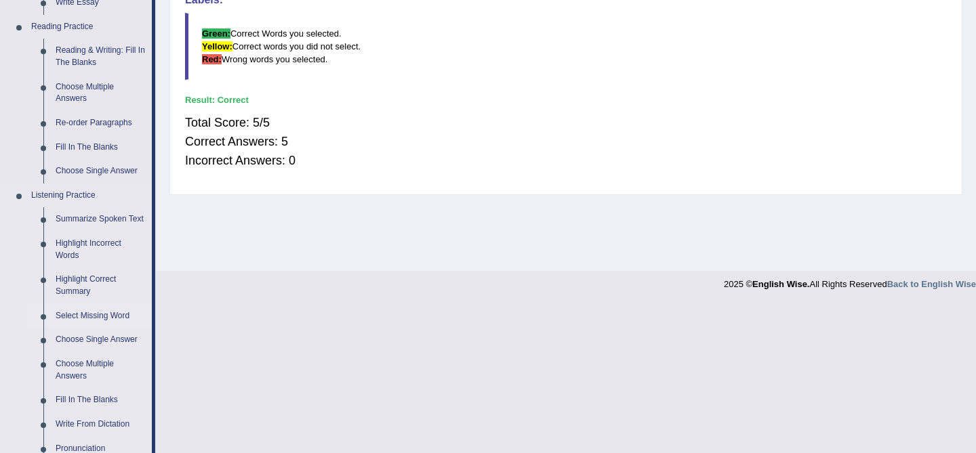
click at [95, 325] on link "Select Missing Word" at bounding box center [100, 316] width 102 height 24
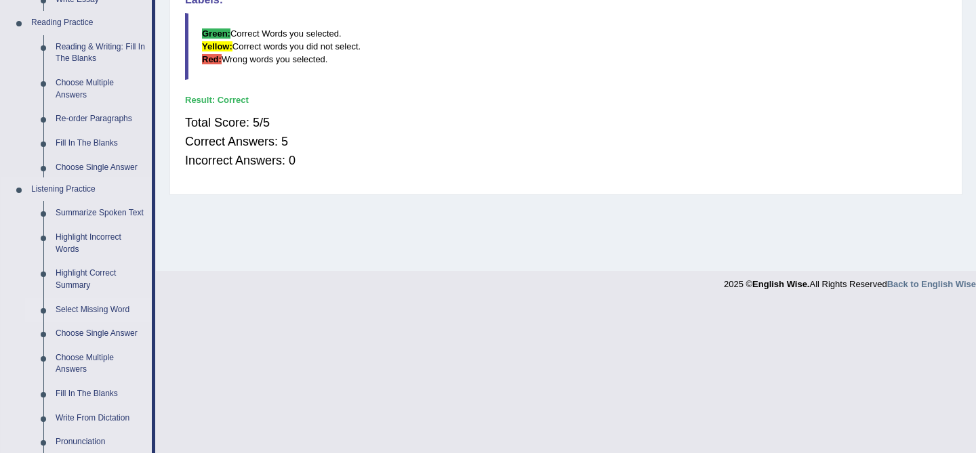
scroll to position [258, 0]
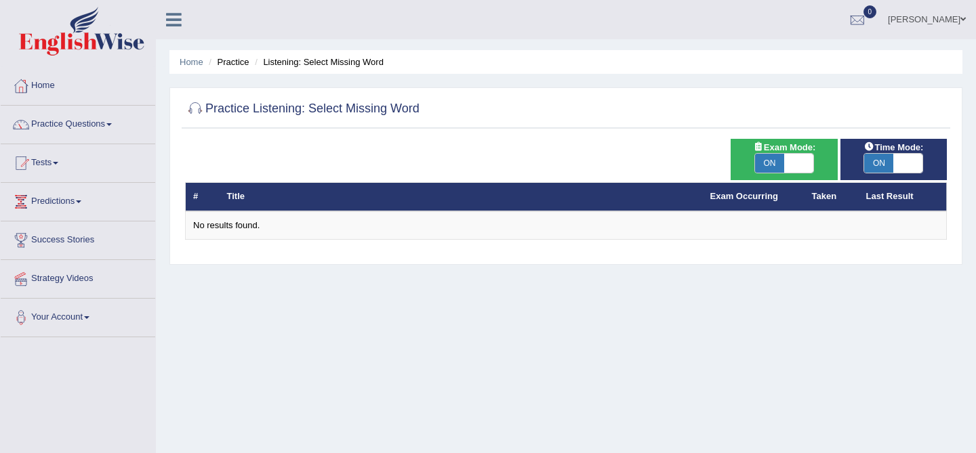
click at [797, 159] on span at bounding box center [798, 163] width 29 height 19
checkbox input "false"
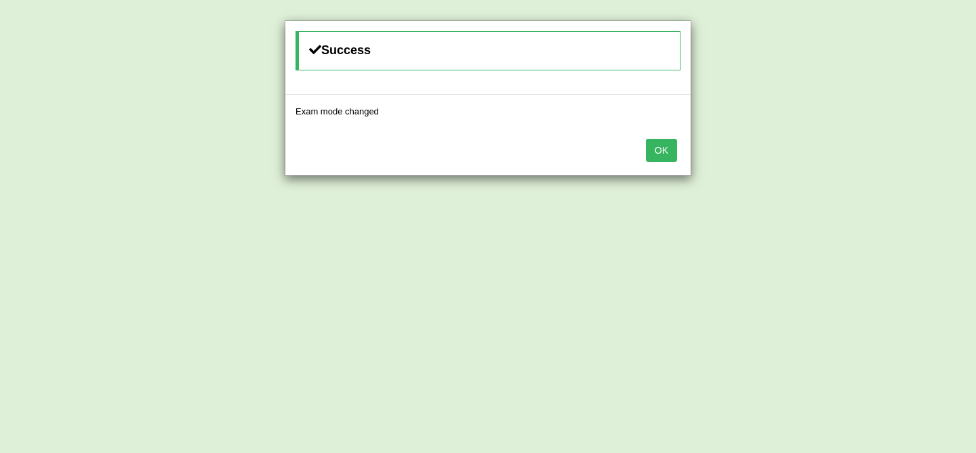
click at [658, 151] on button "OK" at bounding box center [661, 150] width 31 height 23
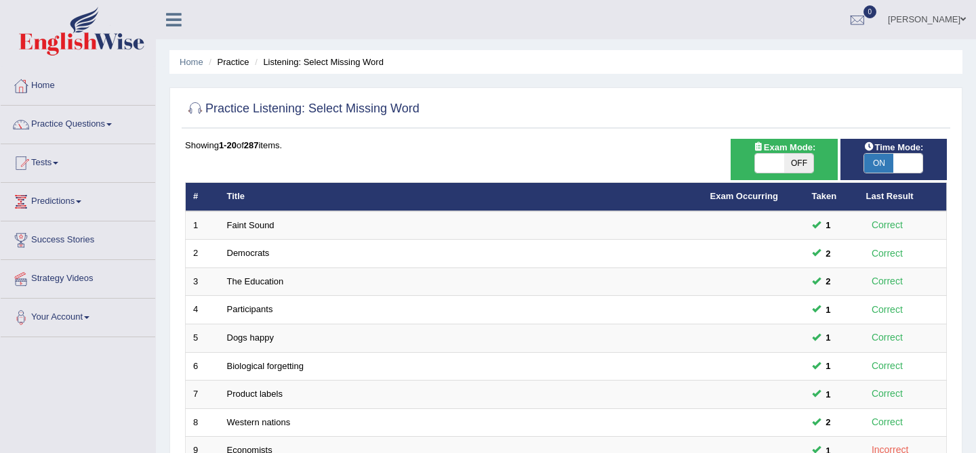
click at [905, 163] on span at bounding box center [907, 163] width 29 height 19
checkbox input "false"
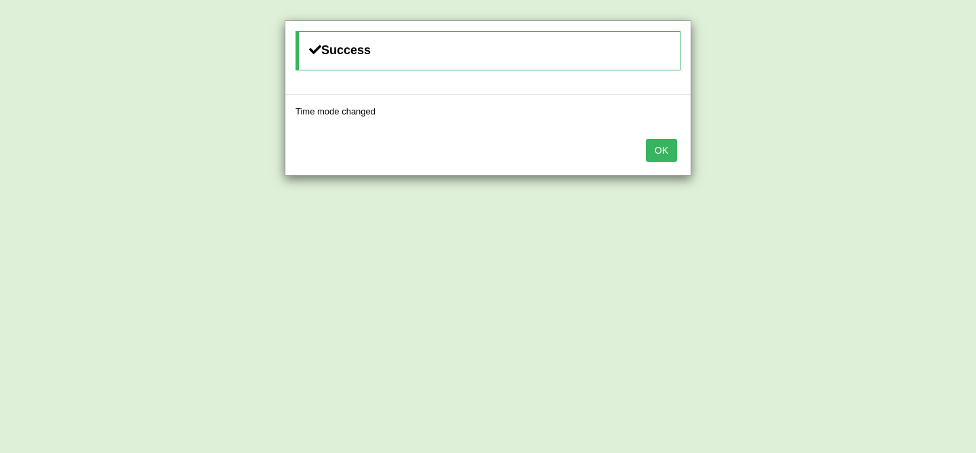
click at [674, 159] on button "OK" at bounding box center [661, 150] width 31 height 23
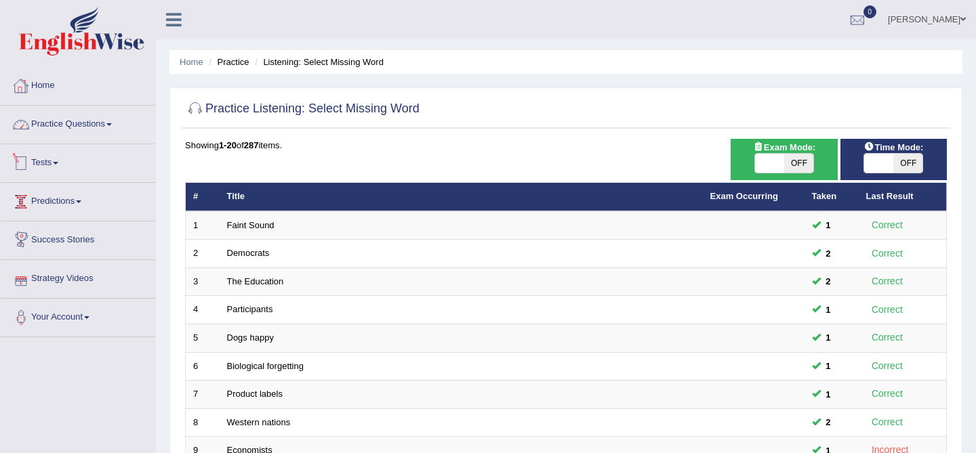
click at [56, 98] on link "Home" at bounding box center [78, 84] width 155 height 34
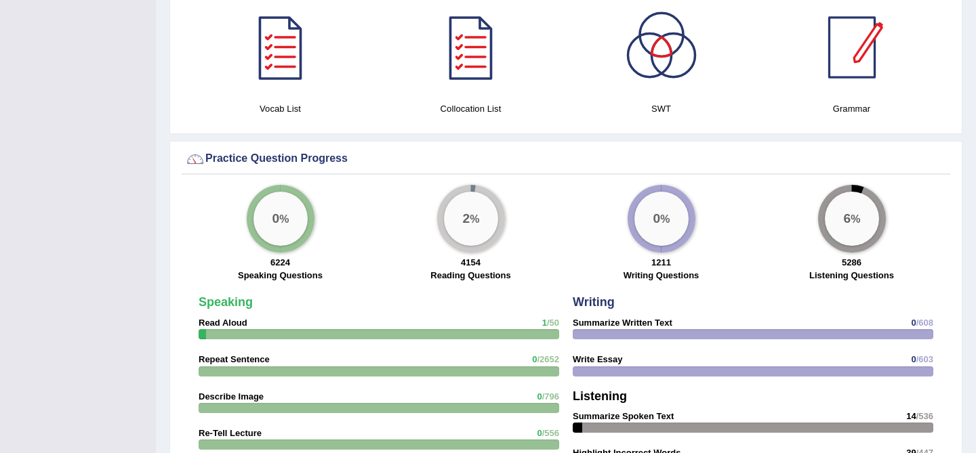
scroll to position [886, 0]
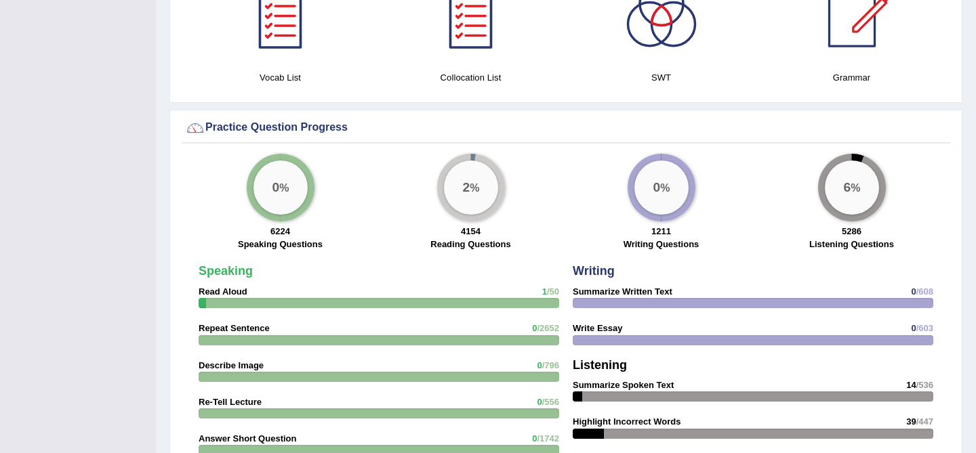
click at [853, 194] on div "6 %" at bounding box center [852, 188] width 54 height 54
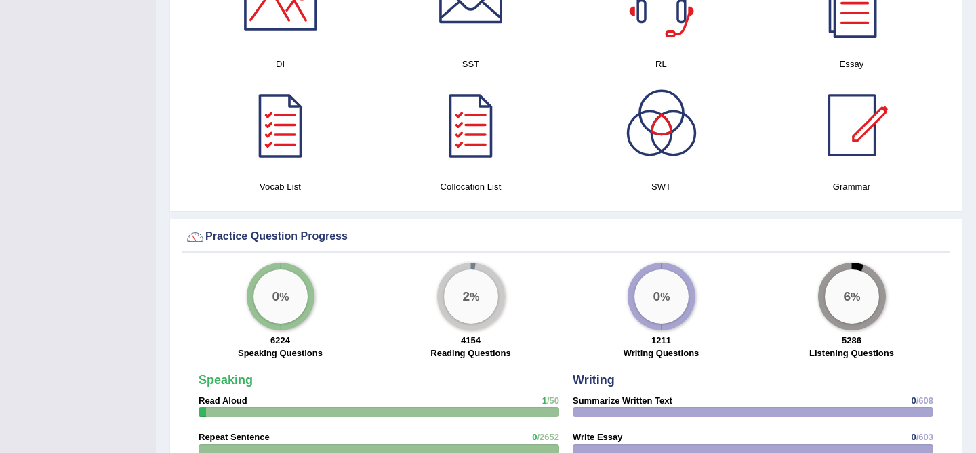
scroll to position [772, 0]
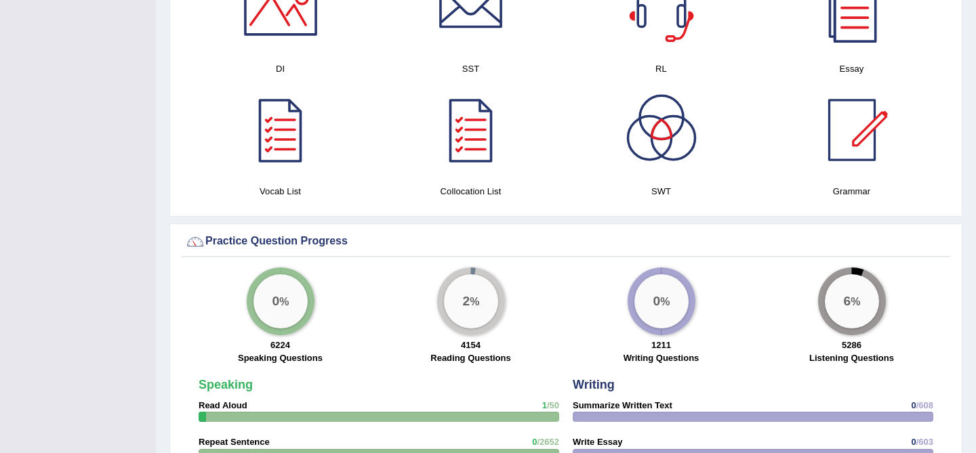
click at [849, 299] on big "6" at bounding box center [846, 301] width 7 height 15
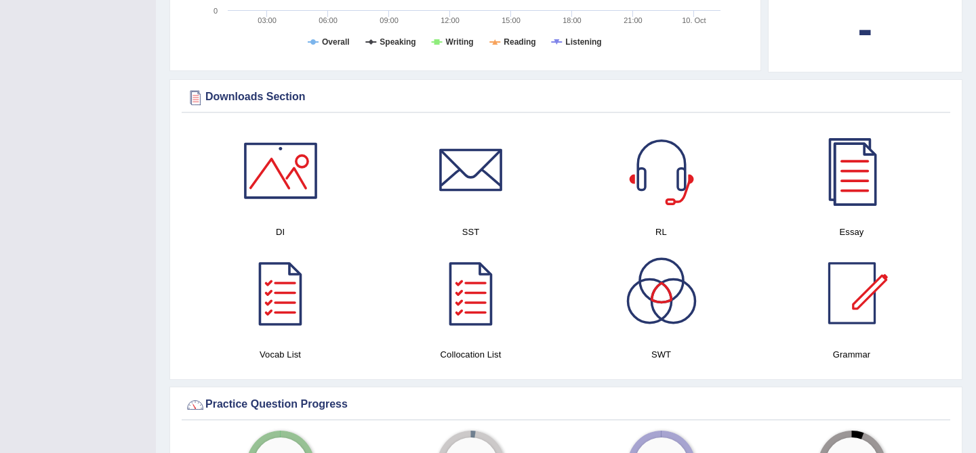
scroll to position [0, 0]
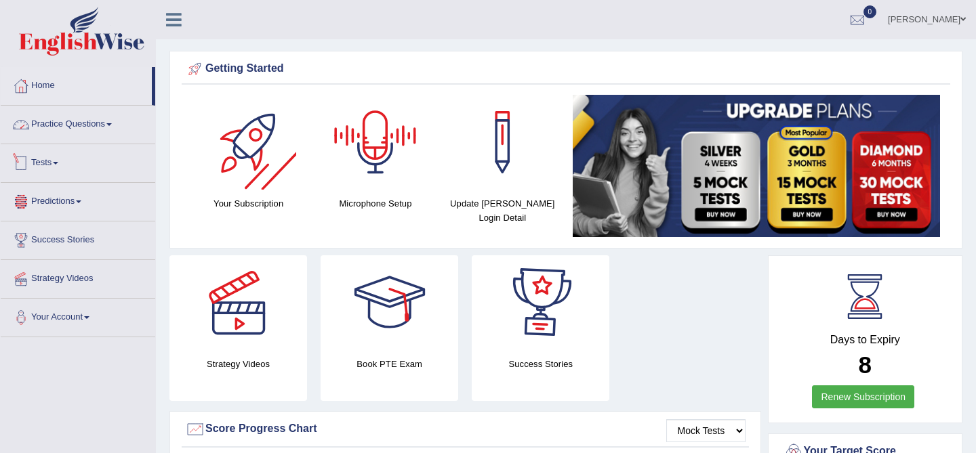
click at [104, 124] on link "Practice Questions" at bounding box center [78, 123] width 155 height 34
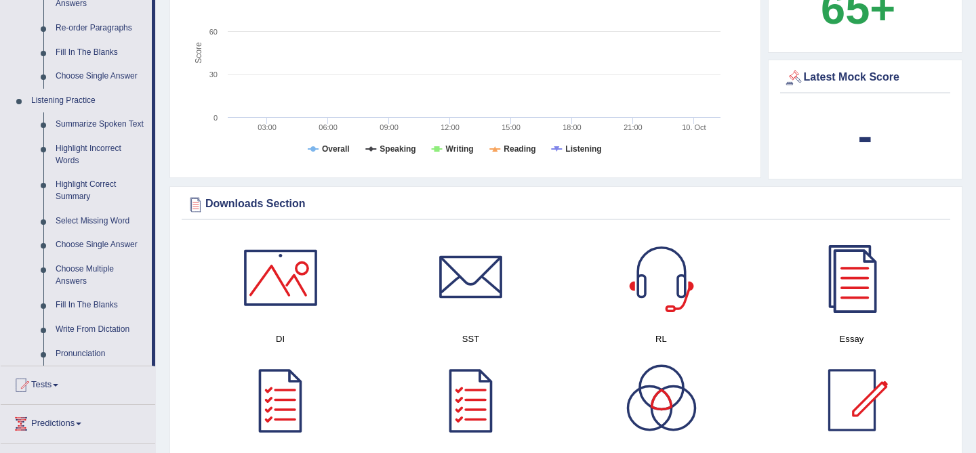
scroll to position [514, 0]
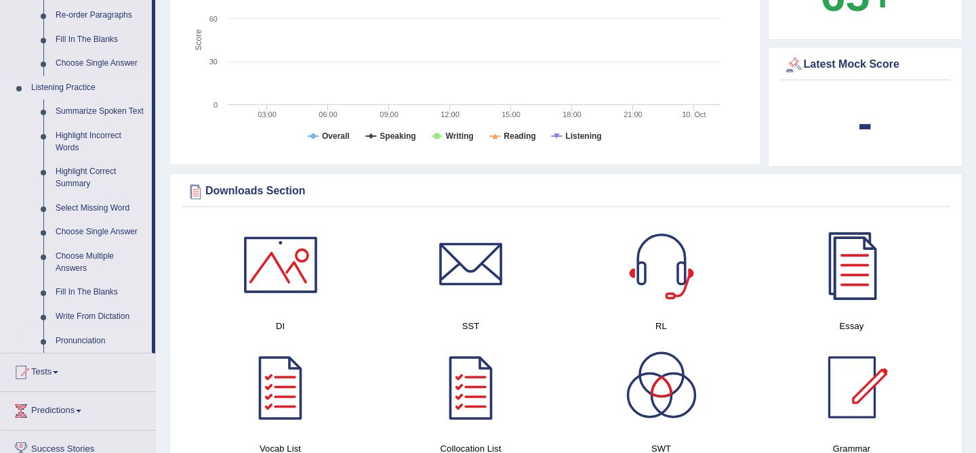
click at [75, 353] on link "Pronunciation" at bounding box center [100, 341] width 102 height 24
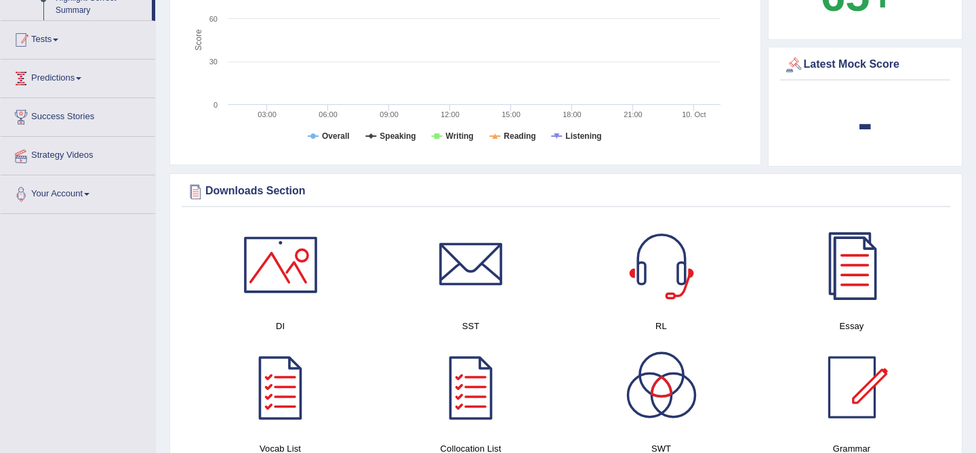
scroll to position [210, 0]
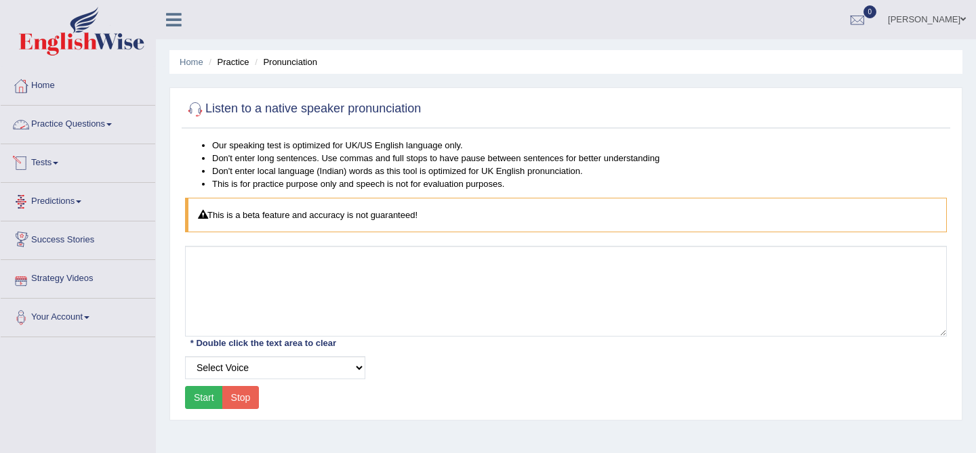
click at [80, 110] on link "Practice Questions" at bounding box center [78, 123] width 155 height 34
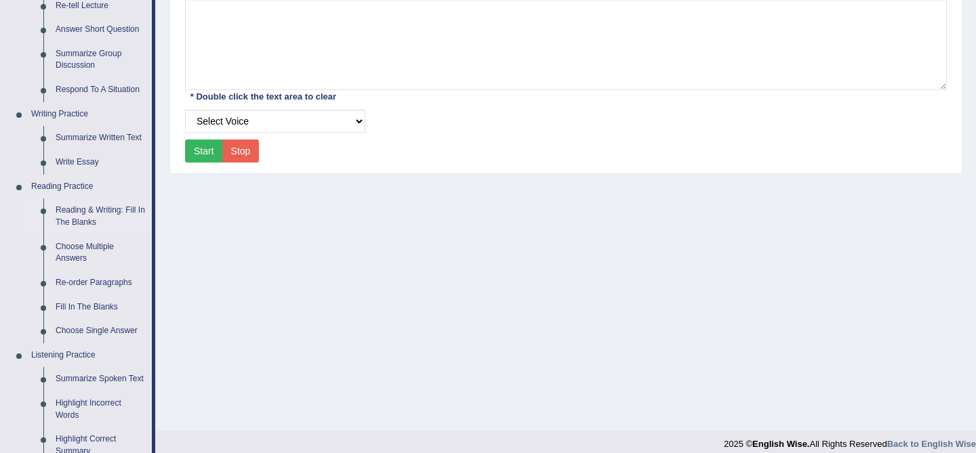
scroll to position [253, 0]
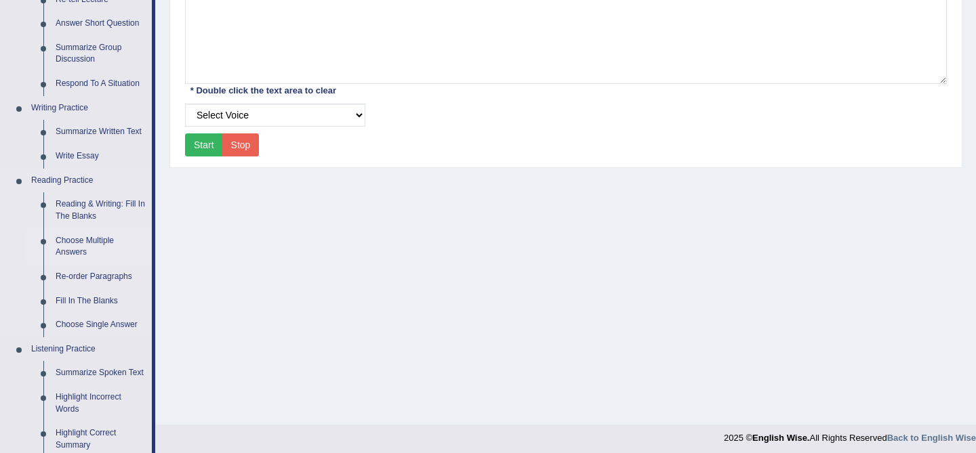
click at [96, 240] on link "Choose Multiple Answers" at bounding box center [100, 247] width 102 height 36
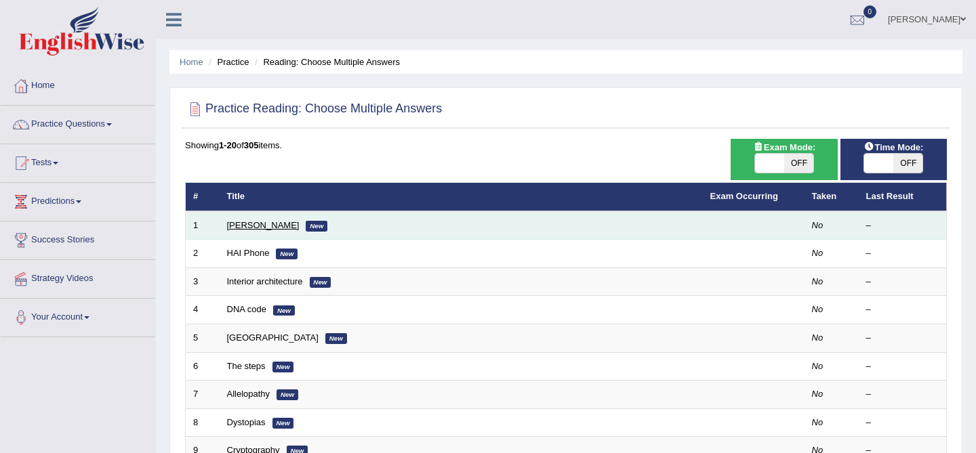
click at [263, 229] on link "[PERSON_NAME]" at bounding box center [263, 225] width 73 height 10
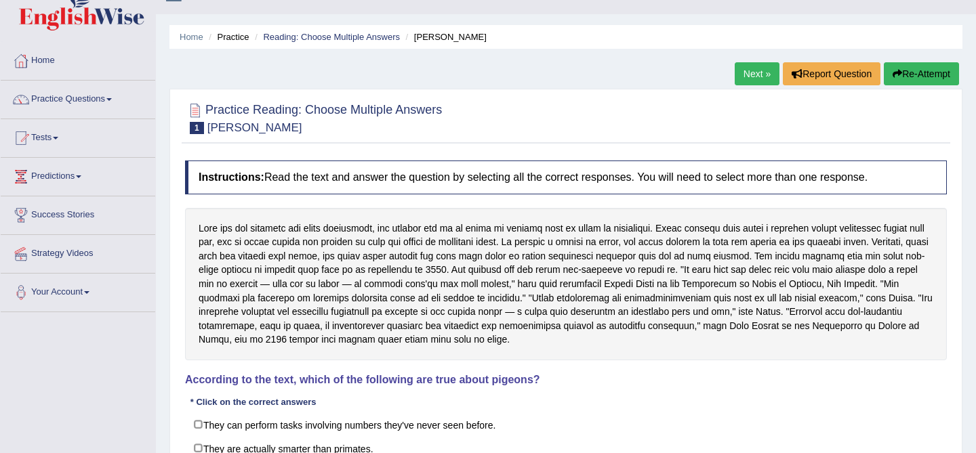
scroll to position [24, 0]
click at [92, 89] on link "Practice Questions" at bounding box center [78, 98] width 155 height 34
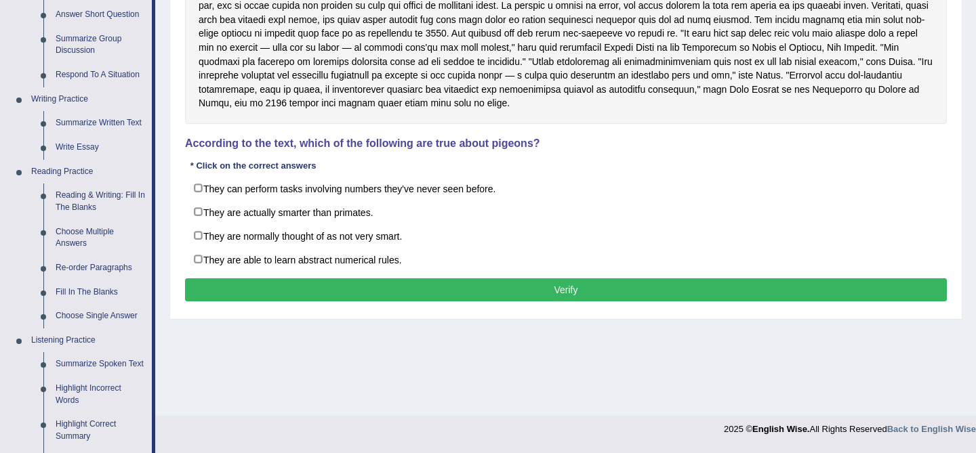
scroll to position [269, 0]
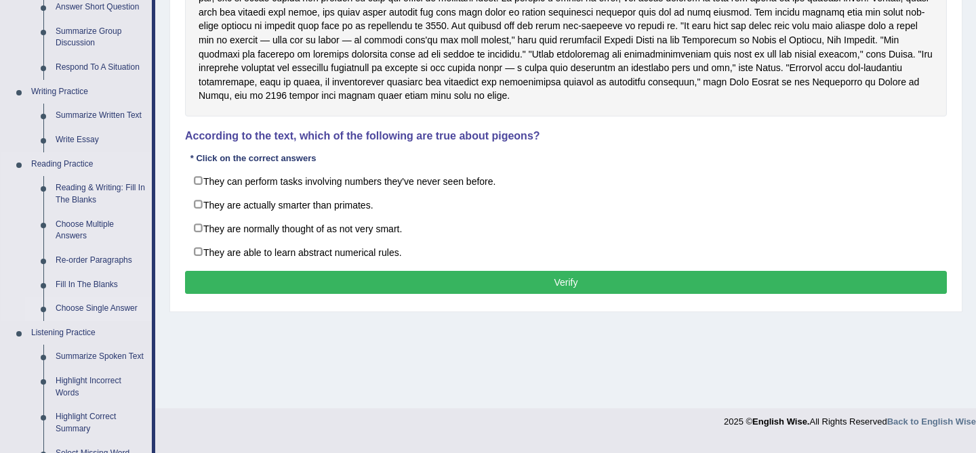
click at [83, 310] on link "Choose Single Answer" at bounding box center [100, 309] width 102 height 24
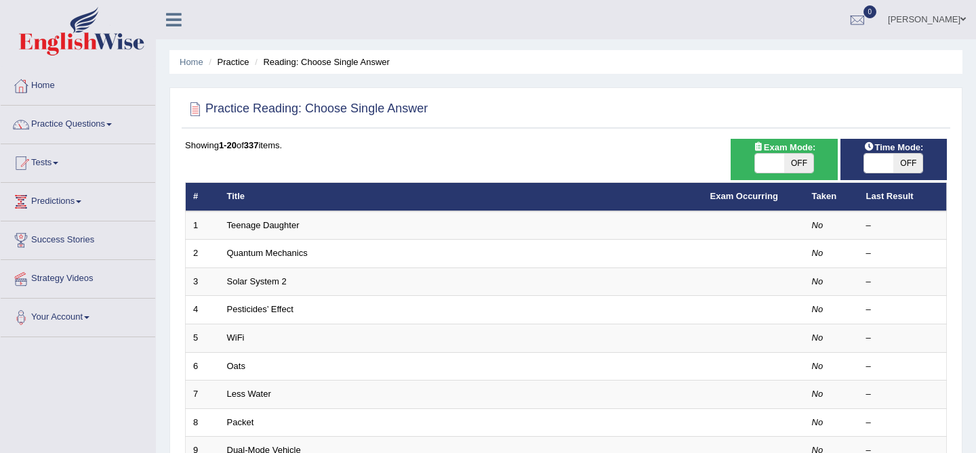
scroll to position [444, 0]
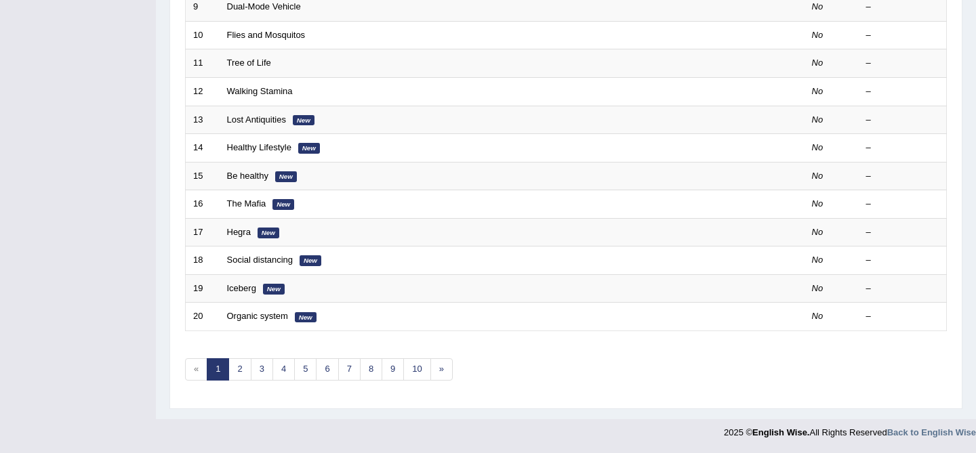
click at [361, 274] on td "Social distancing New" at bounding box center [461, 261] width 483 height 28
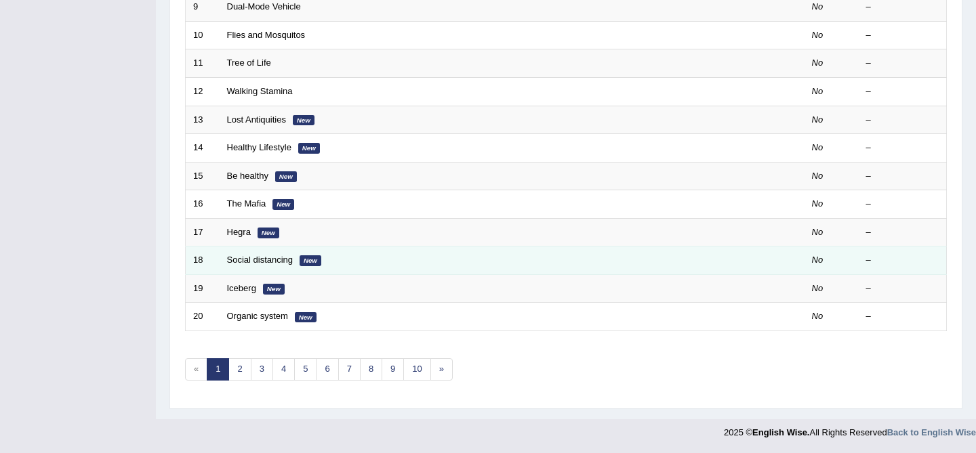
click at [361, 274] on td "Social distancing New" at bounding box center [461, 261] width 483 height 28
click at [310, 255] on td "Social distancing New" at bounding box center [461, 261] width 483 height 28
click at [265, 262] on link "Social distancing" at bounding box center [260, 260] width 66 height 10
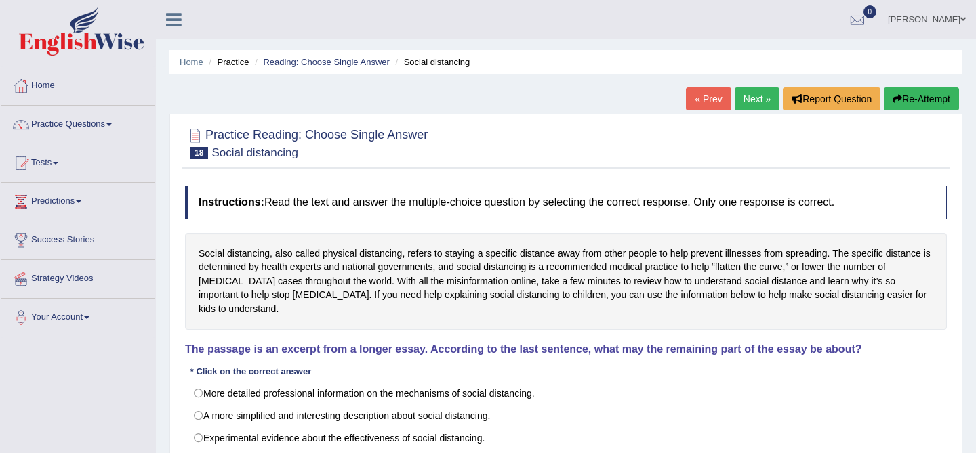
click at [180, 19] on icon at bounding box center [174, 20] width 16 height 18
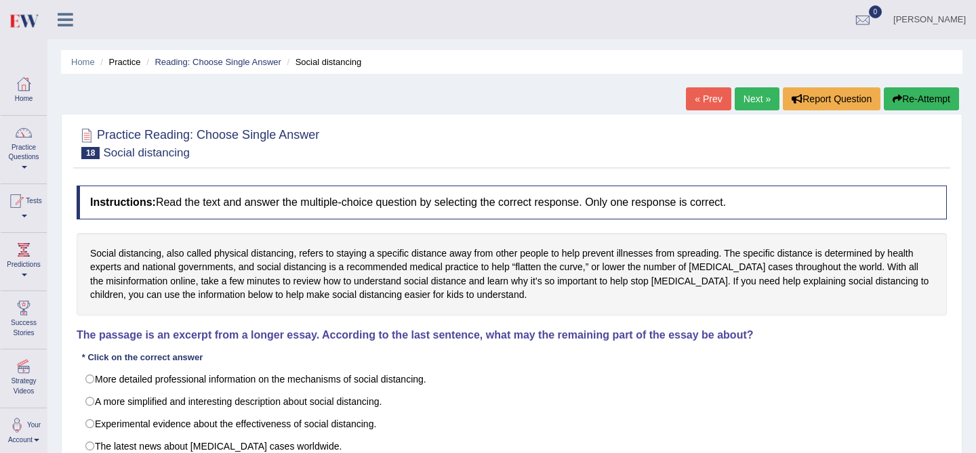
click at [922, 19] on link "[PERSON_NAME]" at bounding box center [929, 17] width 93 height 35
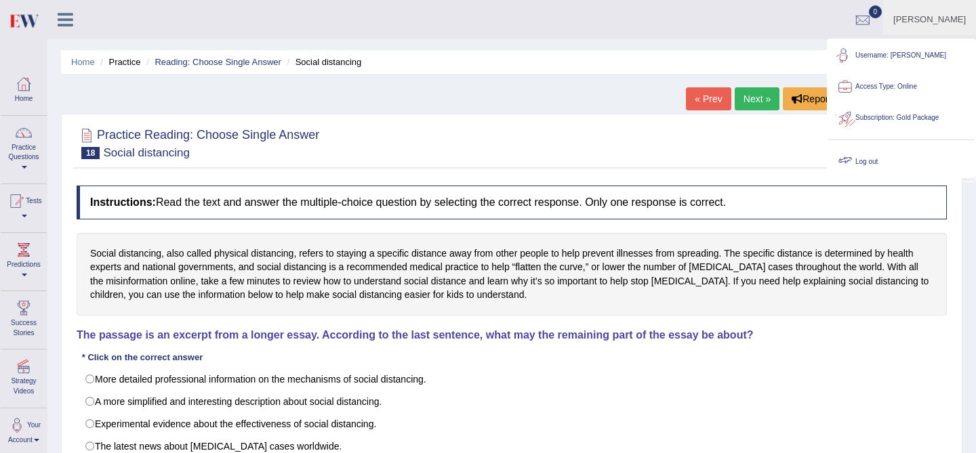
click at [865, 153] on link "Log out" at bounding box center [901, 161] width 146 height 31
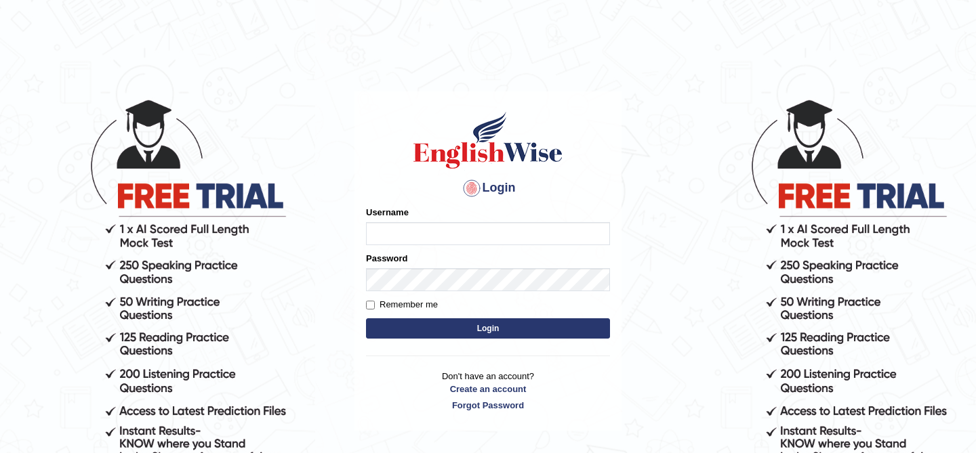
scroll to position [122, 0]
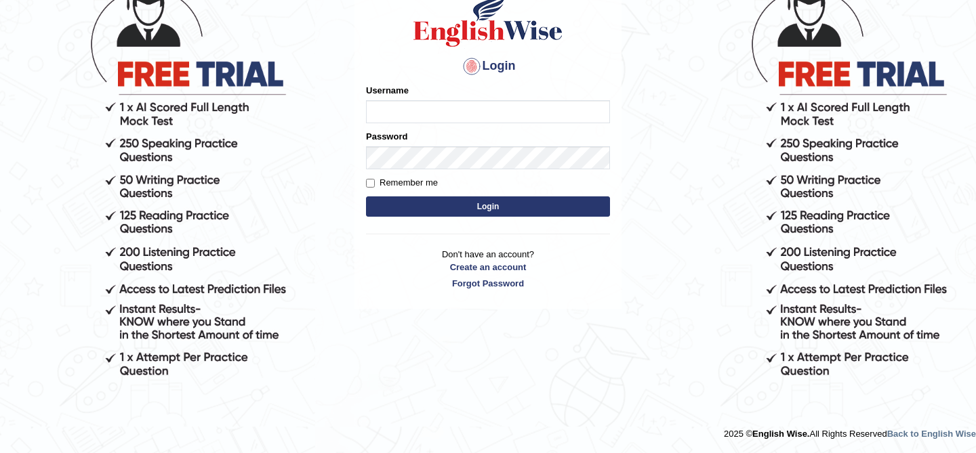
type input "kunwarrupesh"
click at [281, 96] on body "Login Please fix the following errors: Username [PERSON_NAME] Password Remember…" at bounding box center [488, 153] width 976 height 453
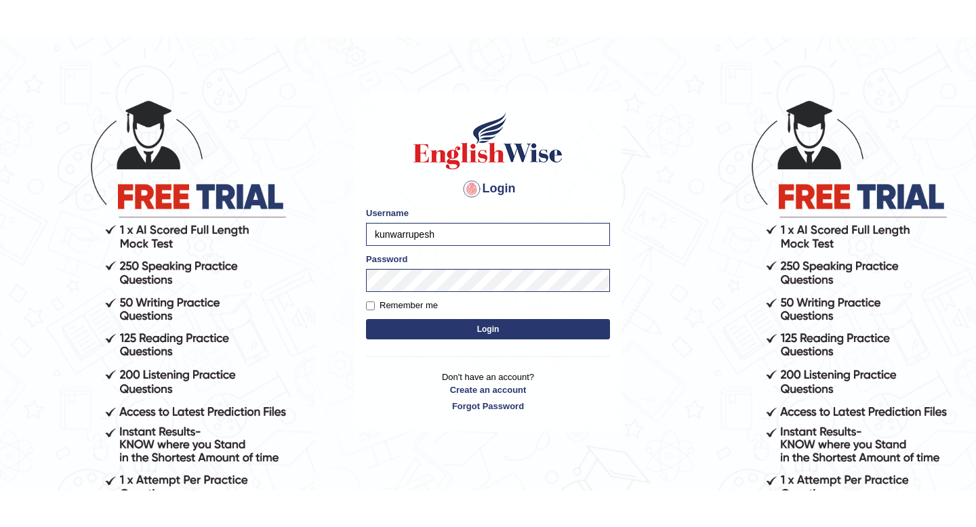
scroll to position [0, 0]
